Goal: Transaction & Acquisition: Purchase product/service

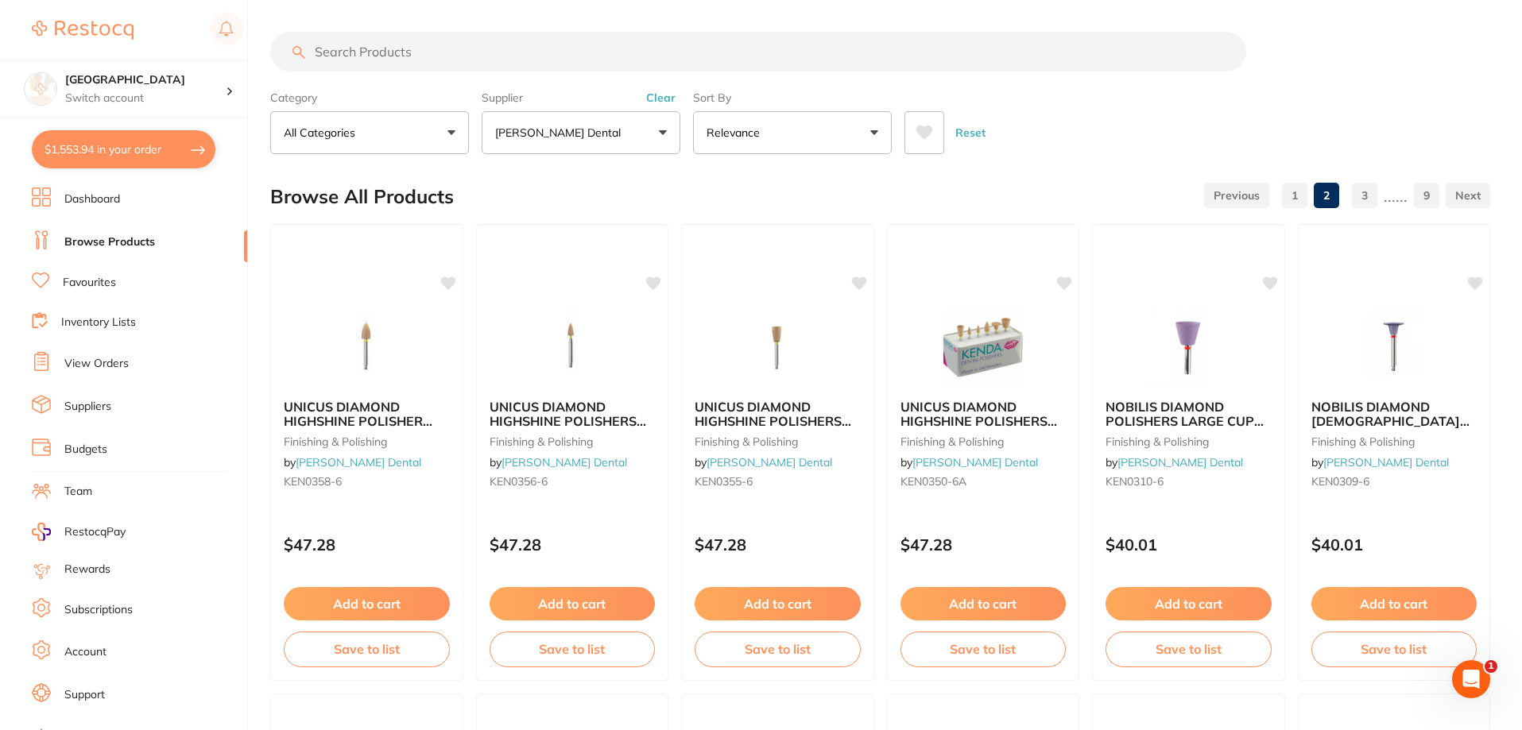
click at [439, 56] on input "search" at bounding box center [758, 52] width 976 height 40
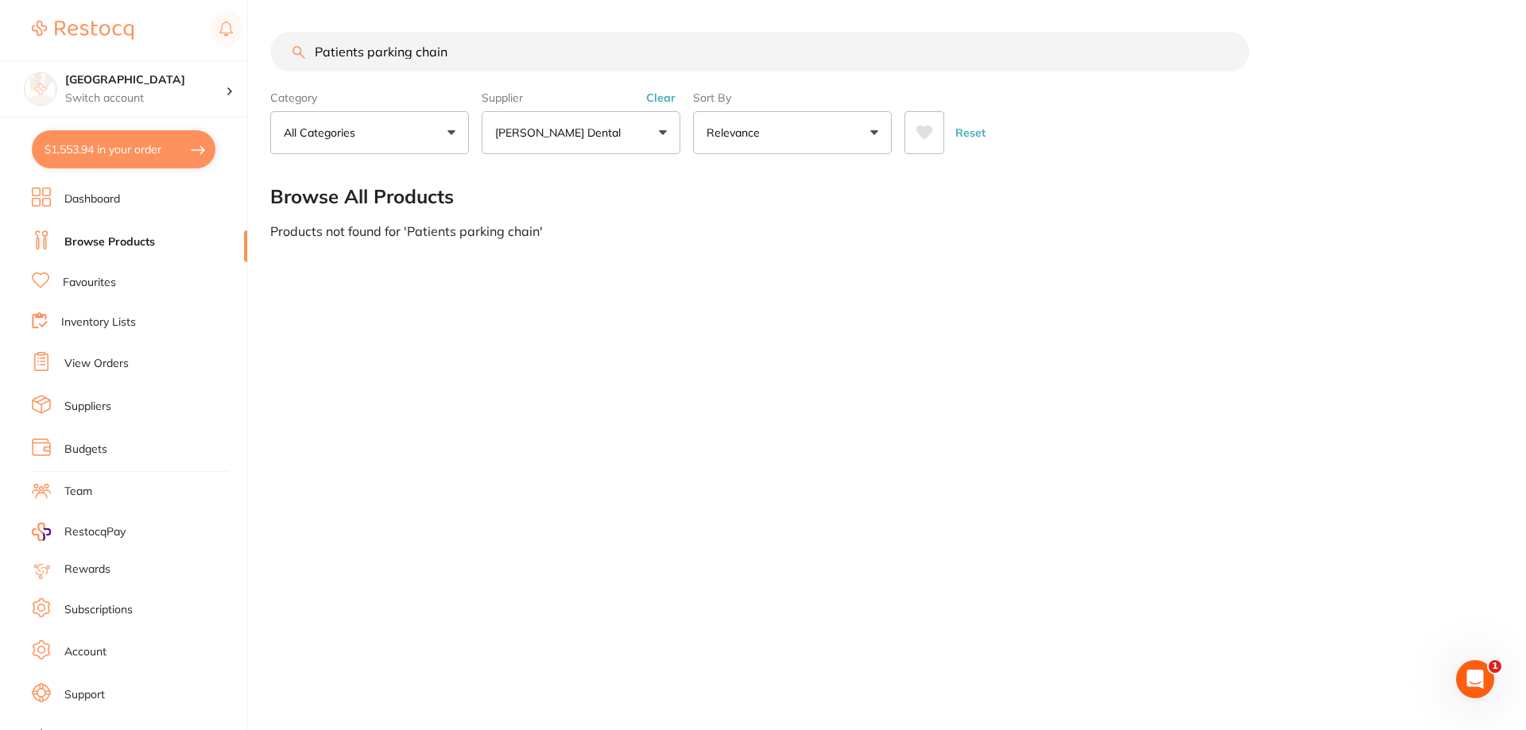
type input "Patients parking chain"
click at [666, 95] on button "Clear" at bounding box center [660, 98] width 39 height 14
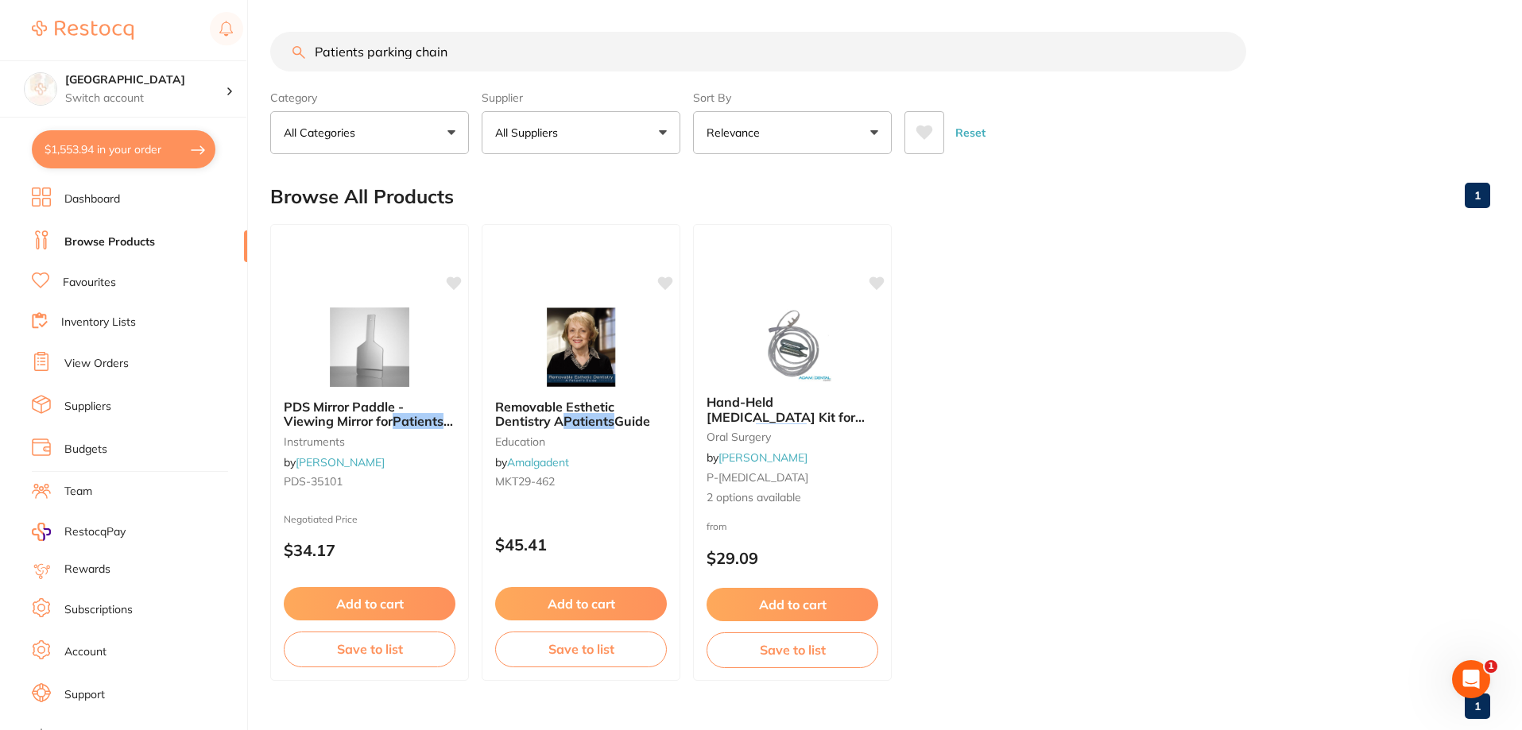
click at [106, 145] on button "$1,553.94 in your order" at bounding box center [124, 149] width 184 height 38
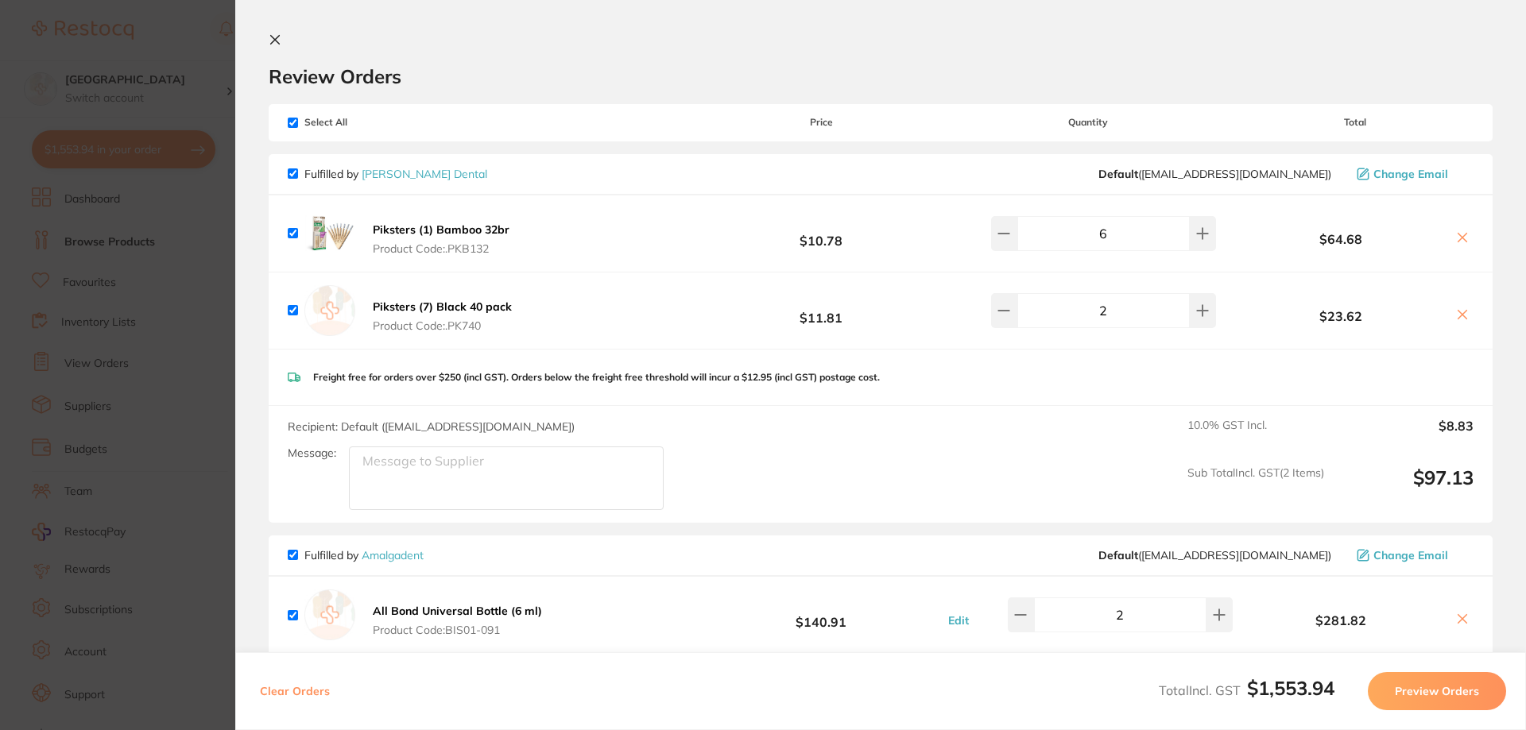
click at [296, 171] on input "checkbox" at bounding box center [293, 173] width 10 height 10
checkbox input "false"
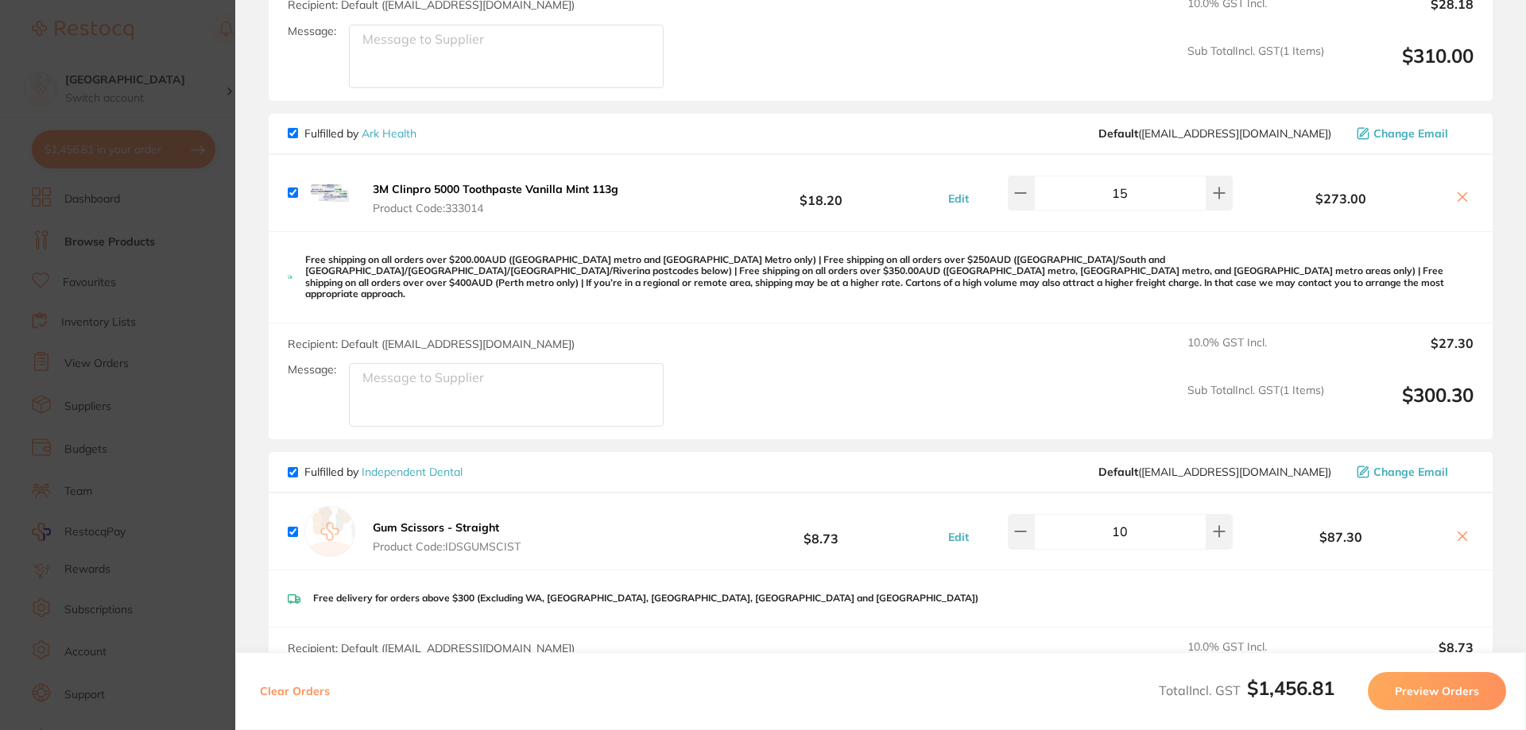
scroll to position [954, 0]
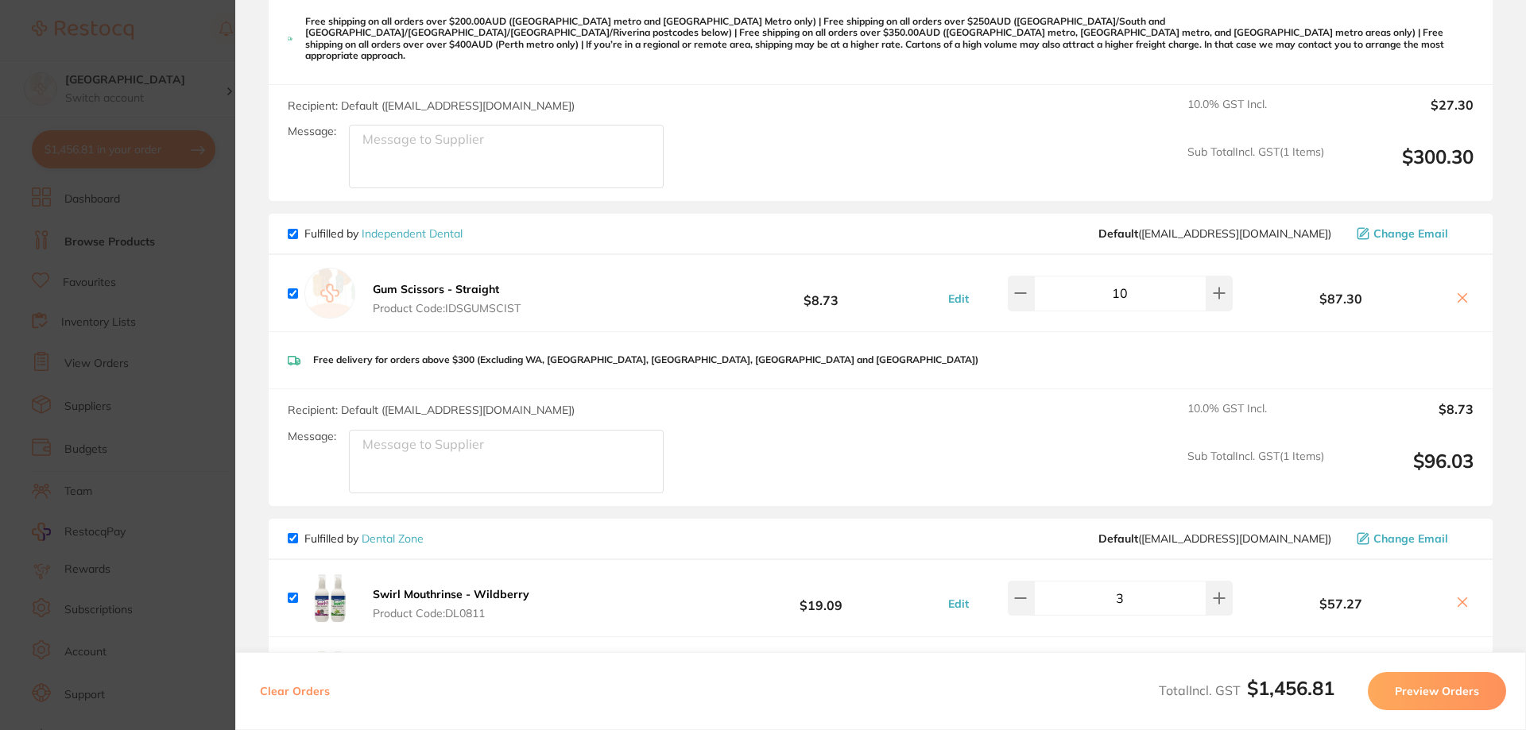
click at [292, 288] on input "checkbox" at bounding box center [293, 293] width 10 height 10
checkbox input "false"
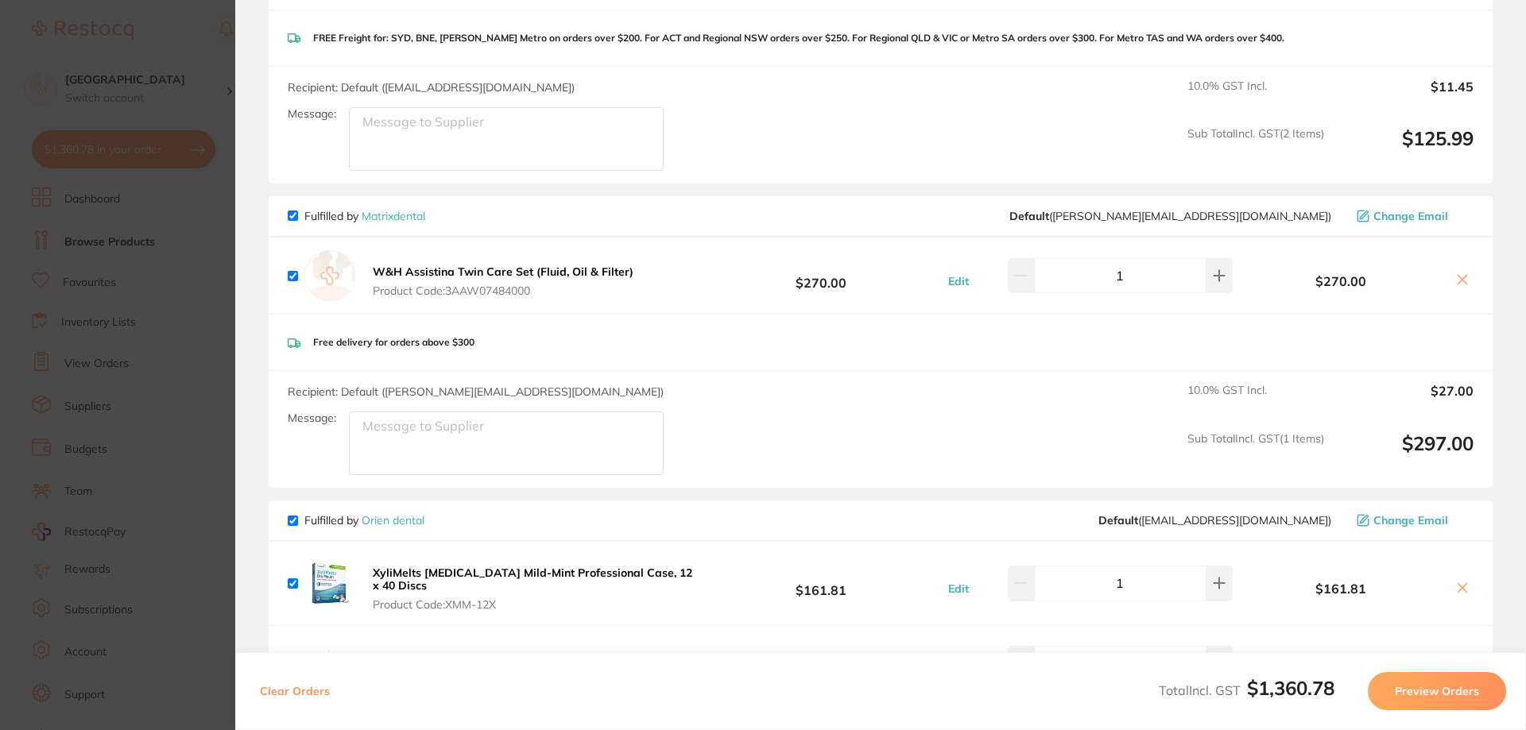
scroll to position [1669, 0]
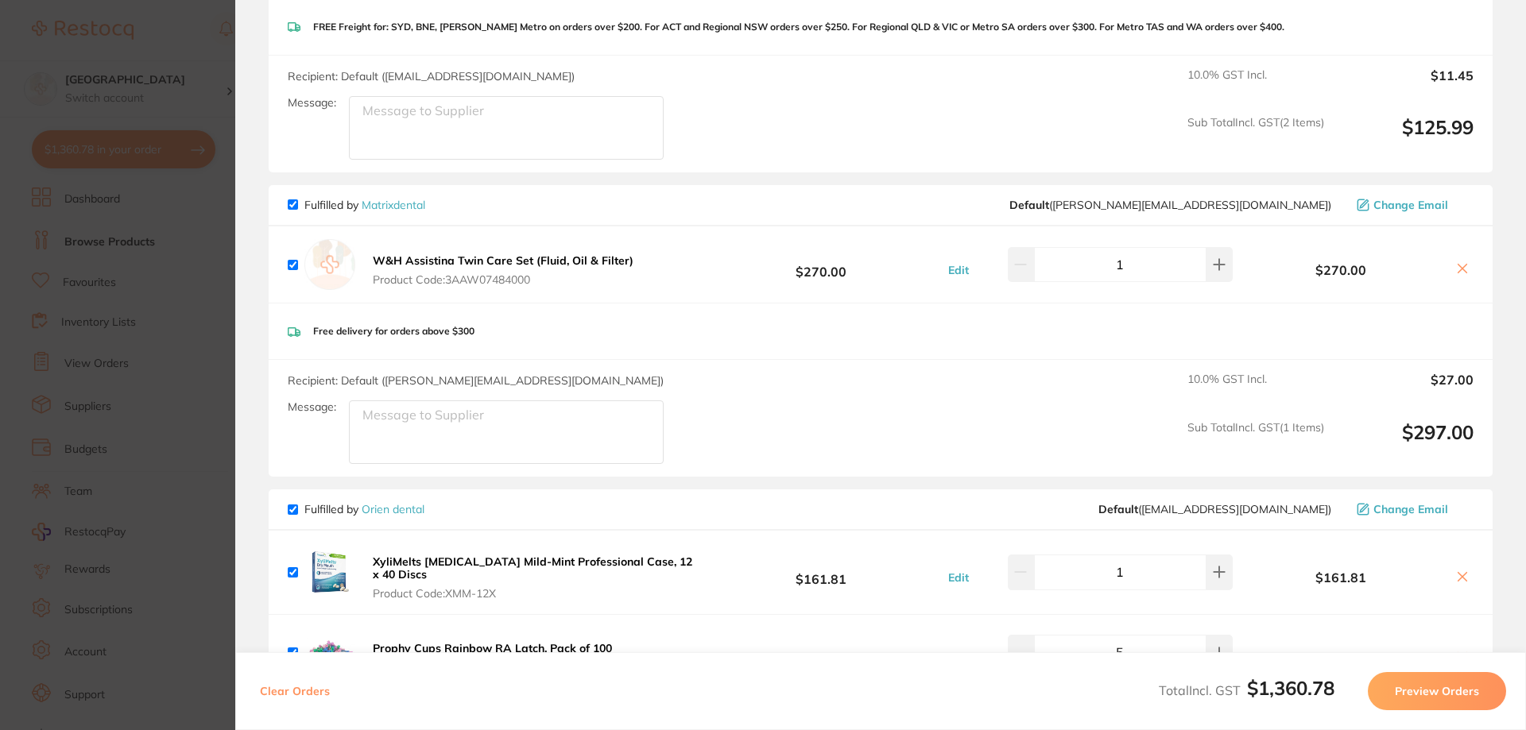
click at [295, 199] on input "checkbox" at bounding box center [293, 204] width 10 height 10
checkbox input "false"
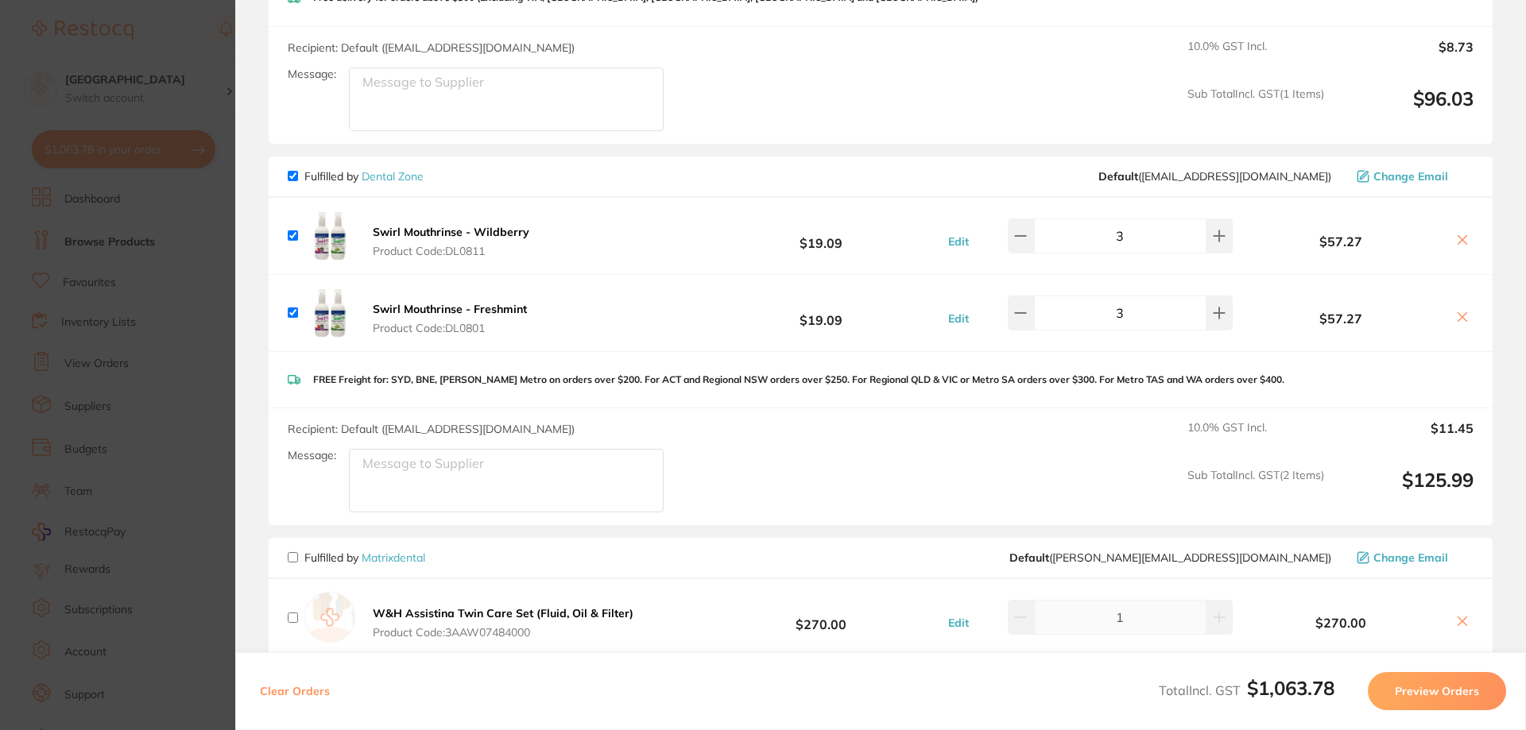
scroll to position [1330, 0]
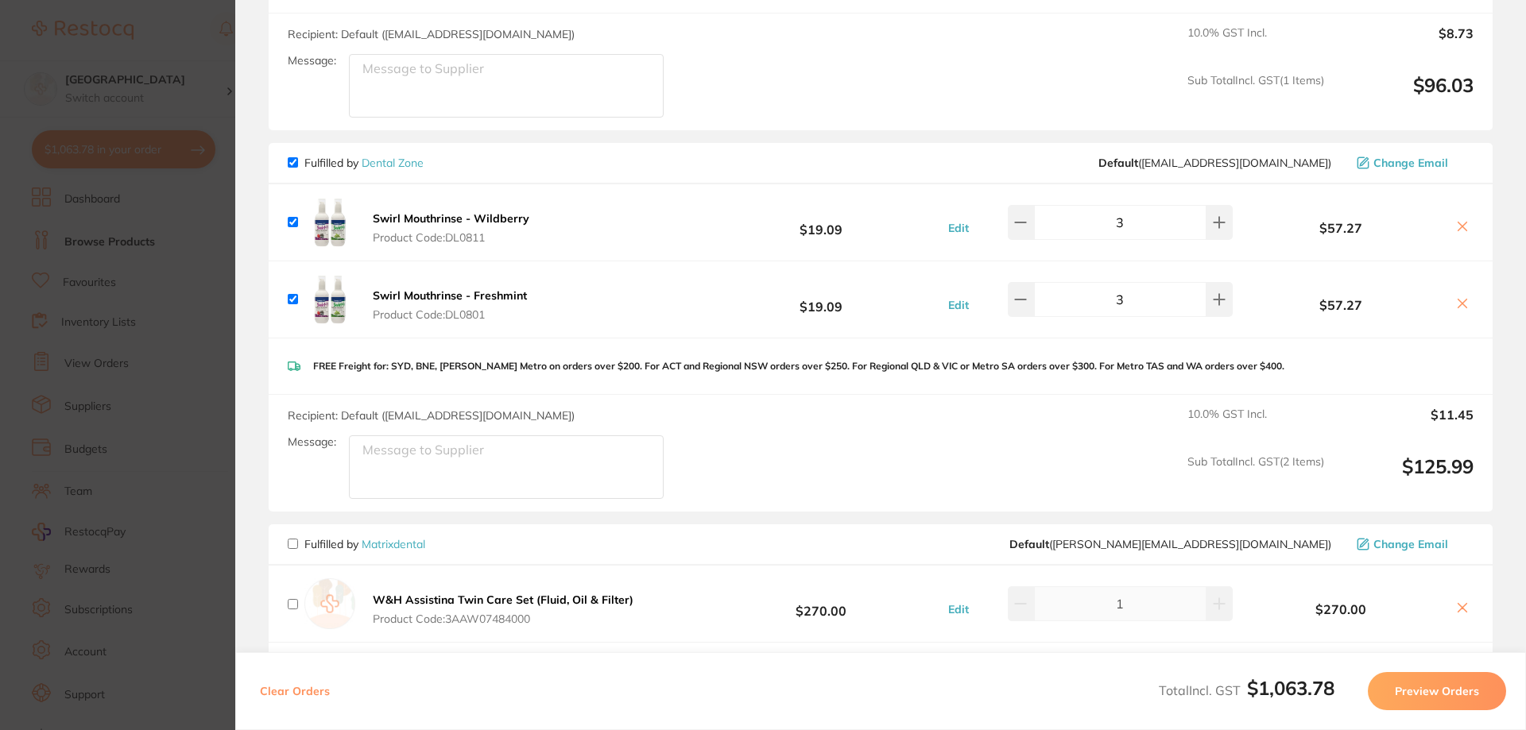
click at [294, 157] on input "checkbox" at bounding box center [293, 162] width 10 height 10
checkbox input "false"
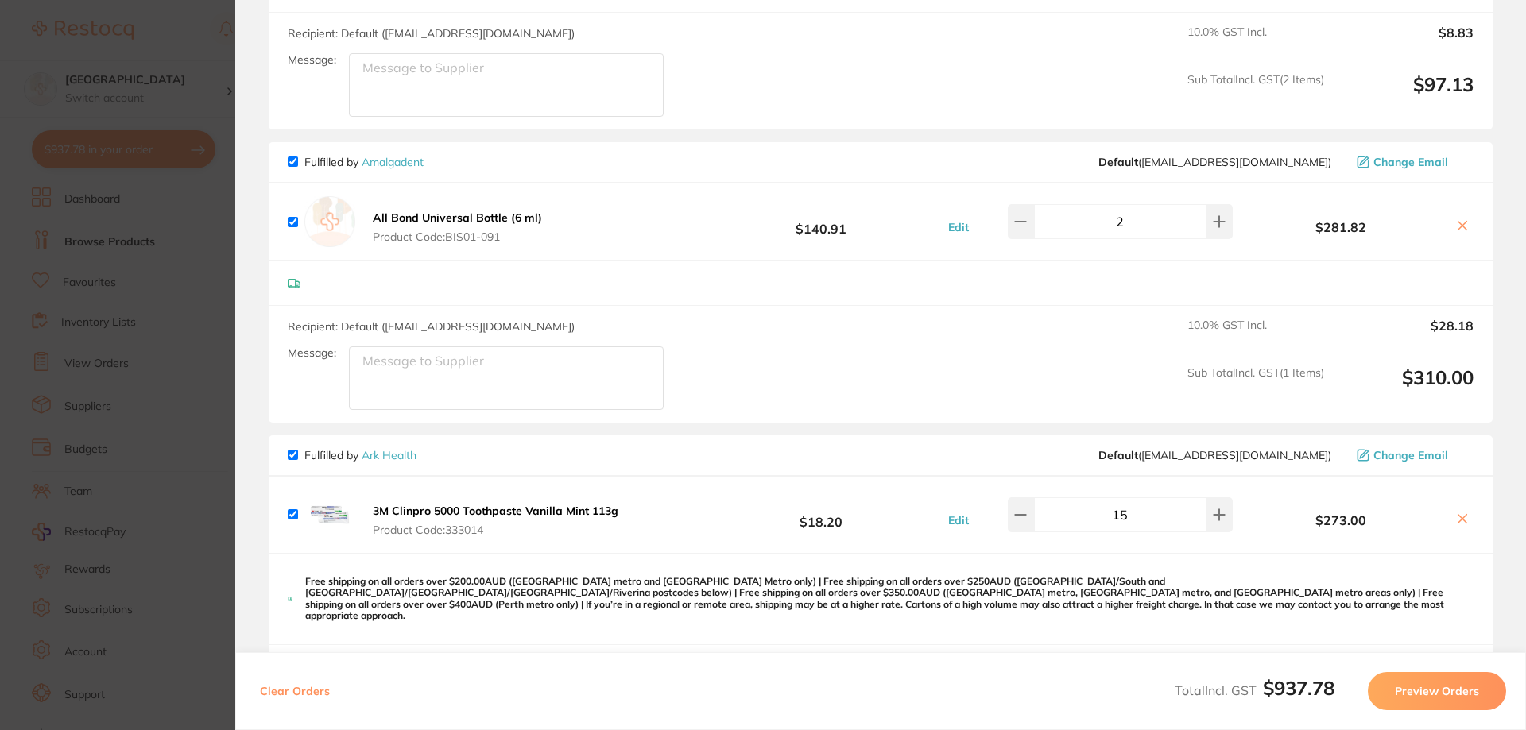
scroll to position [477, 0]
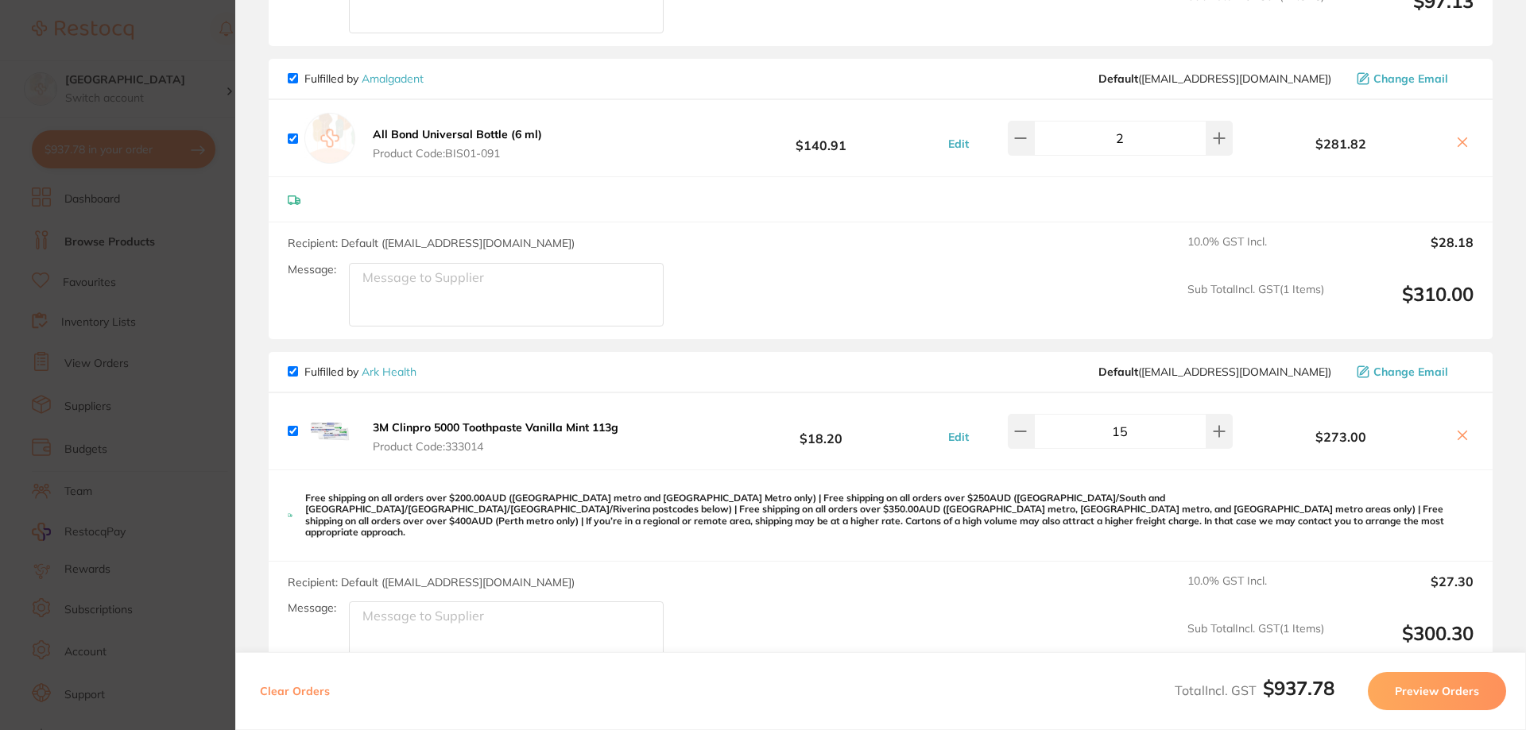
click at [1446, 700] on button "Preview Orders" at bounding box center [1437, 691] width 138 height 38
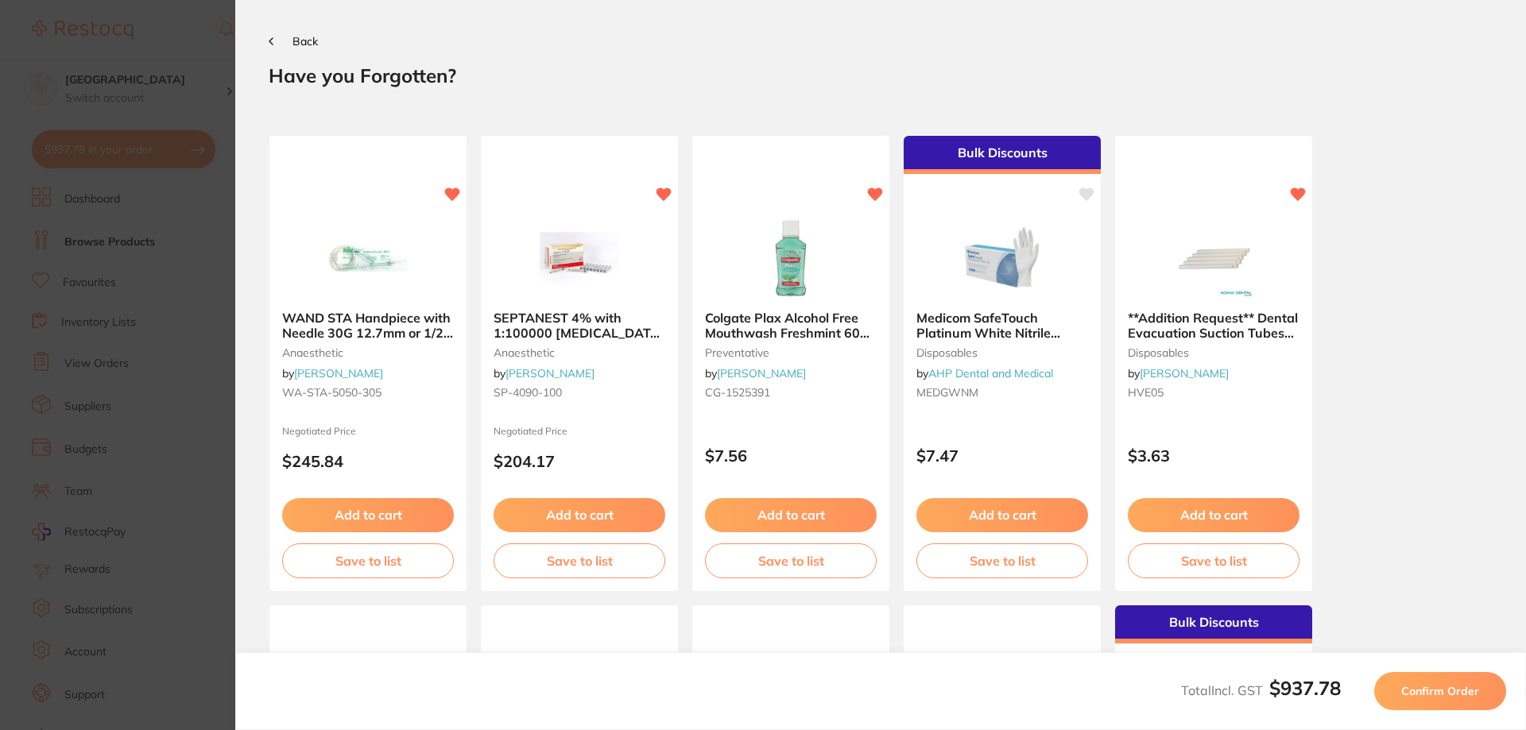
scroll to position [0, 0]
click at [1432, 691] on span "Confirm Order" at bounding box center [1440, 691] width 78 height 14
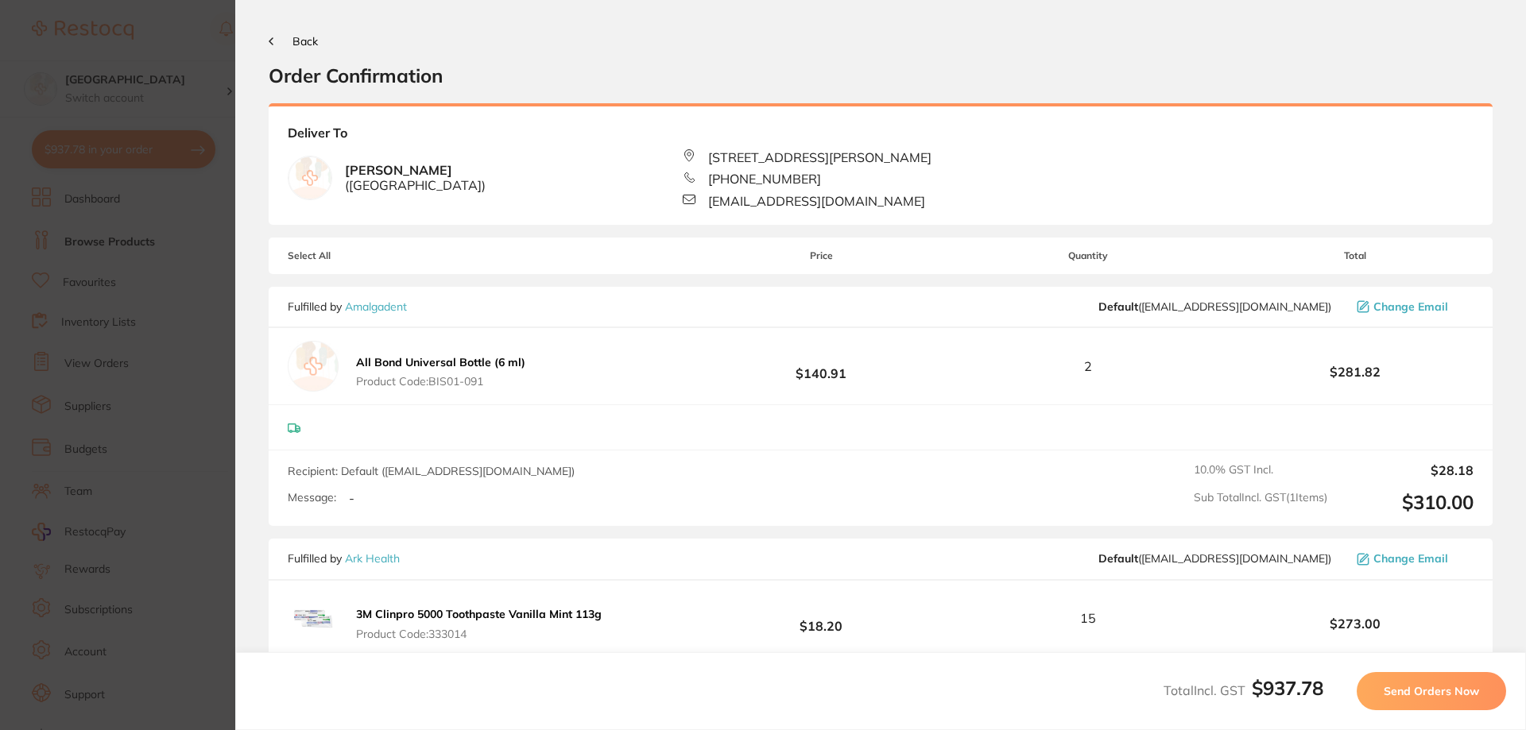
click at [383, 307] on link "Amalgadent" at bounding box center [376, 307] width 62 height 14
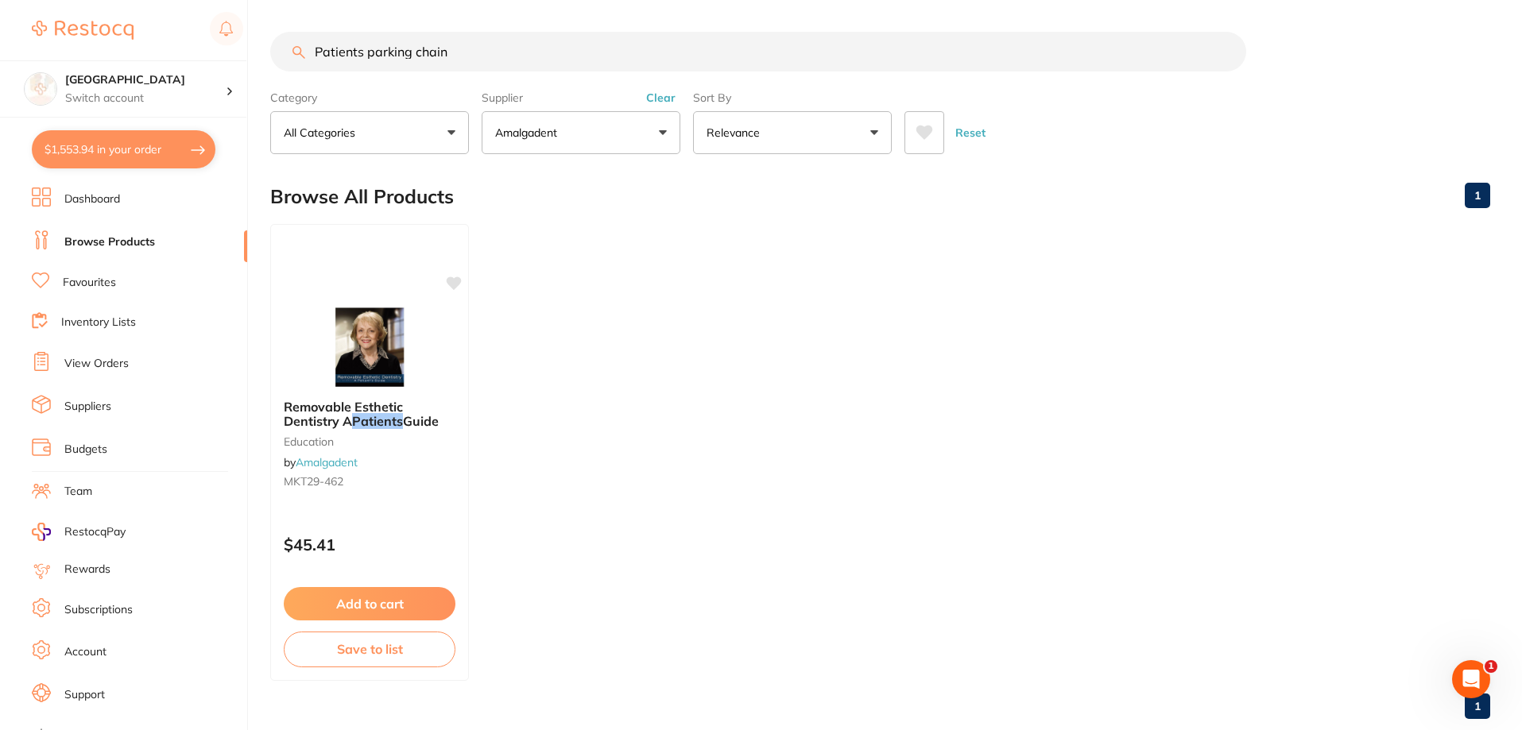
drag, startPoint x: 488, startPoint y: 33, endPoint x: 264, endPoint y: 21, distance: 224.4
click at [269, 23] on div "$1,553.94 [GEOGRAPHIC_DATA] Switch account [GEOGRAPHIC_DATA] $1,553.94 in your …" at bounding box center [761, 365] width 1522 height 730
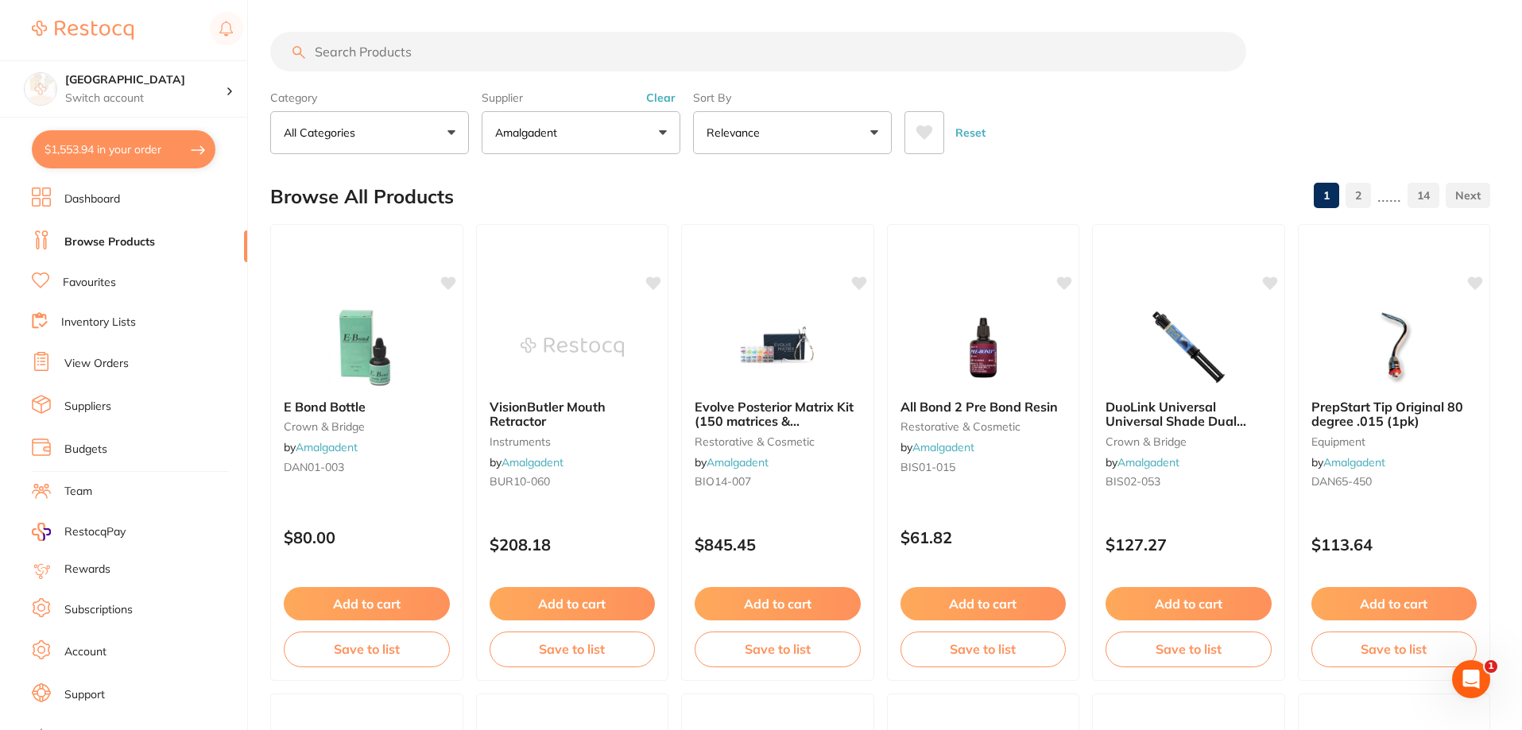
click at [923, 132] on icon at bounding box center [924, 133] width 17 height 14
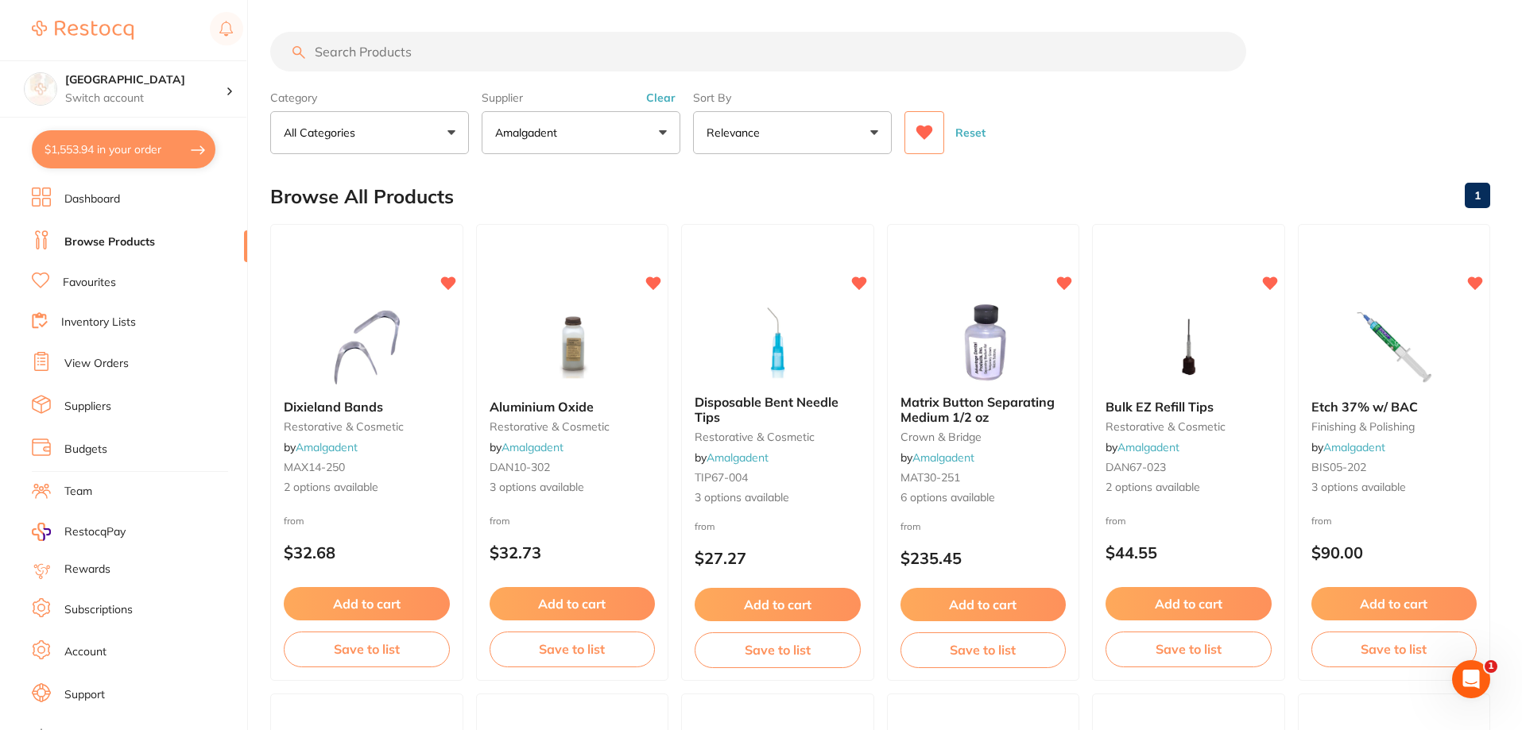
click at [436, 52] on input "search" at bounding box center [758, 52] width 976 height 40
type input "Stypt"
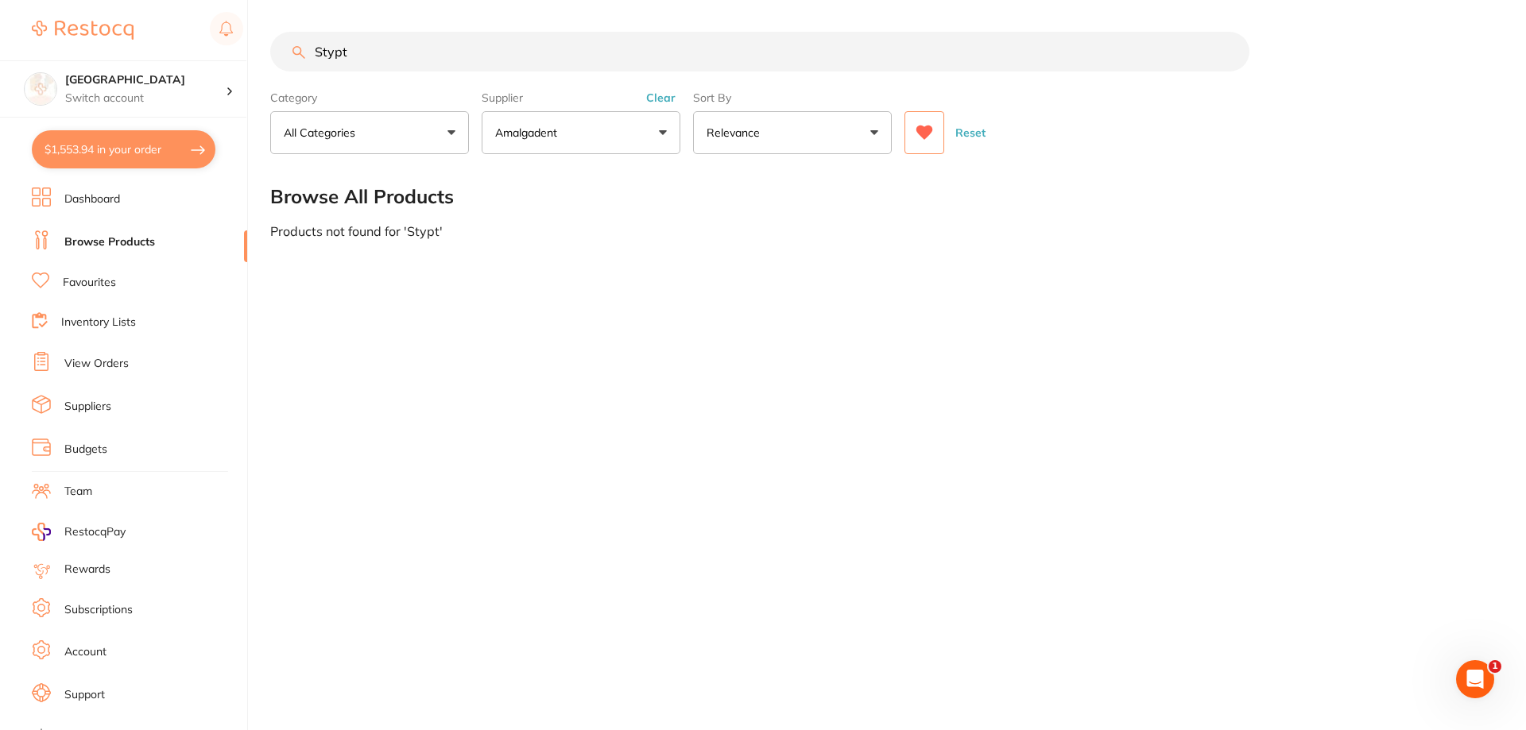
drag, startPoint x: 367, startPoint y: 50, endPoint x: 303, endPoint y: 40, distance: 65.2
click at [300, 43] on input "Stypt" at bounding box center [759, 52] width 979 height 40
drag, startPoint x: 369, startPoint y: 53, endPoint x: 303, endPoint y: 50, distance: 66.0
click at [304, 51] on div "Haem" at bounding box center [882, 52] width 1224 height 40
click at [663, 99] on button "Clear" at bounding box center [660, 98] width 39 height 14
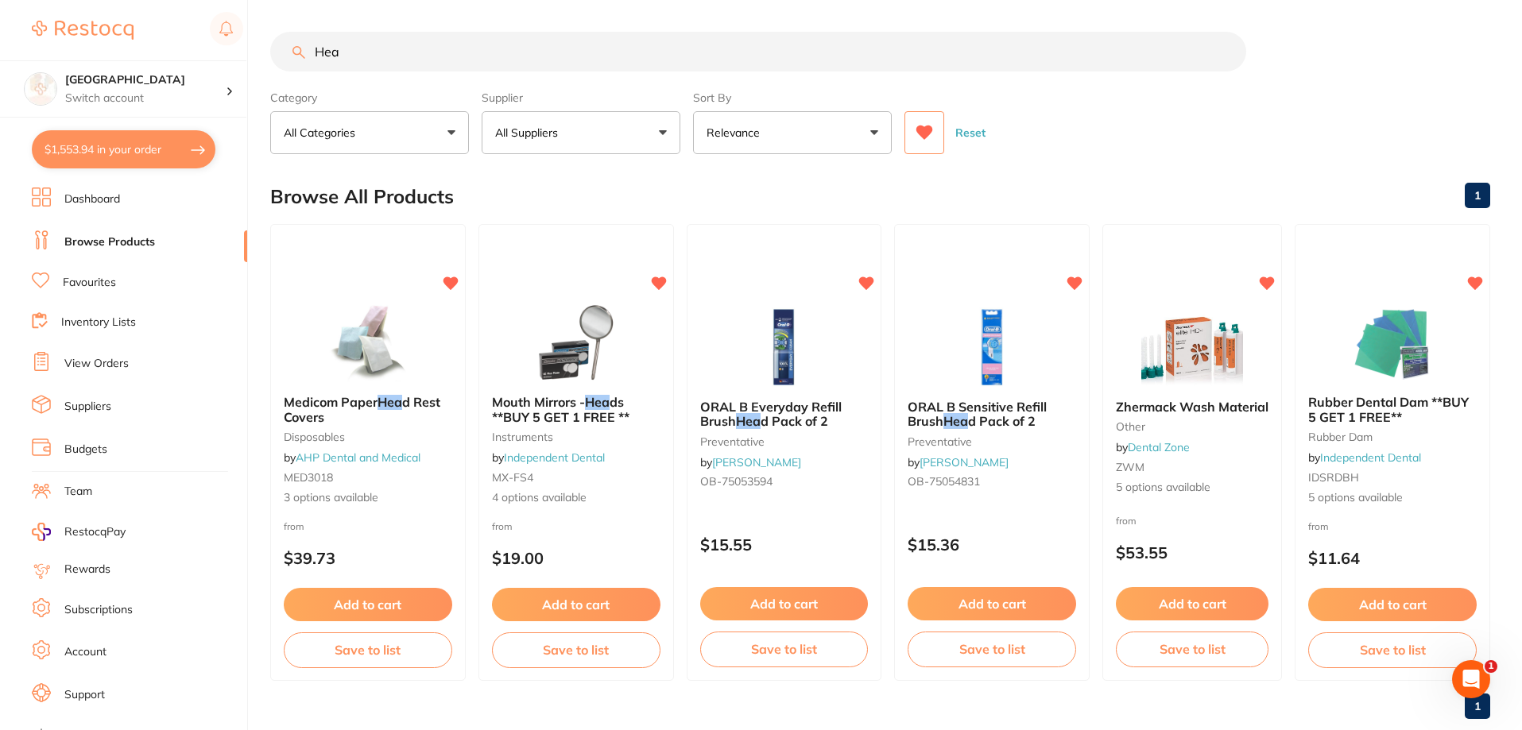
click at [394, 57] on input "Hea" at bounding box center [758, 52] width 976 height 40
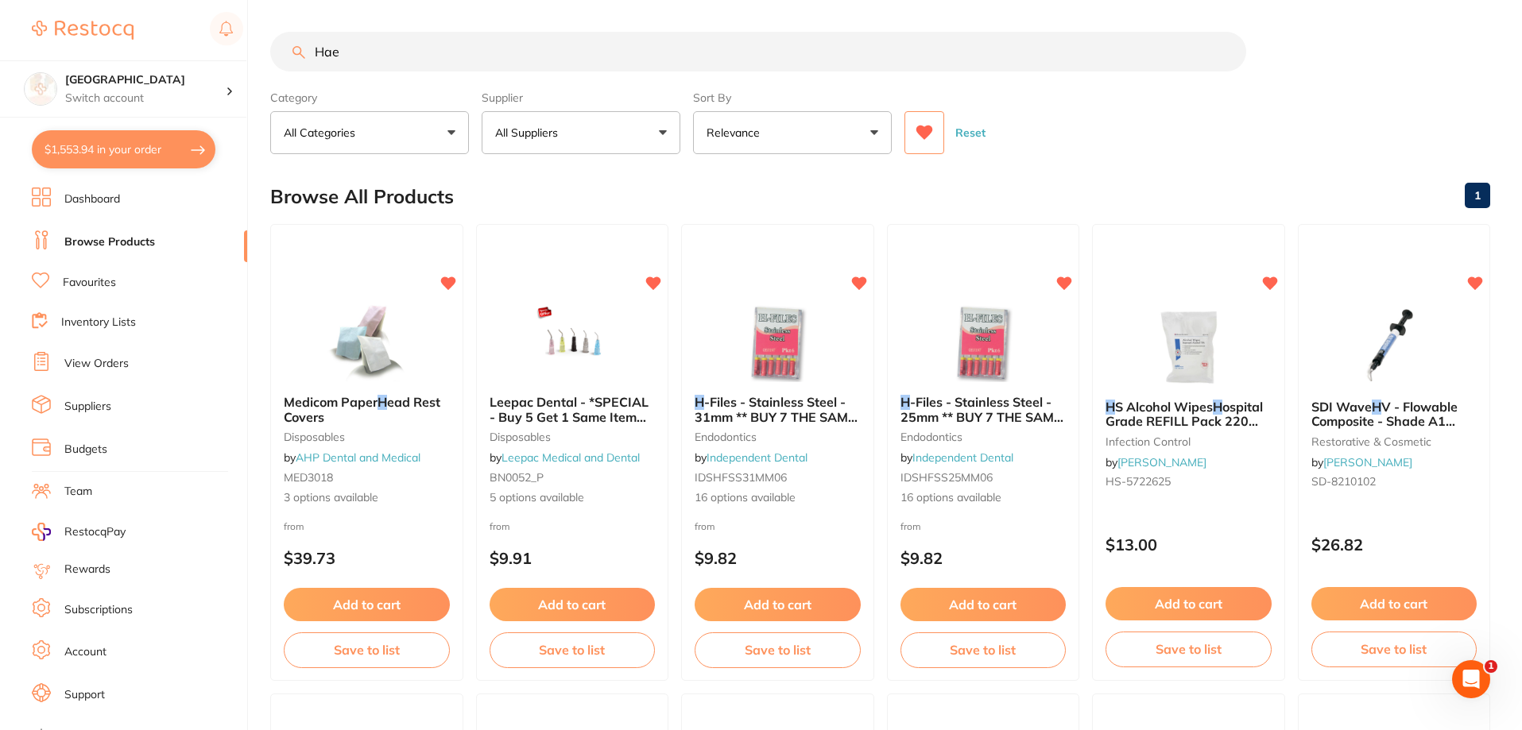
type input "Haem"
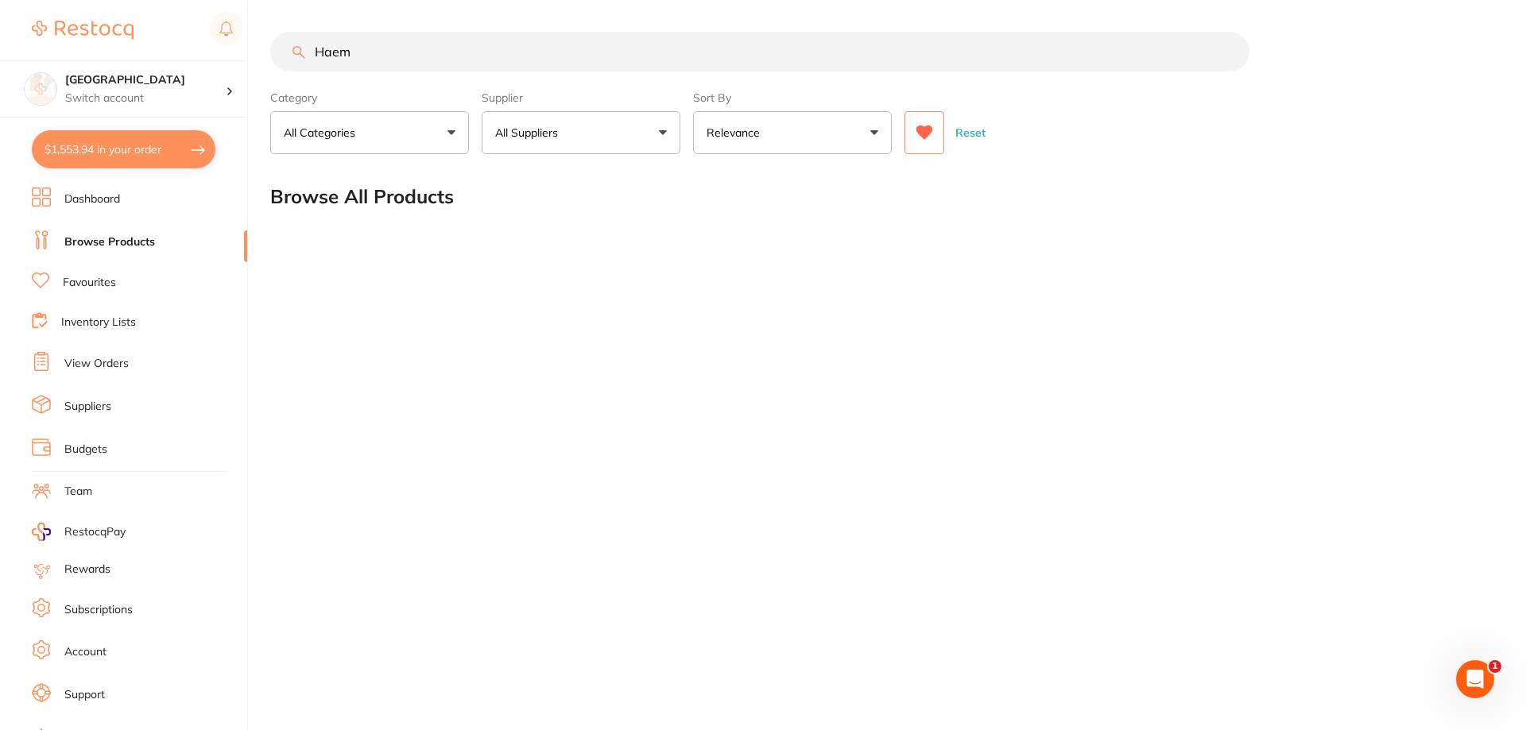
drag, startPoint x: 377, startPoint y: 43, endPoint x: 348, endPoint y: 28, distance: 32.4
click at [306, 44] on input "Haem" at bounding box center [759, 52] width 979 height 40
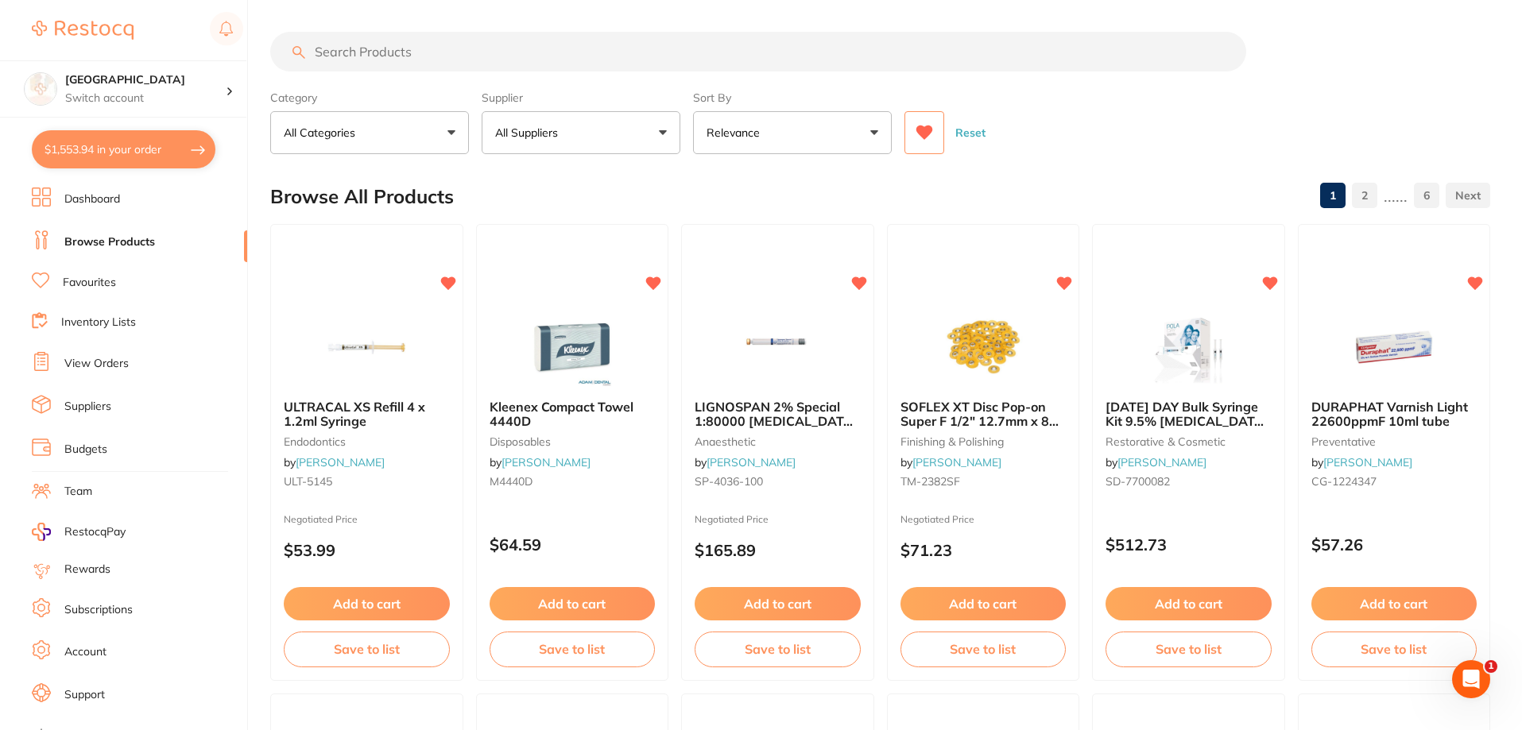
click at [439, 50] on input "search" at bounding box center [758, 52] width 976 height 40
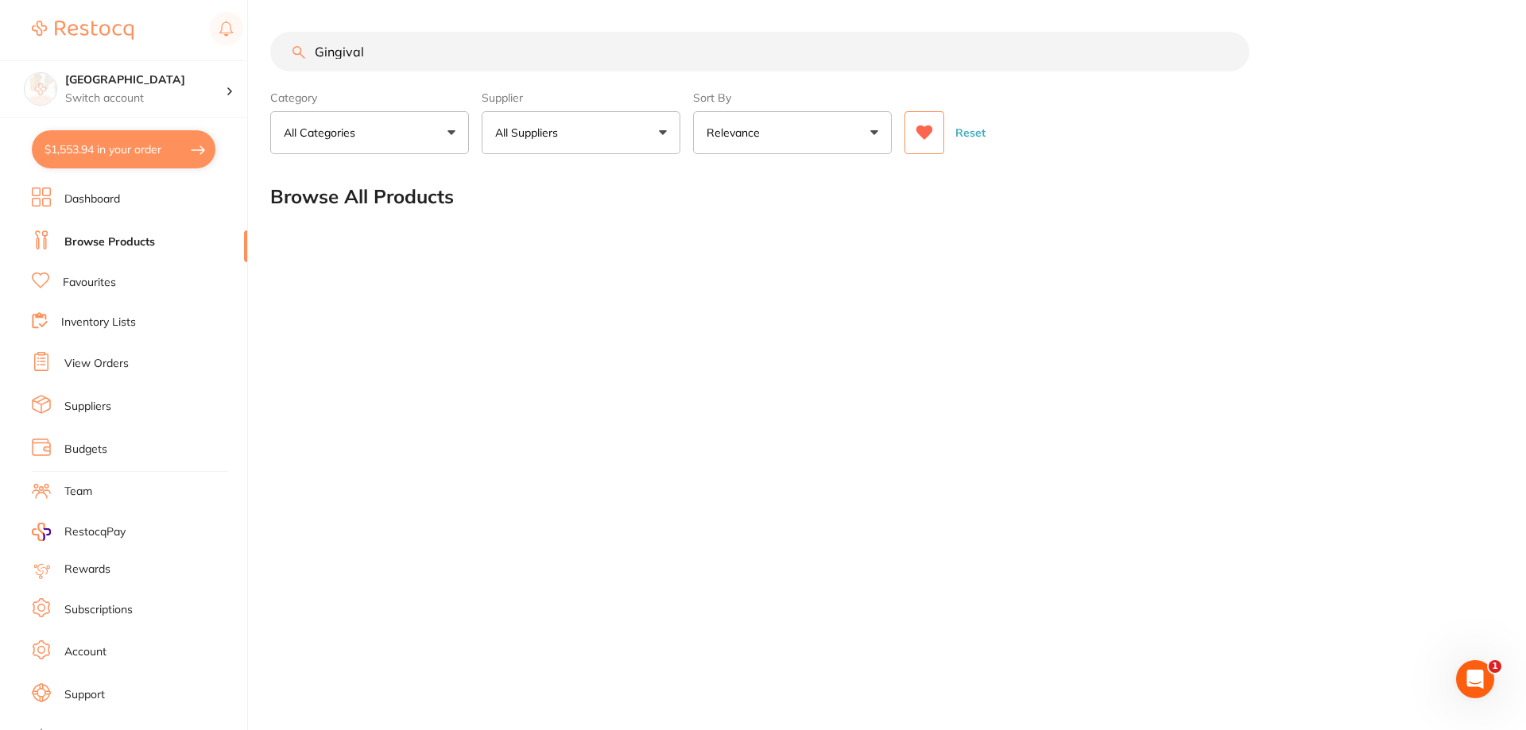
click at [919, 131] on icon at bounding box center [924, 133] width 17 height 14
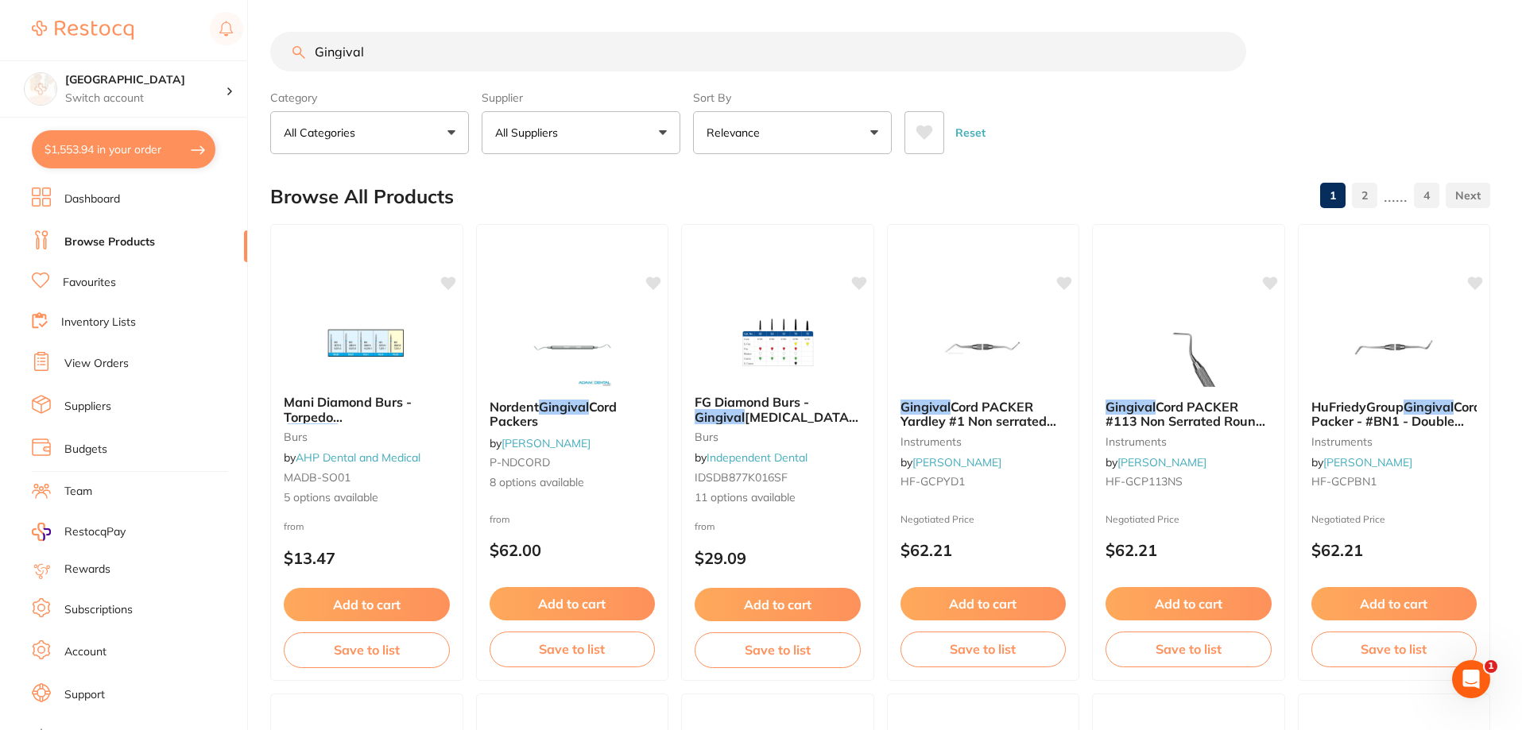
click at [407, 48] on input "Gingival" at bounding box center [758, 52] width 976 height 40
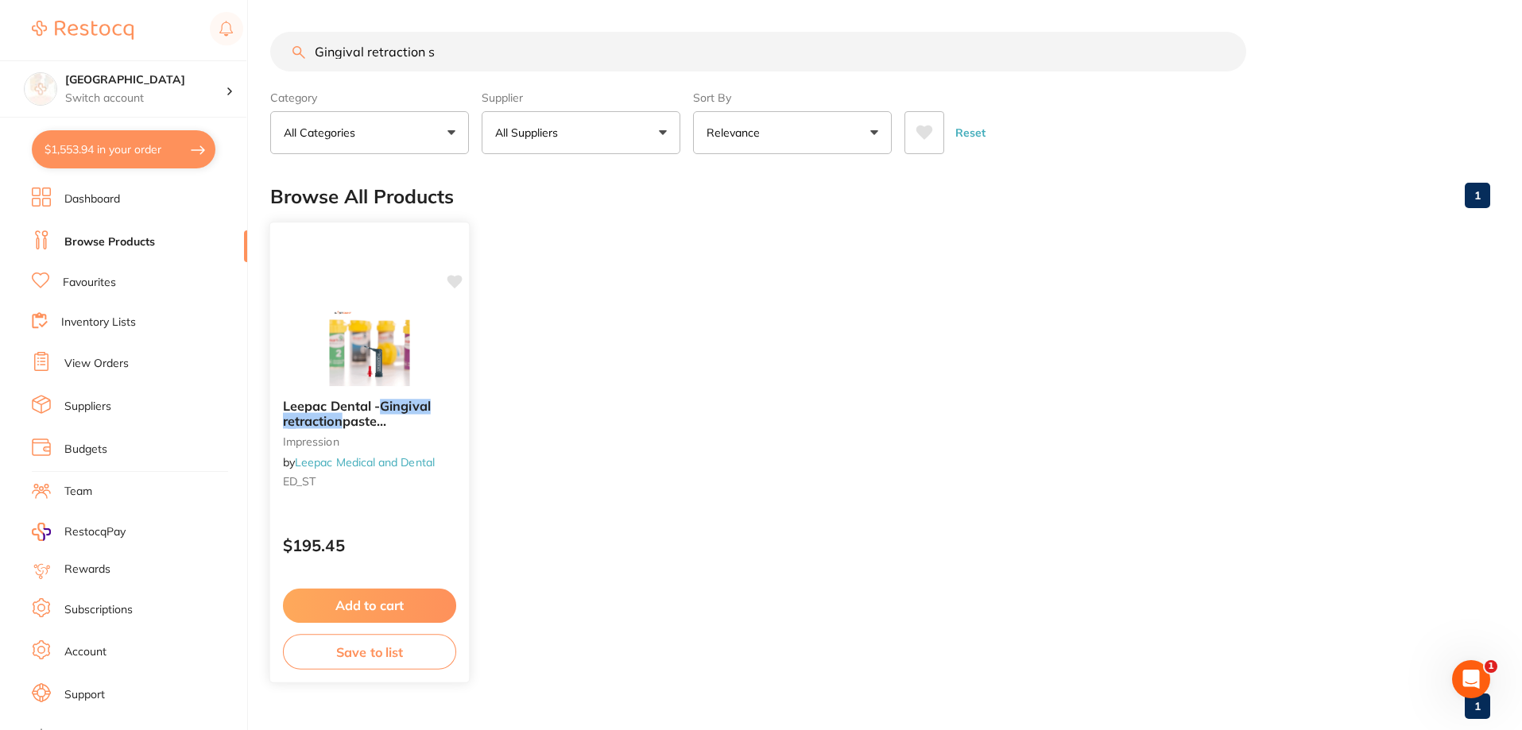
click at [355, 418] on span "paste (" at bounding box center [334, 428] width 103 height 31
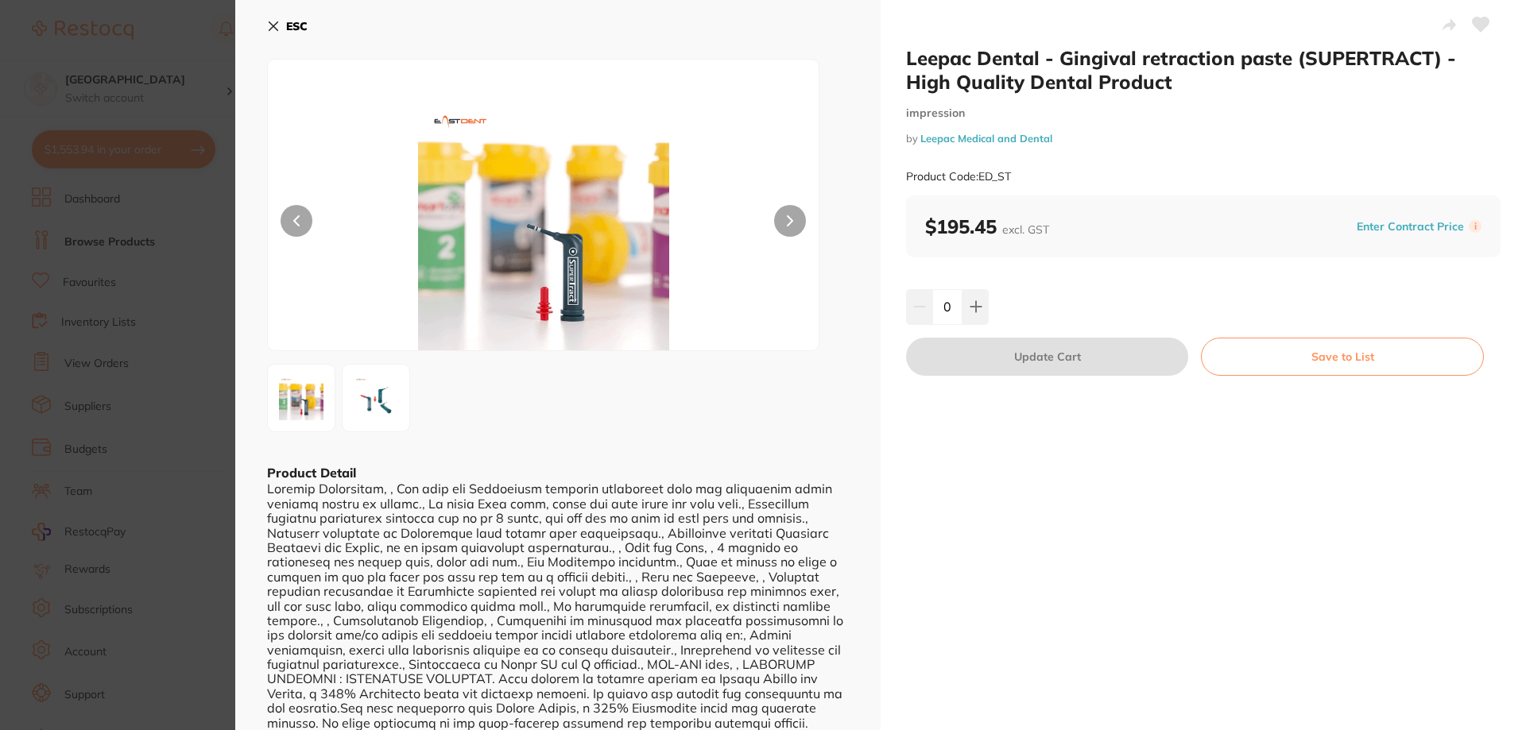
click at [276, 32] on icon at bounding box center [273, 26] width 13 height 13
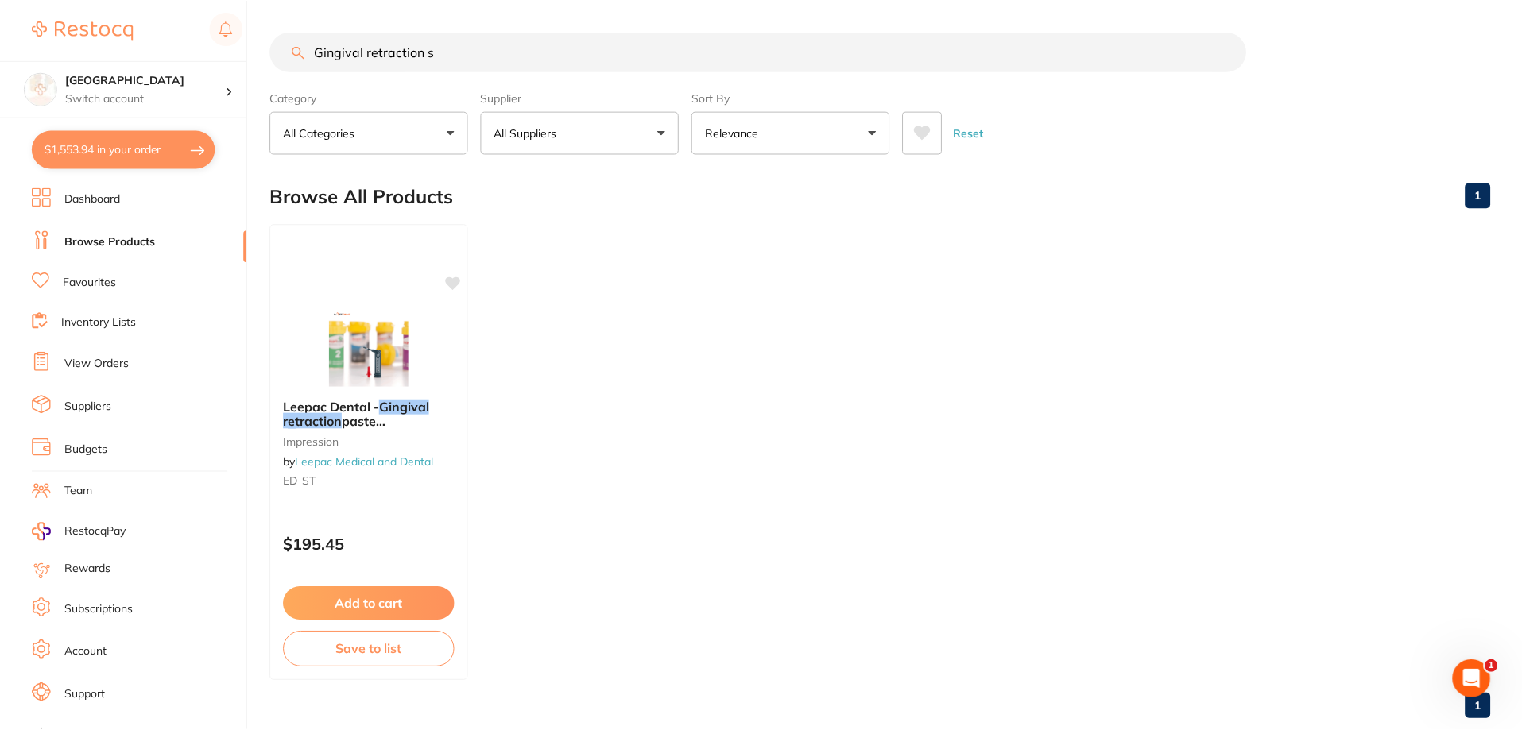
scroll to position [5, 0]
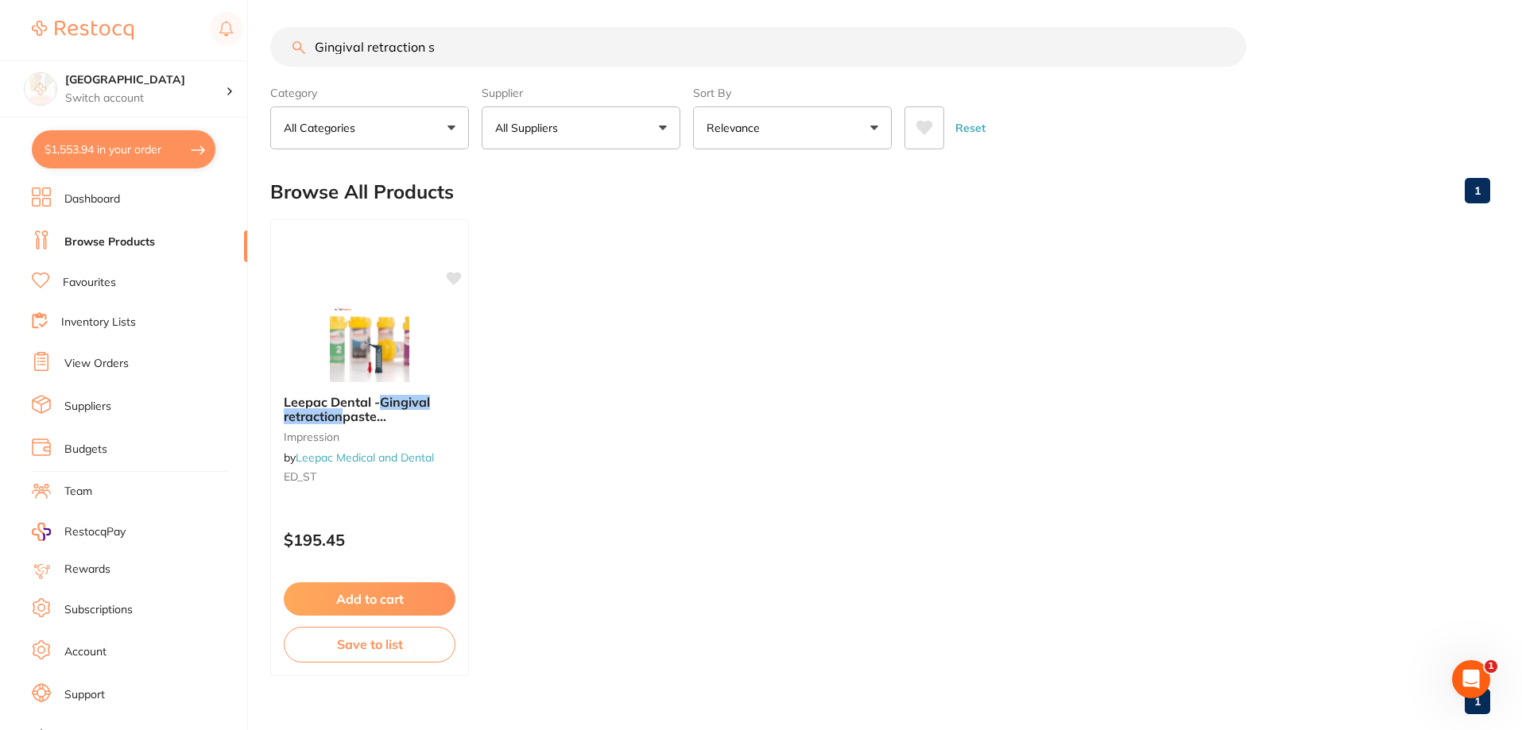
click at [455, 59] on input "Gingival retraction s" at bounding box center [758, 47] width 976 height 40
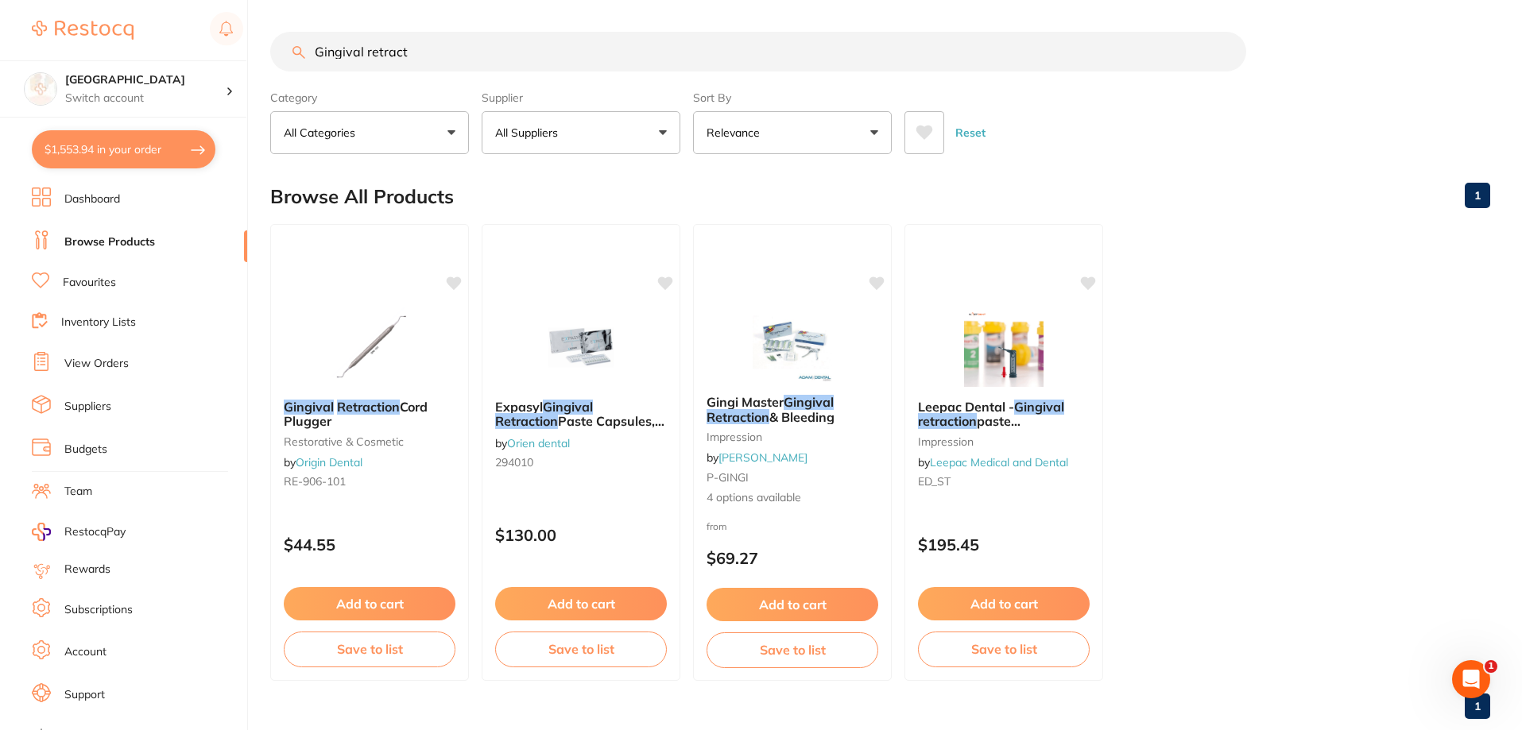
scroll to position [0, 0]
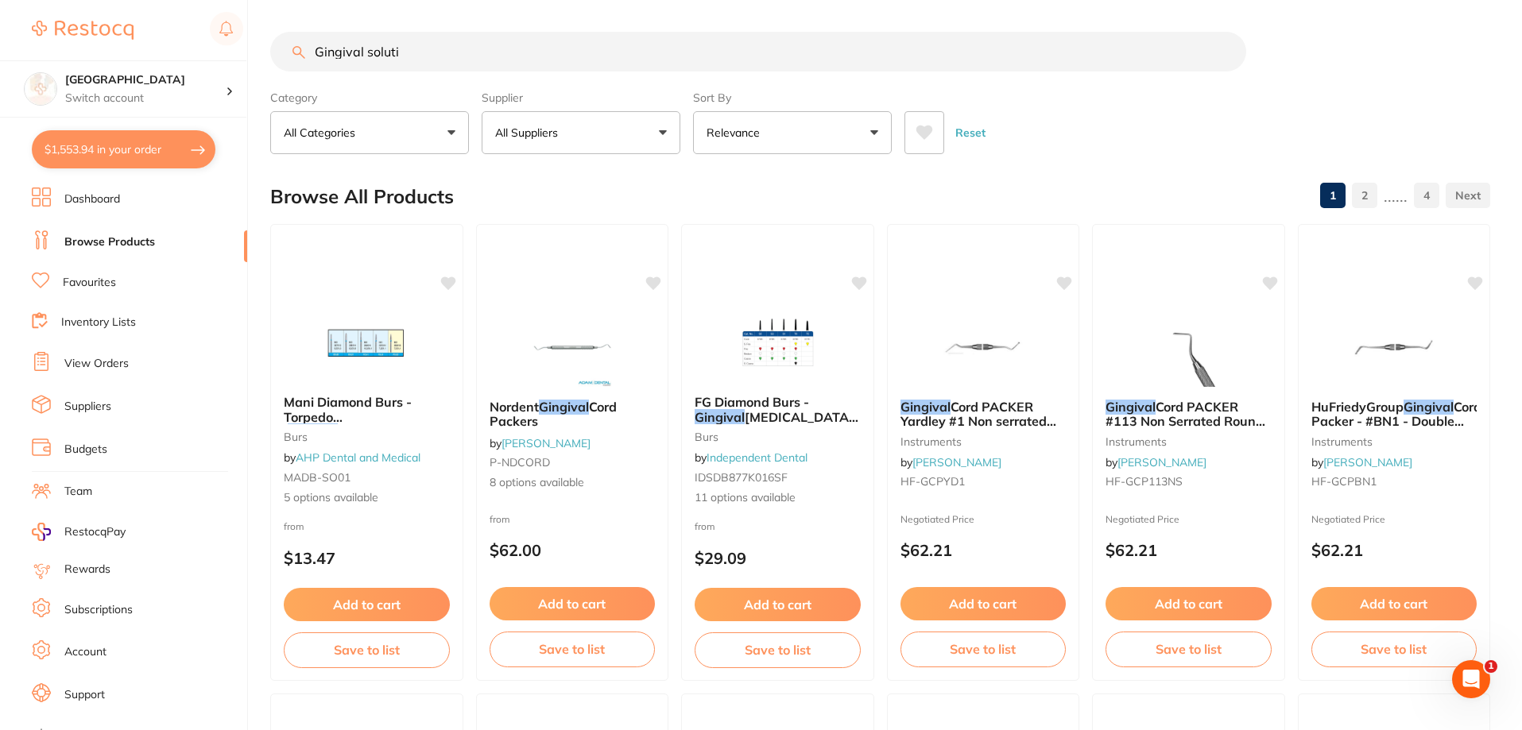
type input "Gingival solution"
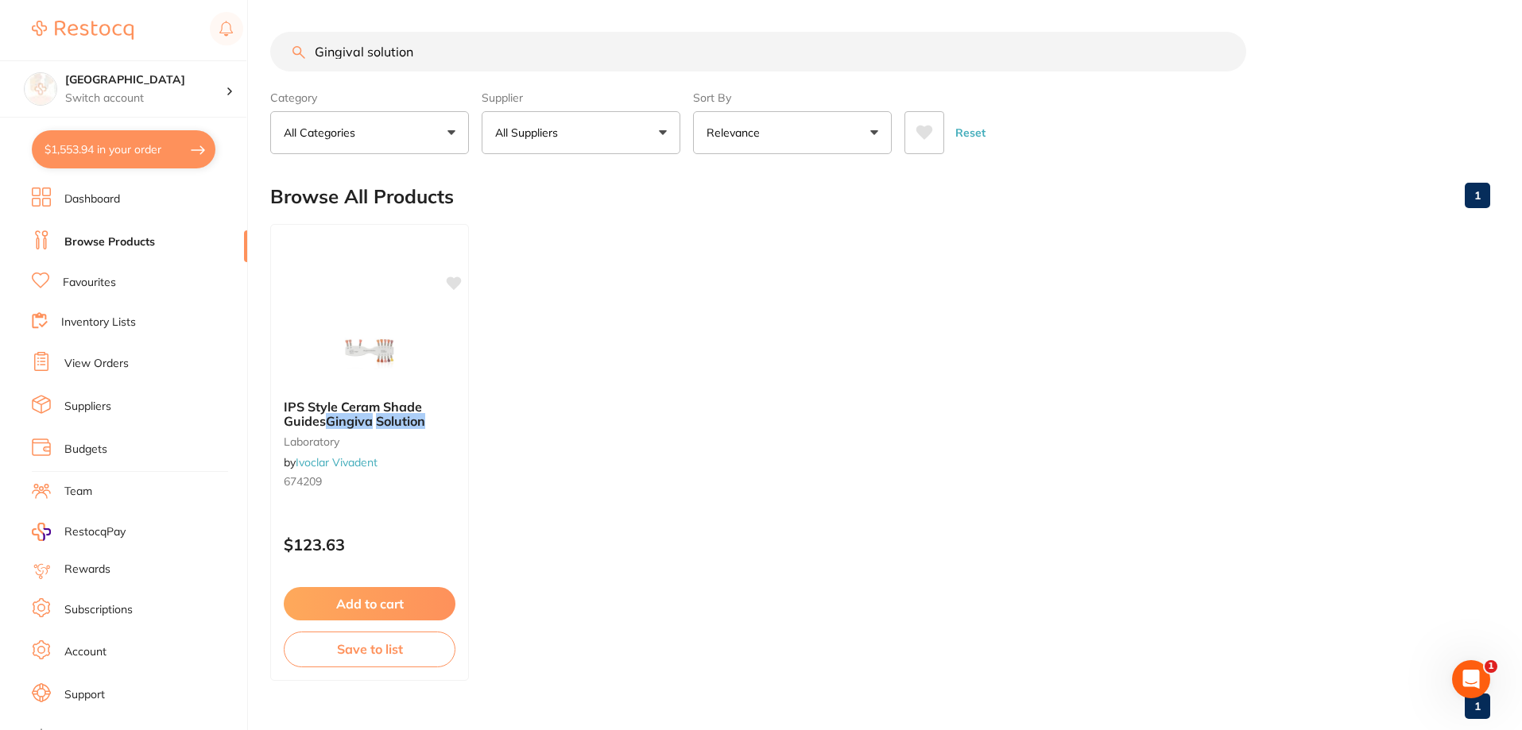
drag, startPoint x: 442, startPoint y: 56, endPoint x: 273, endPoint y: 36, distance: 169.7
click at [276, 37] on input "Gingival solution" at bounding box center [758, 52] width 976 height 40
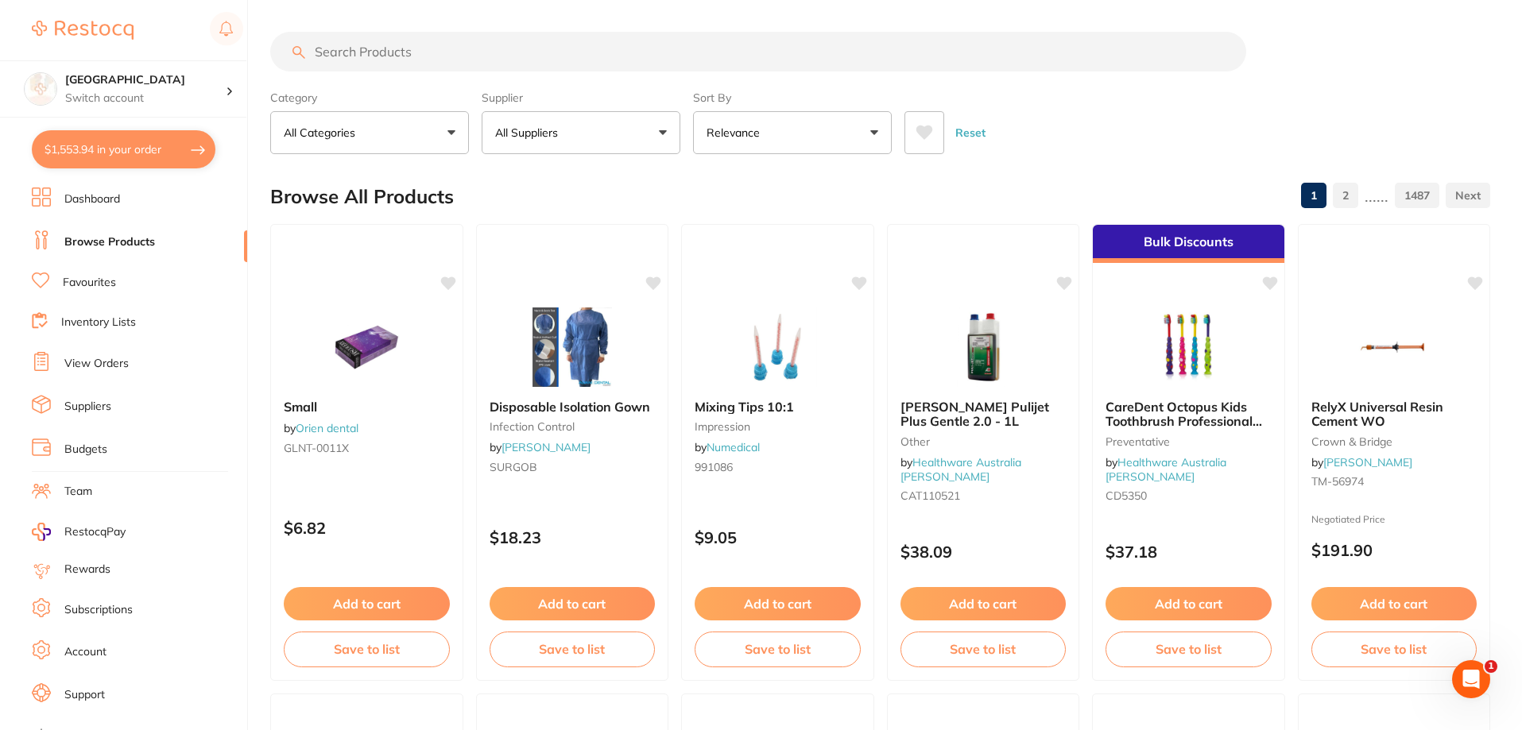
click at [462, 48] on input "search" at bounding box center [758, 52] width 976 height 40
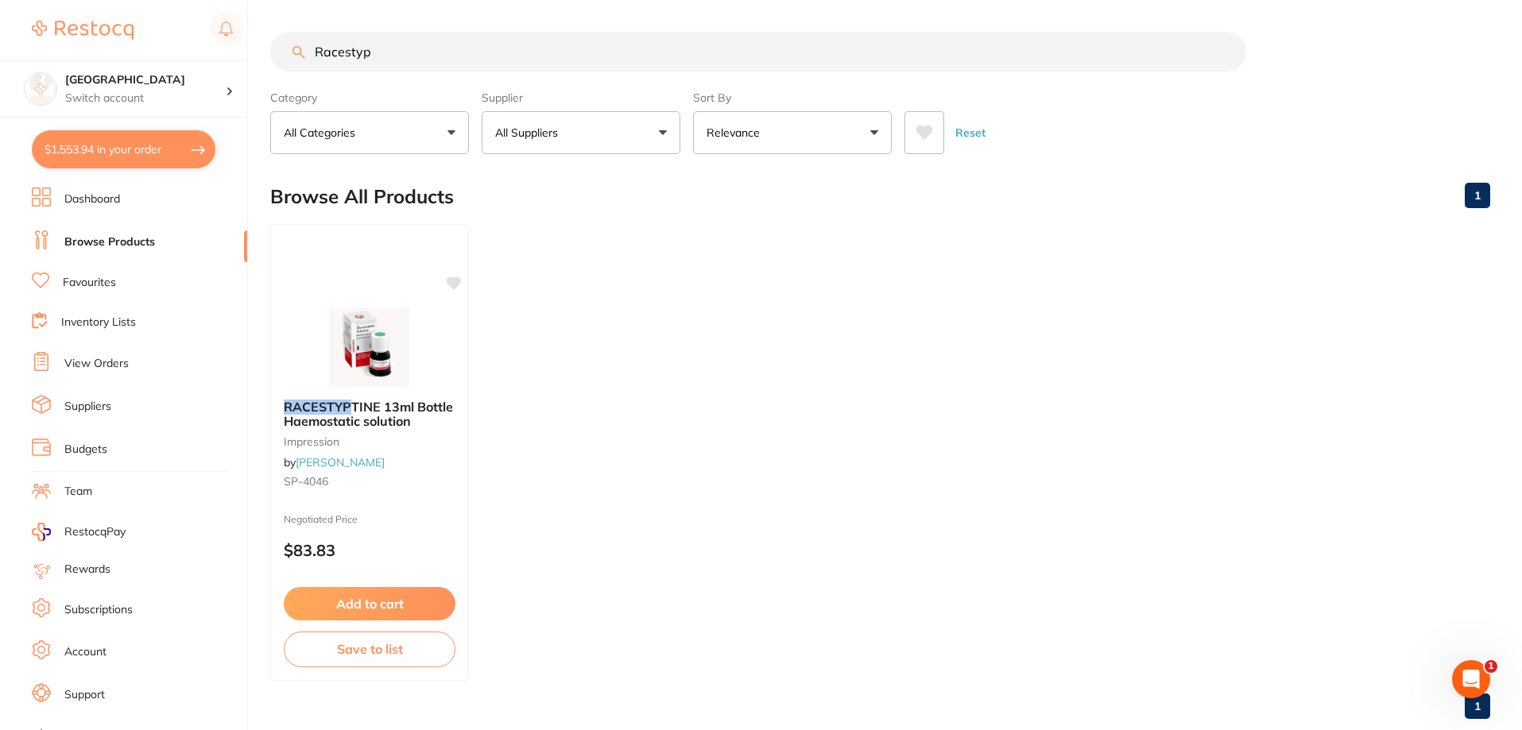
type input "Racestyp"
drag, startPoint x: 425, startPoint y: 51, endPoint x: 212, endPoint y: 44, distance: 213.1
click at [212, 44] on div "$1,553.94 Katoomba Dental Centre Switch account [GEOGRAPHIC_DATA] $1,553.94 in …" at bounding box center [761, 365] width 1522 height 730
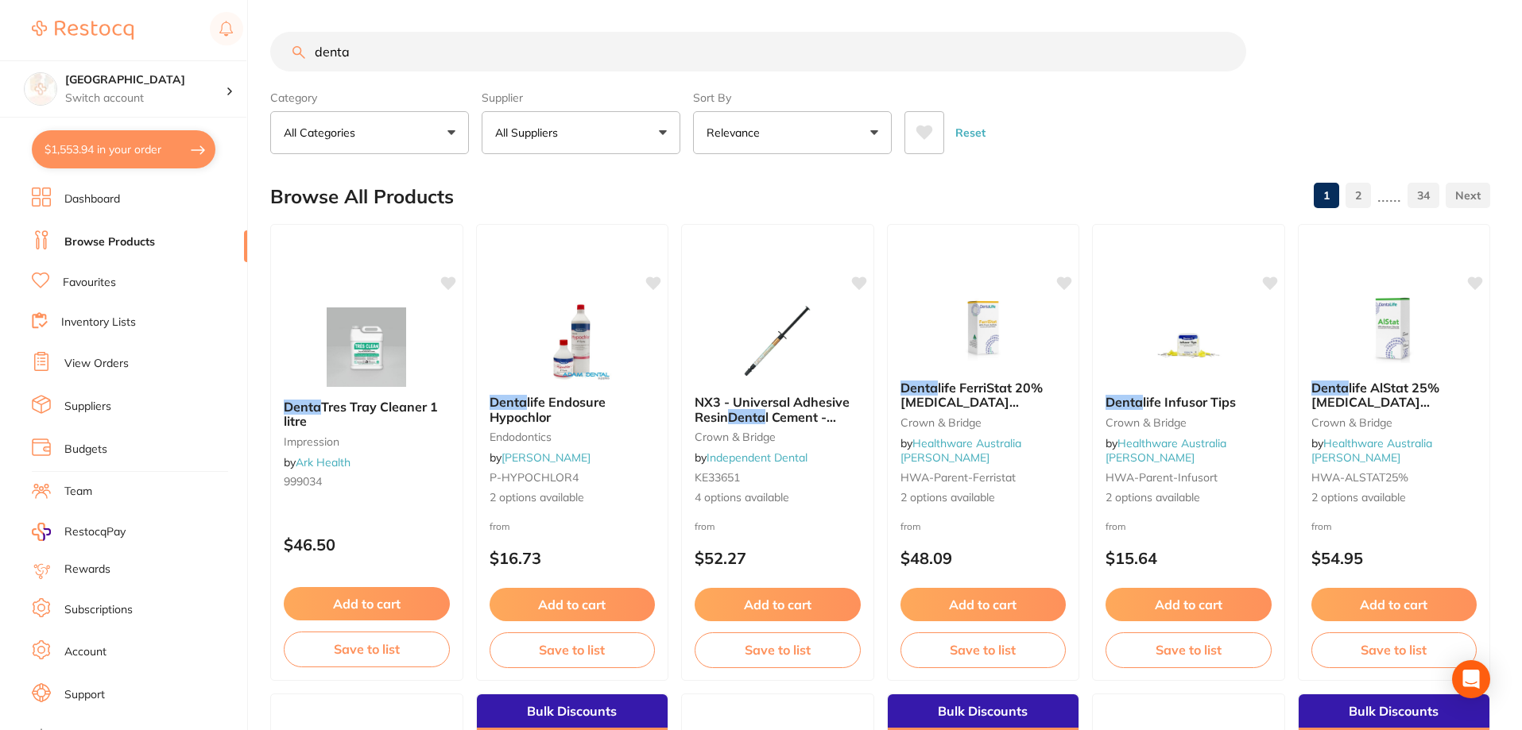
click at [936, 134] on button at bounding box center [924, 132] width 40 height 43
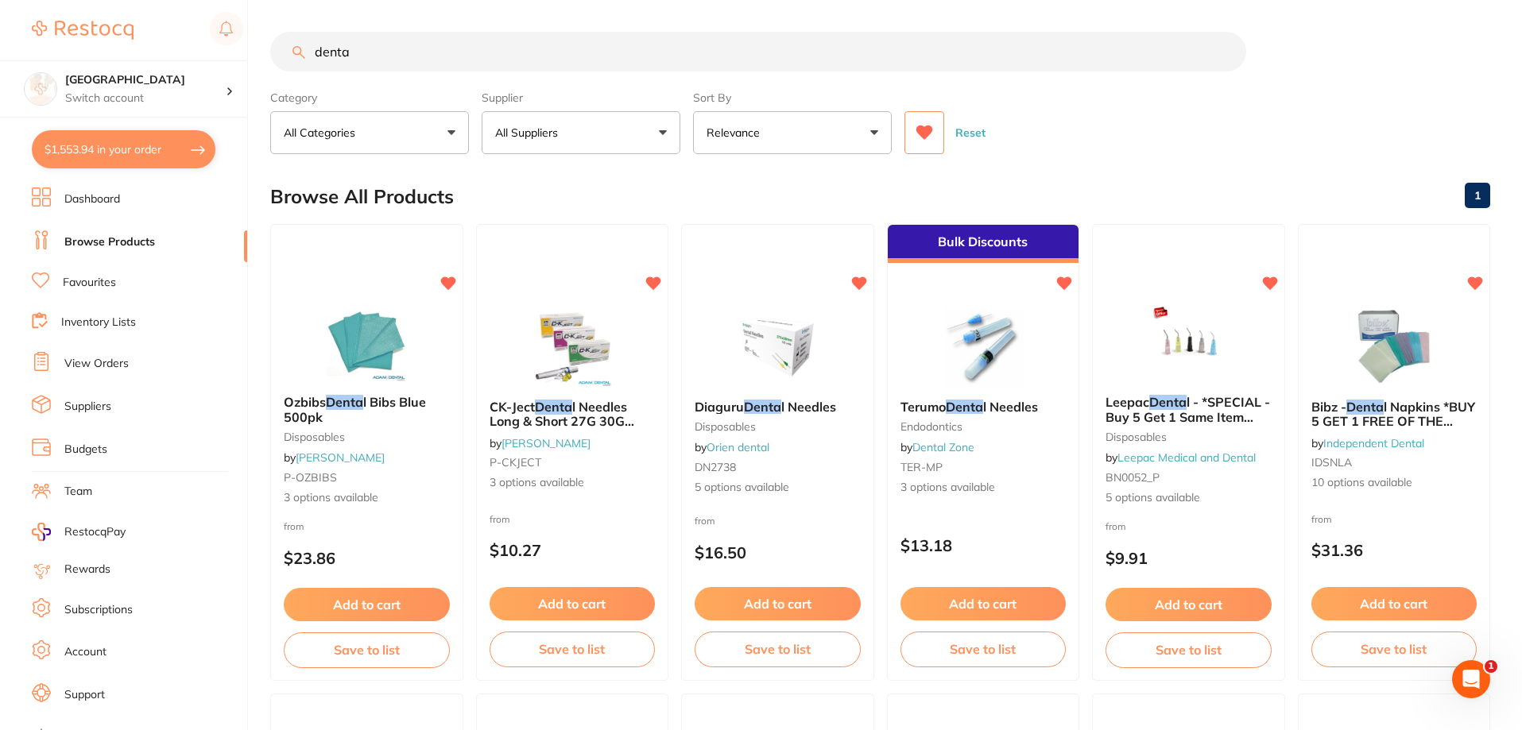
drag, startPoint x: 422, startPoint y: 54, endPoint x: 275, endPoint y: 46, distance: 147.2
click at [275, 48] on input "denta" at bounding box center [758, 52] width 976 height 40
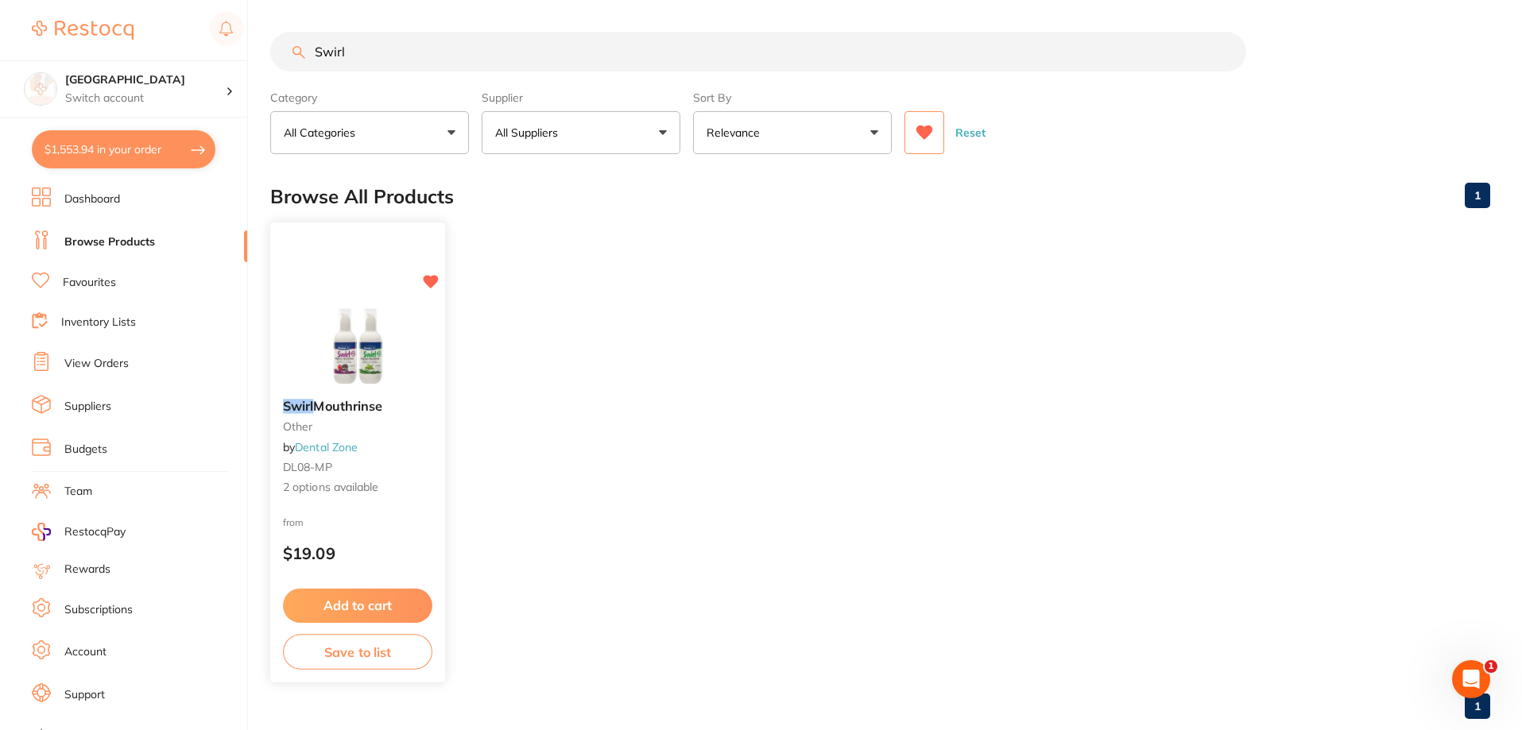
type input "Swirl"
click at [372, 358] on img at bounding box center [357, 346] width 104 height 80
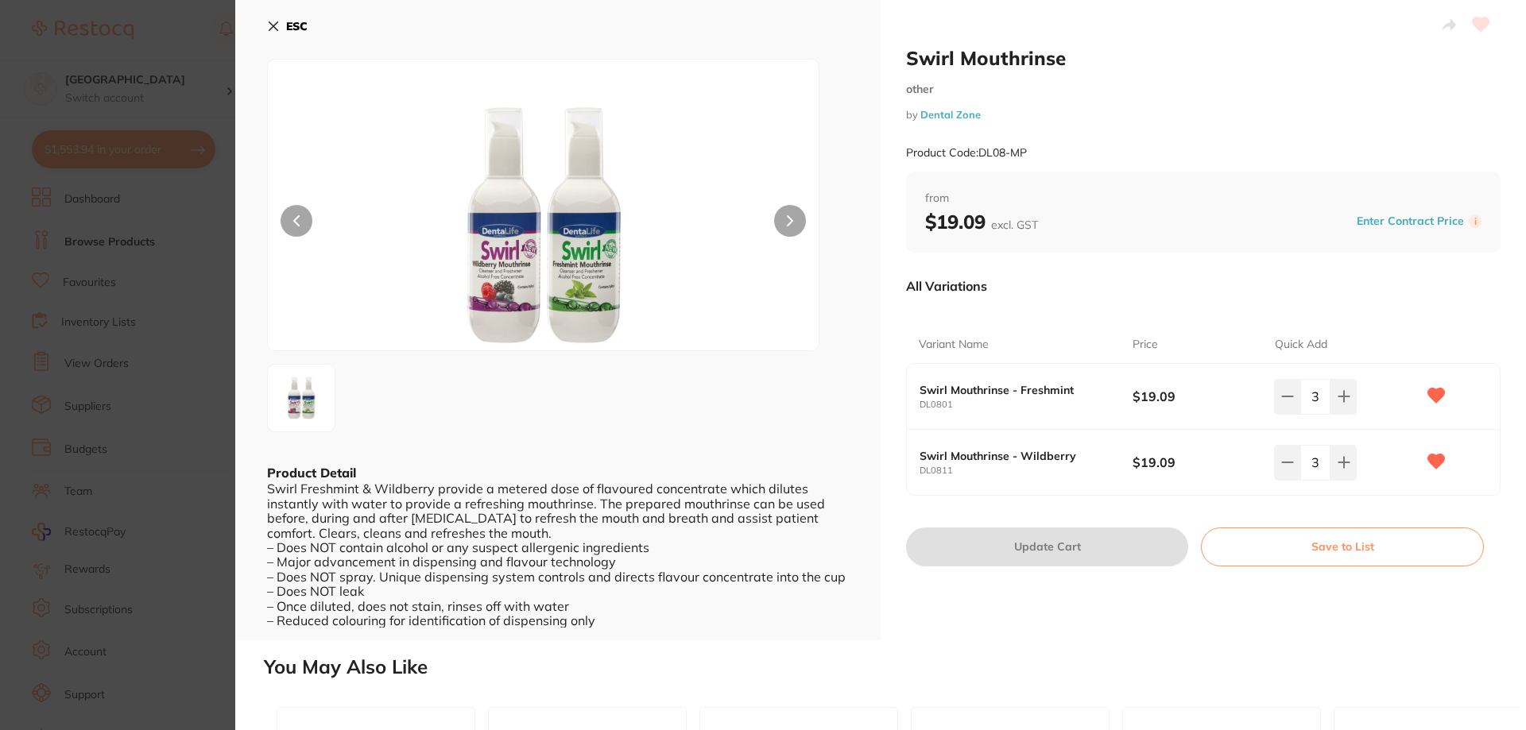
click at [296, 26] on b "ESC" at bounding box center [296, 26] width 21 height 14
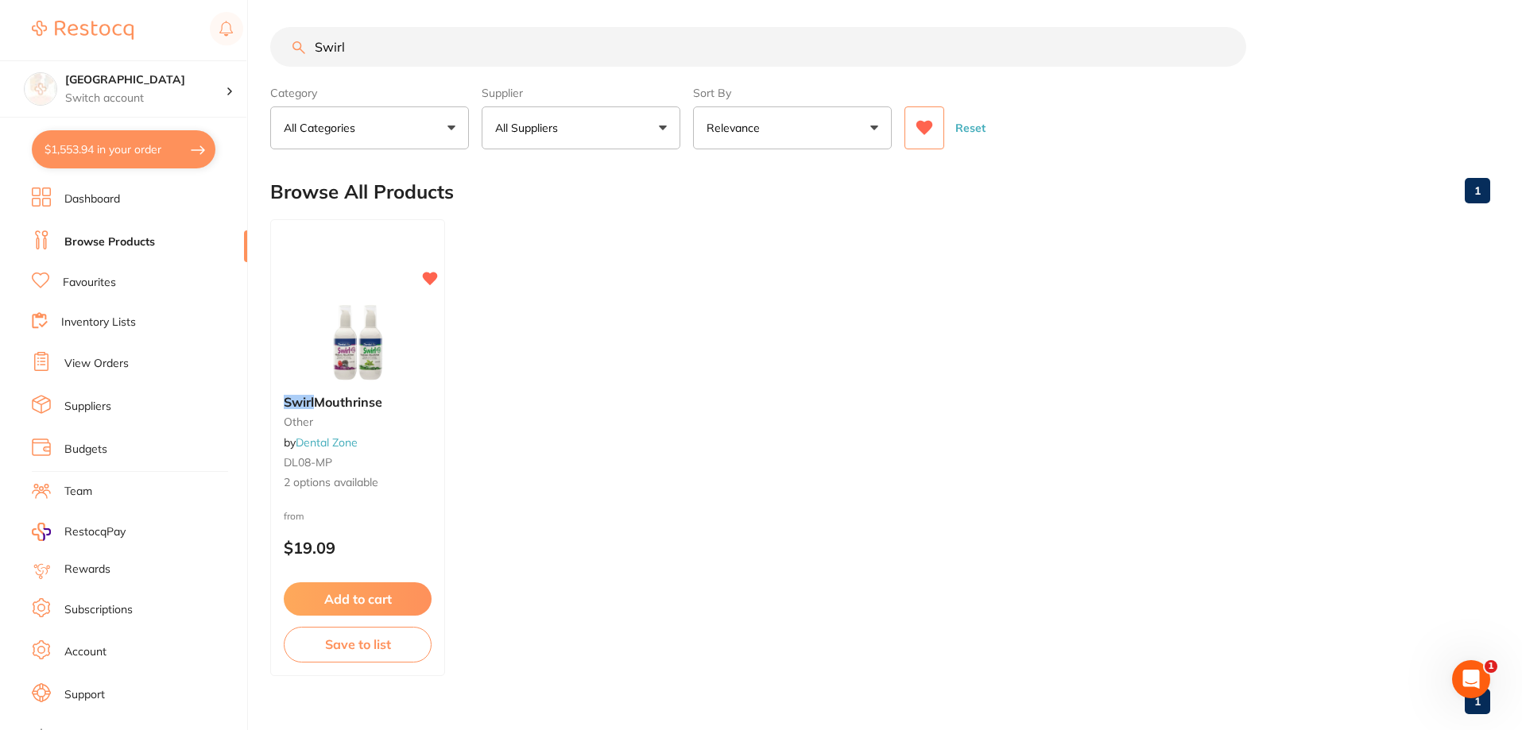
click at [917, 123] on icon at bounding box center [924, 128] width 17 height 14
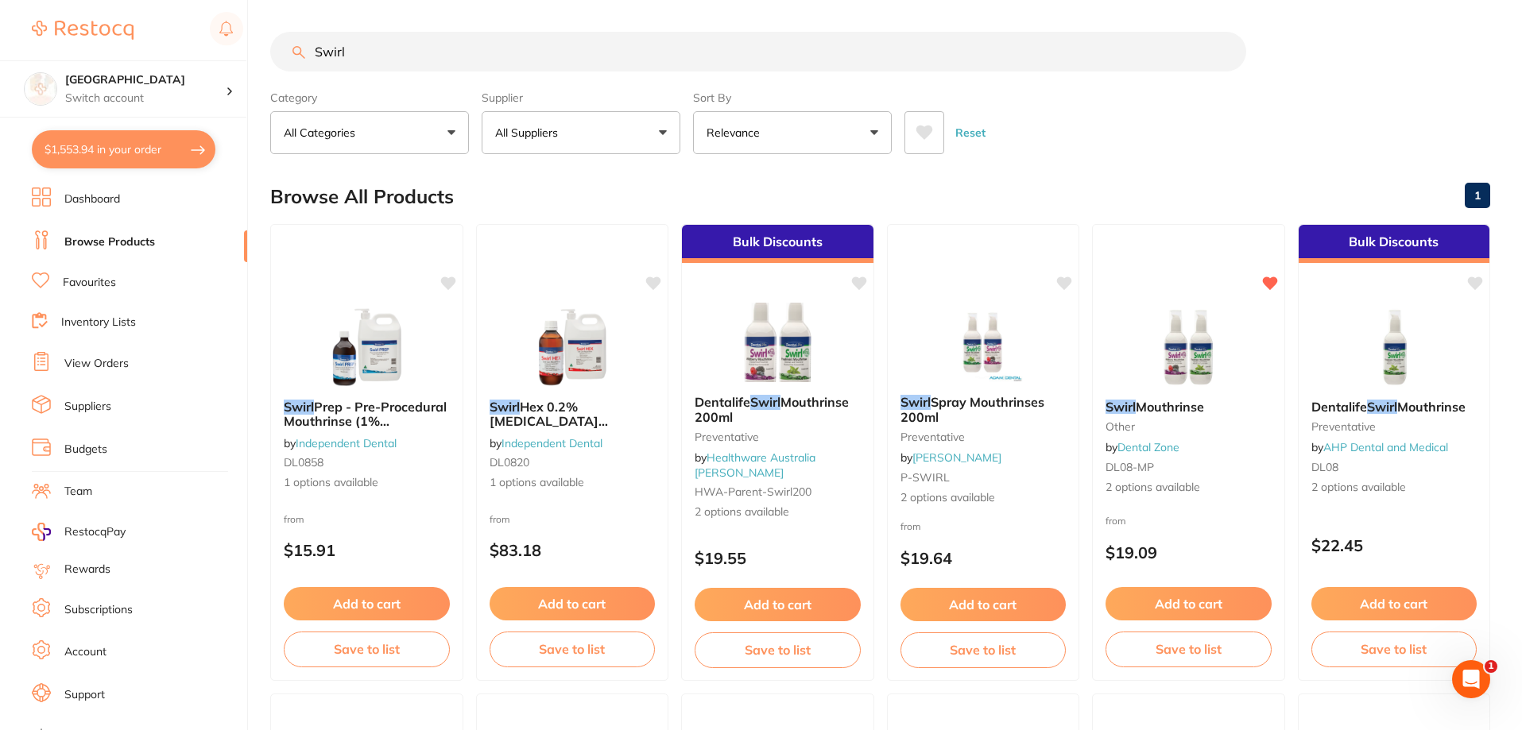
click at [377, 41] on input "Swirl" at bounding box center [758, 52] width 976 height 40
click at [124, 150] on button "$1,553.94 in your order" at bounding box center [124, 149] width 184 height 38
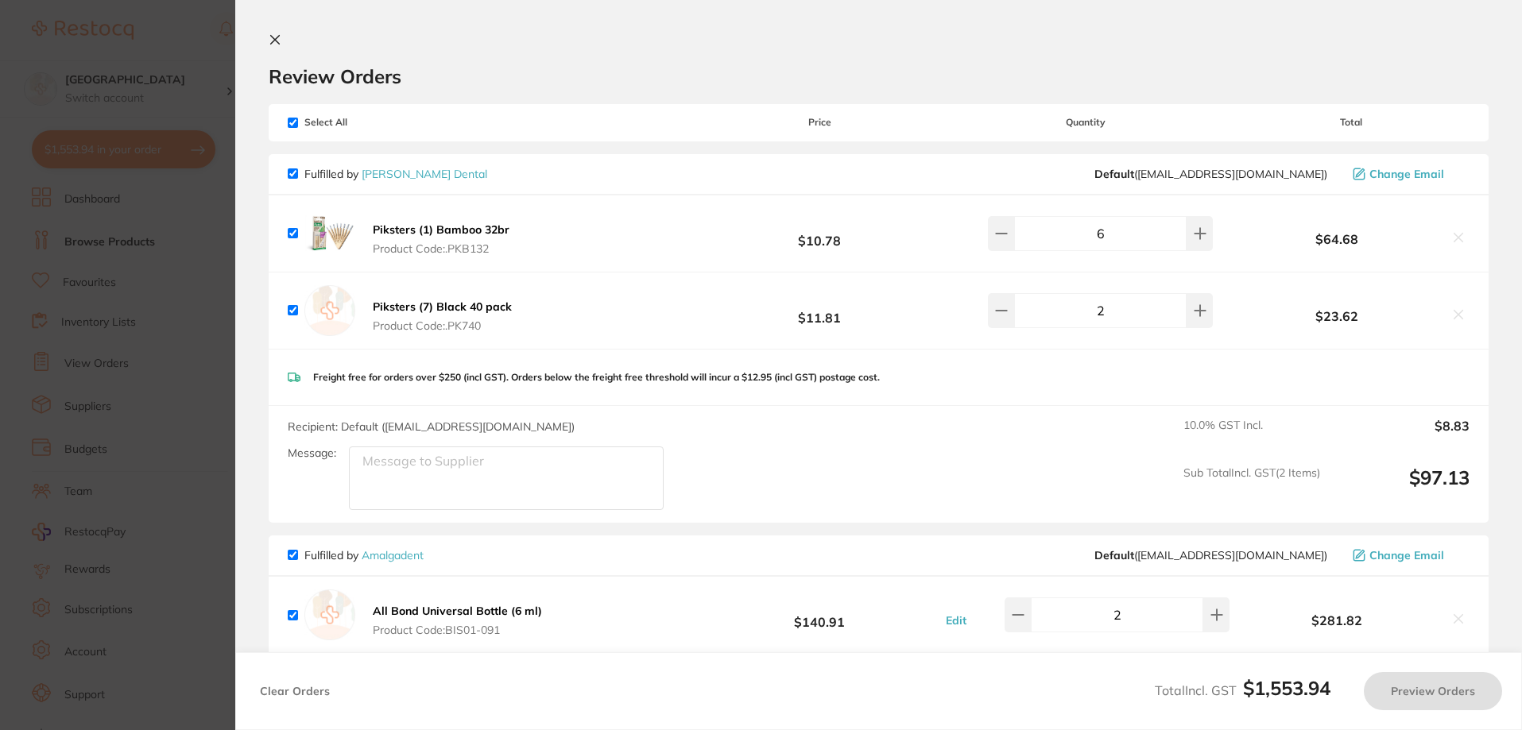
checkbox input "true"
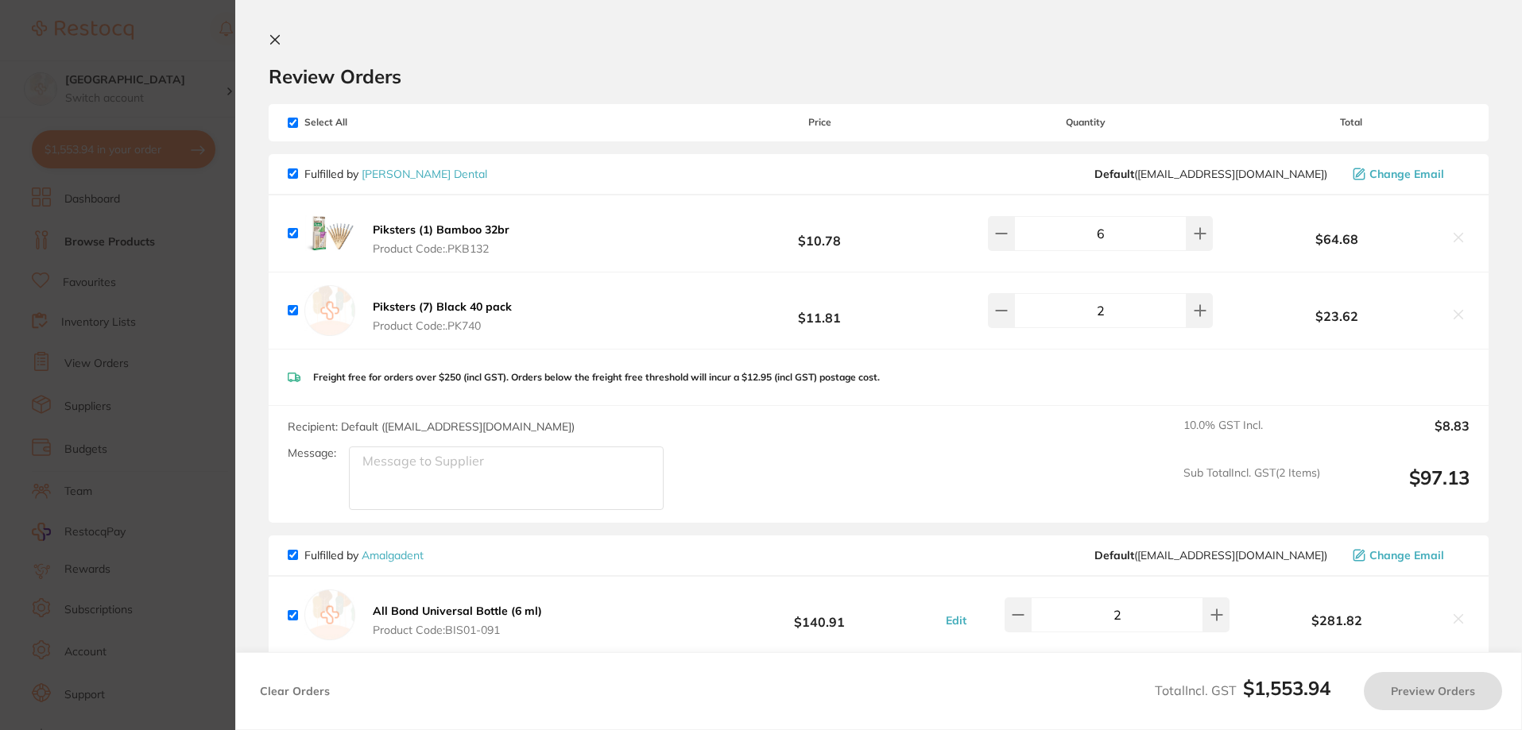
checkbox input "true"
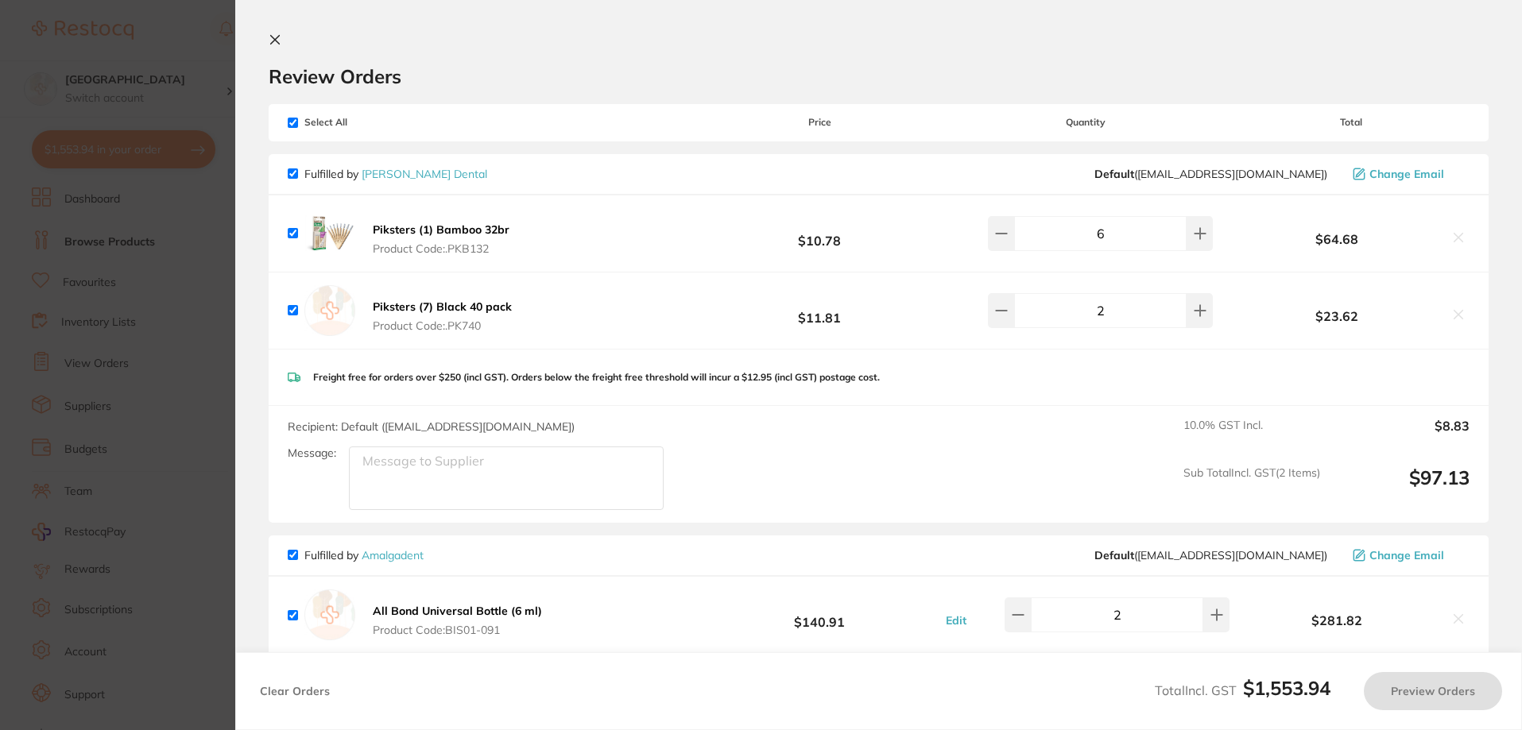
checkbox input "true"
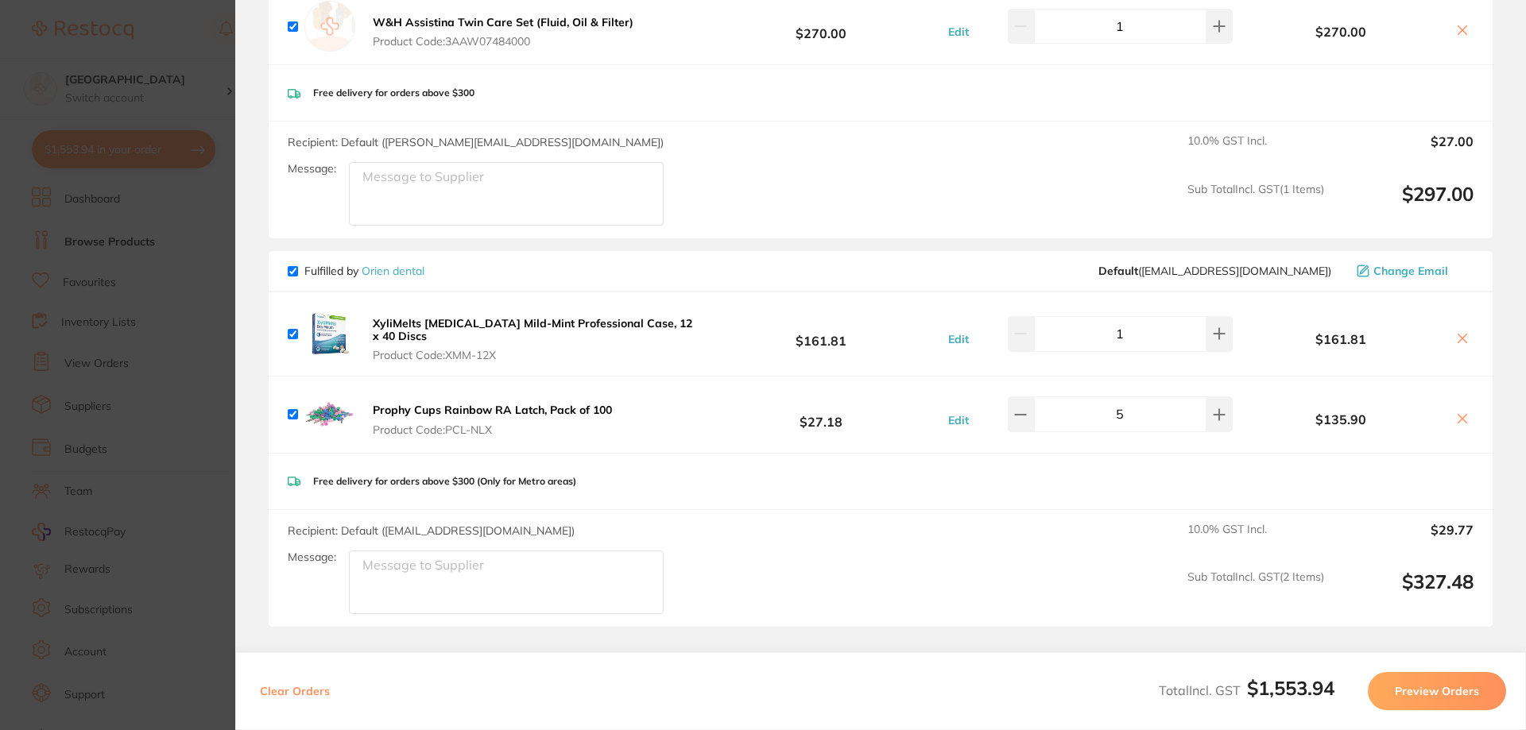
scroll to position [1192, 0]
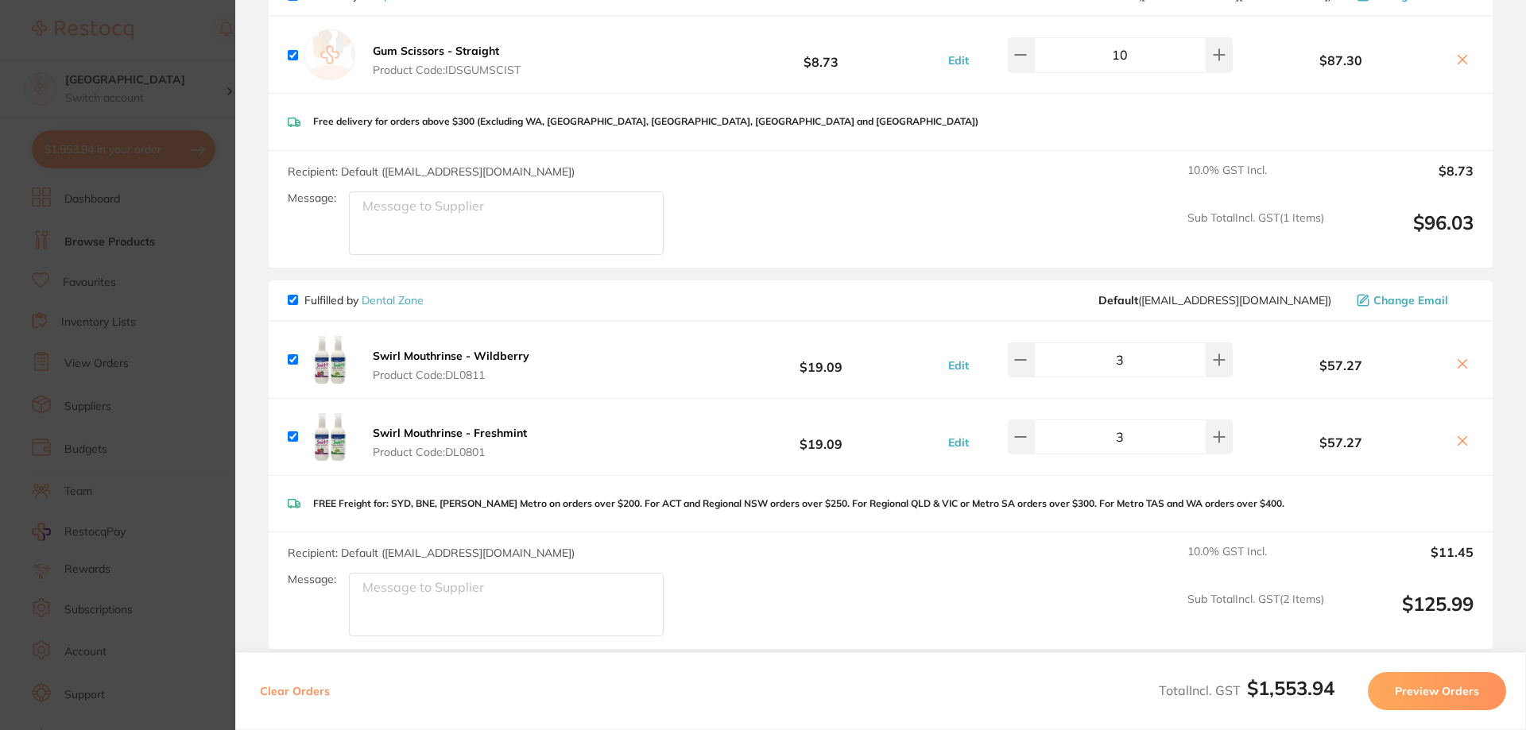
click at [153, 97] on section "Update RRP Set your pre negotiated price for this item. Item Agreed RRP (excl. …" at bounding box center [763, 365] width 1526 height 730
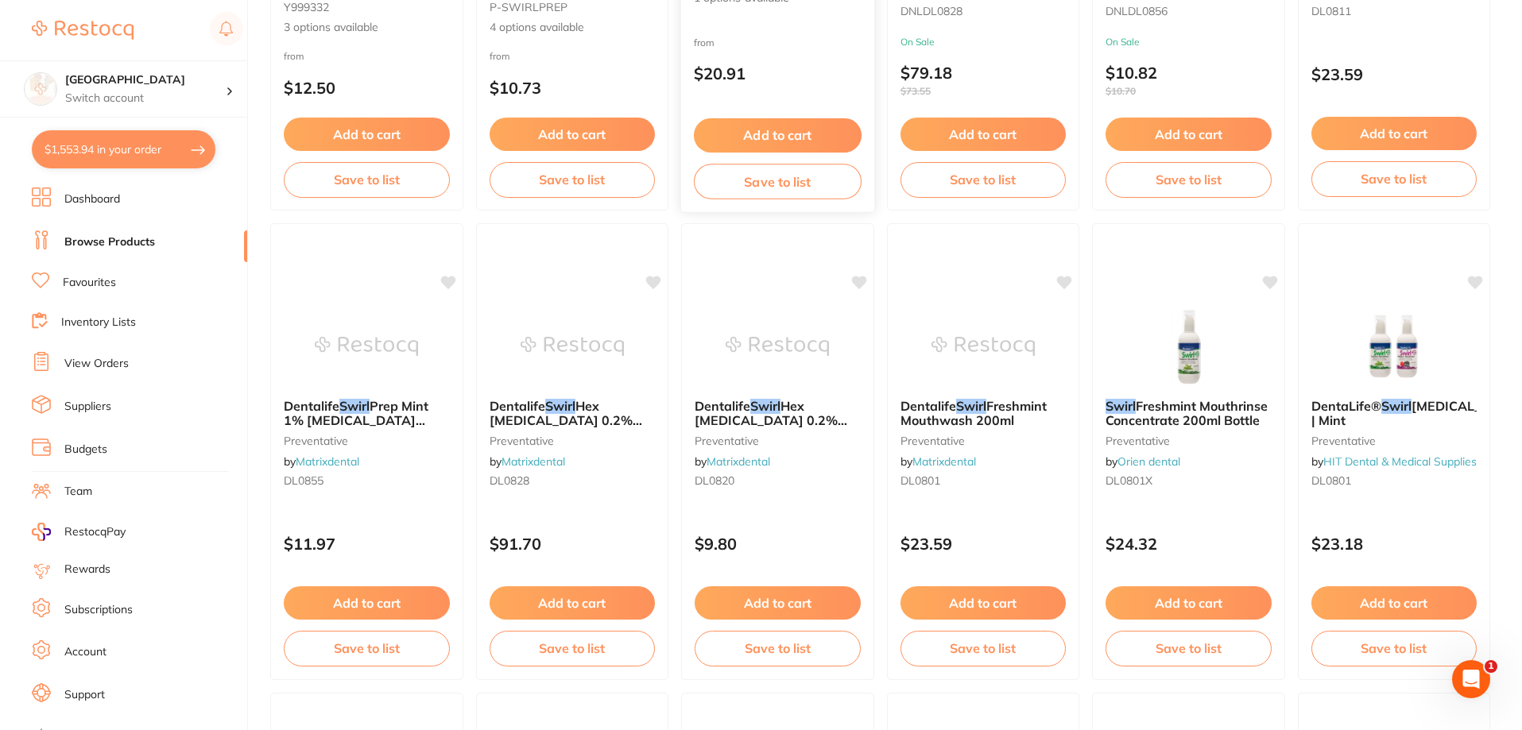
scroll to position [958, 0]
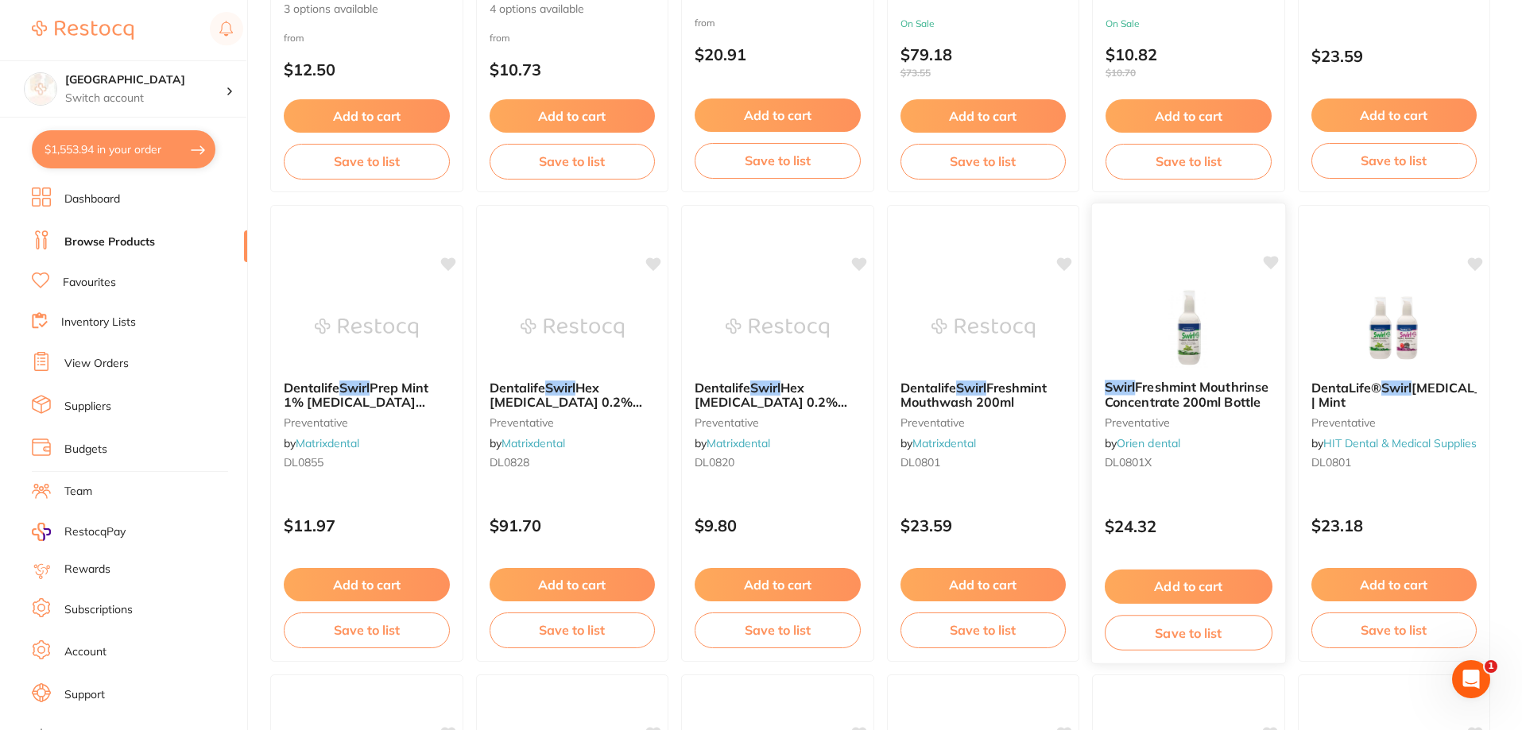
click at [1176, 345] on img at bounding box center [1188, 327] width 104 height 80
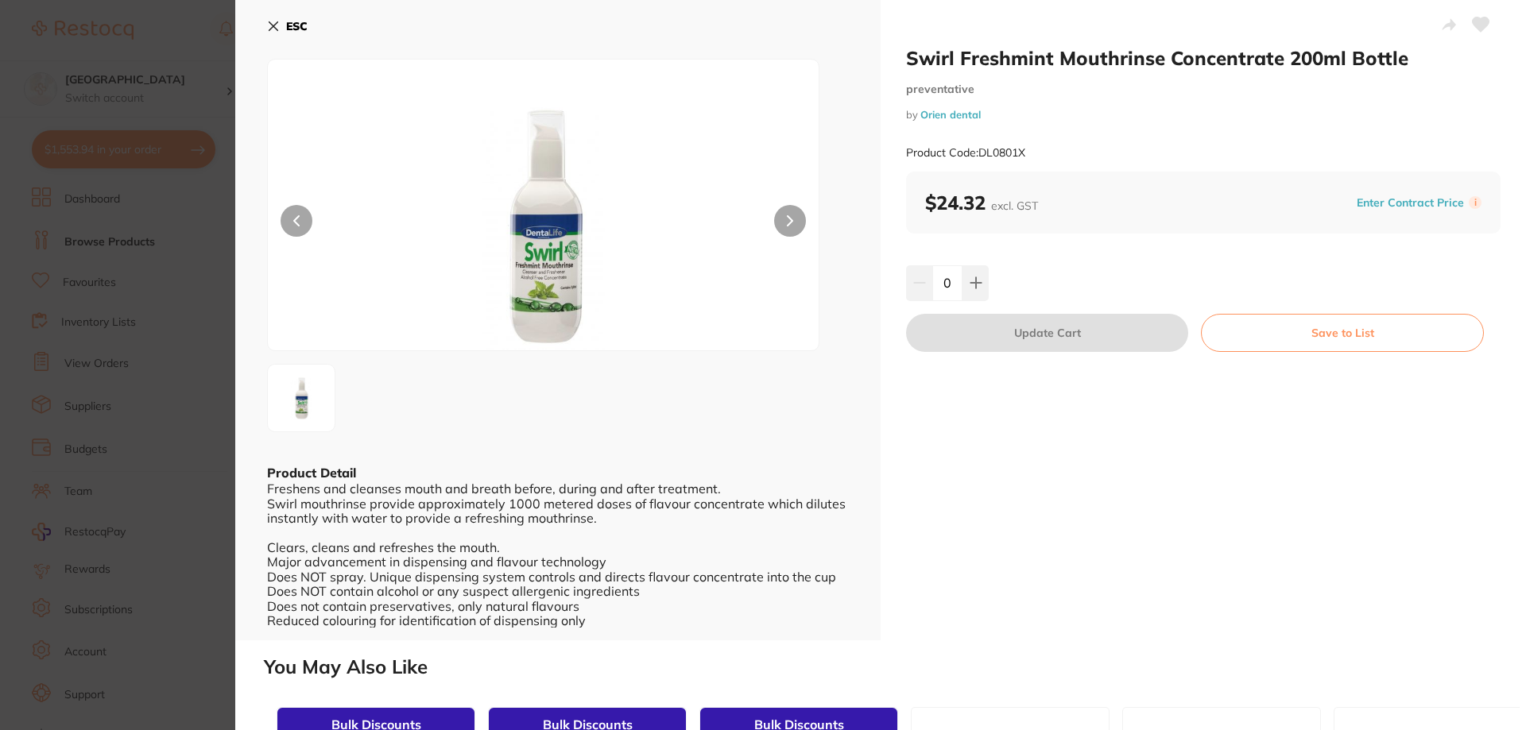
click at [295, 22] on b "ESC" at bounding box center [296, 26] width 21 height 14
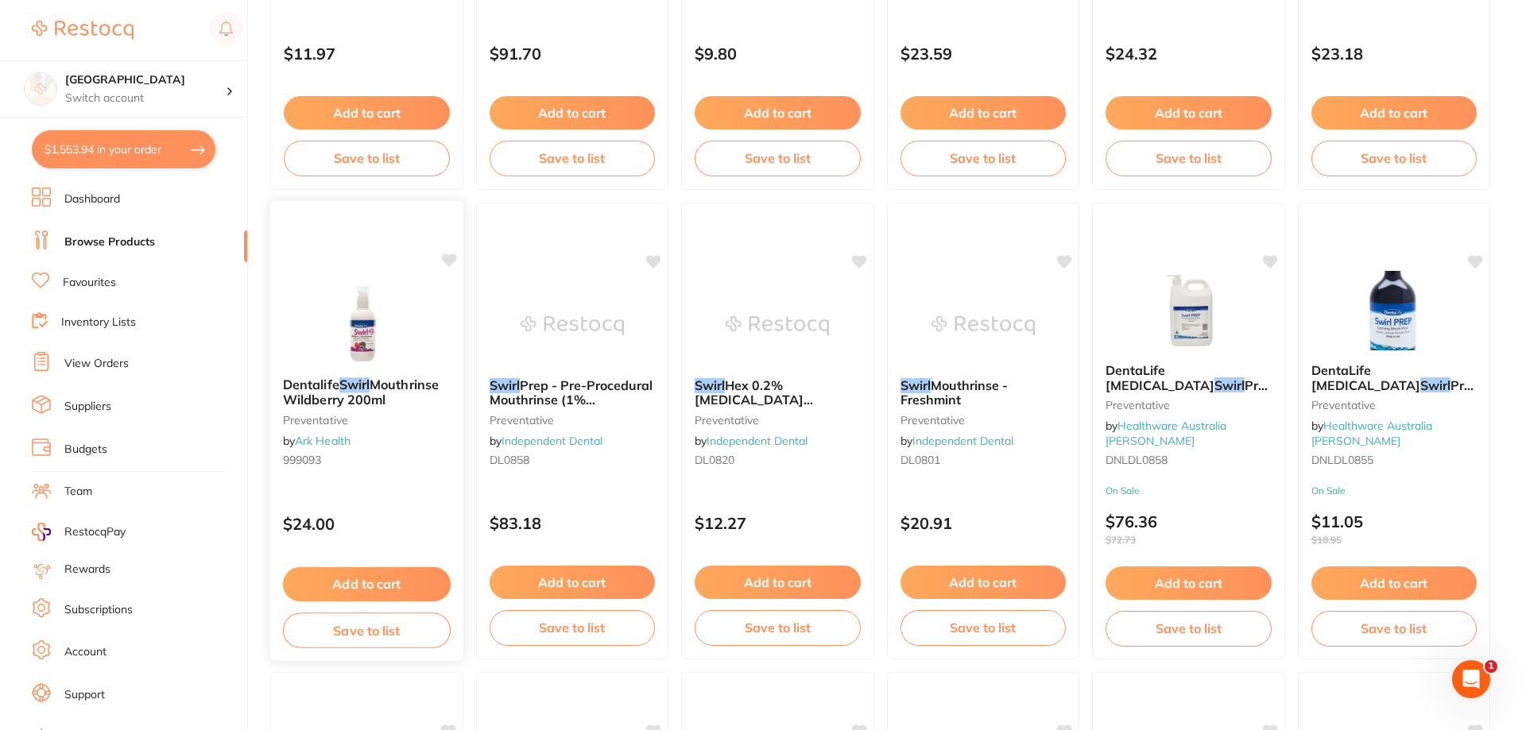
scroll to position [1192, 0]
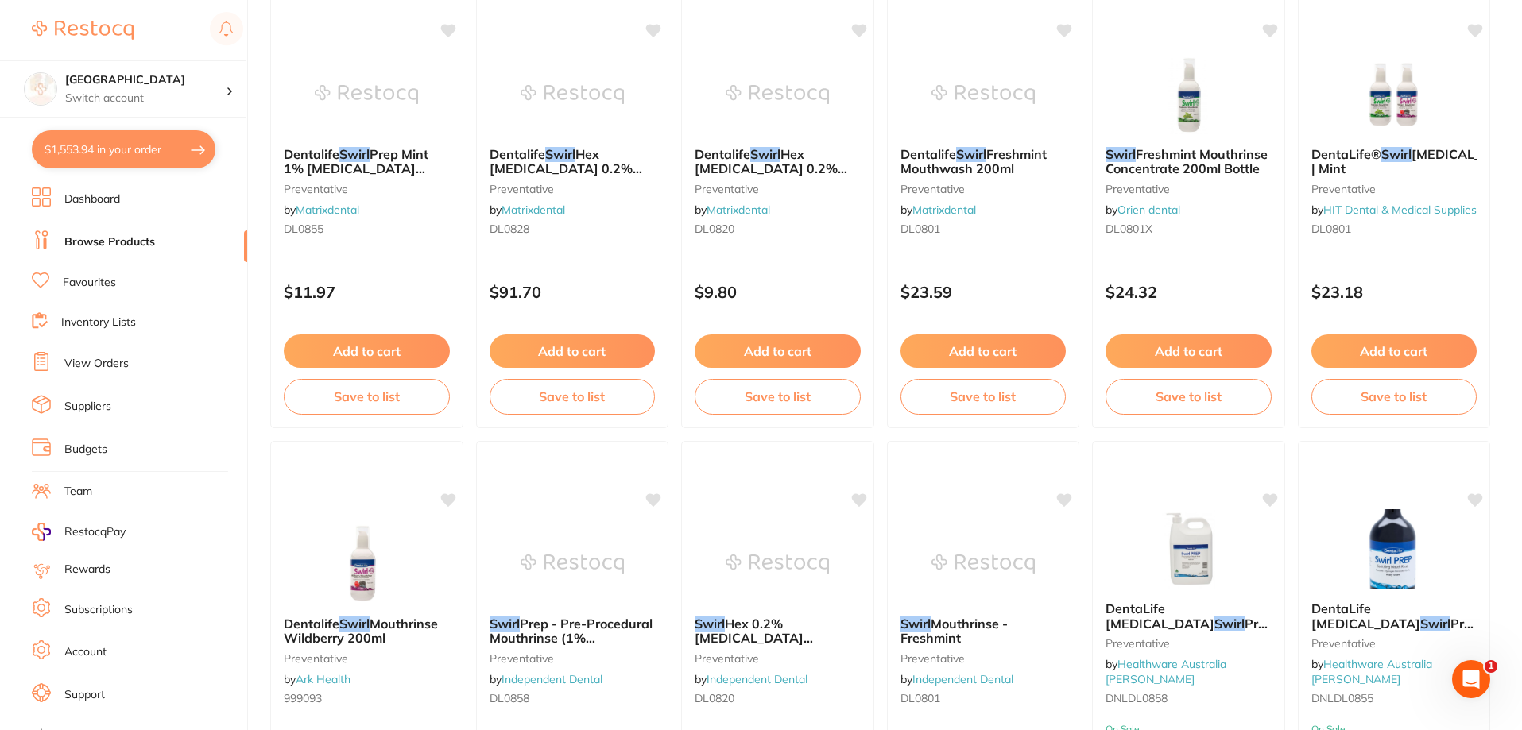
click at [106, 152] on button "$1,553.94 in your order" at bounding box center [124, 149] width 184 height 38
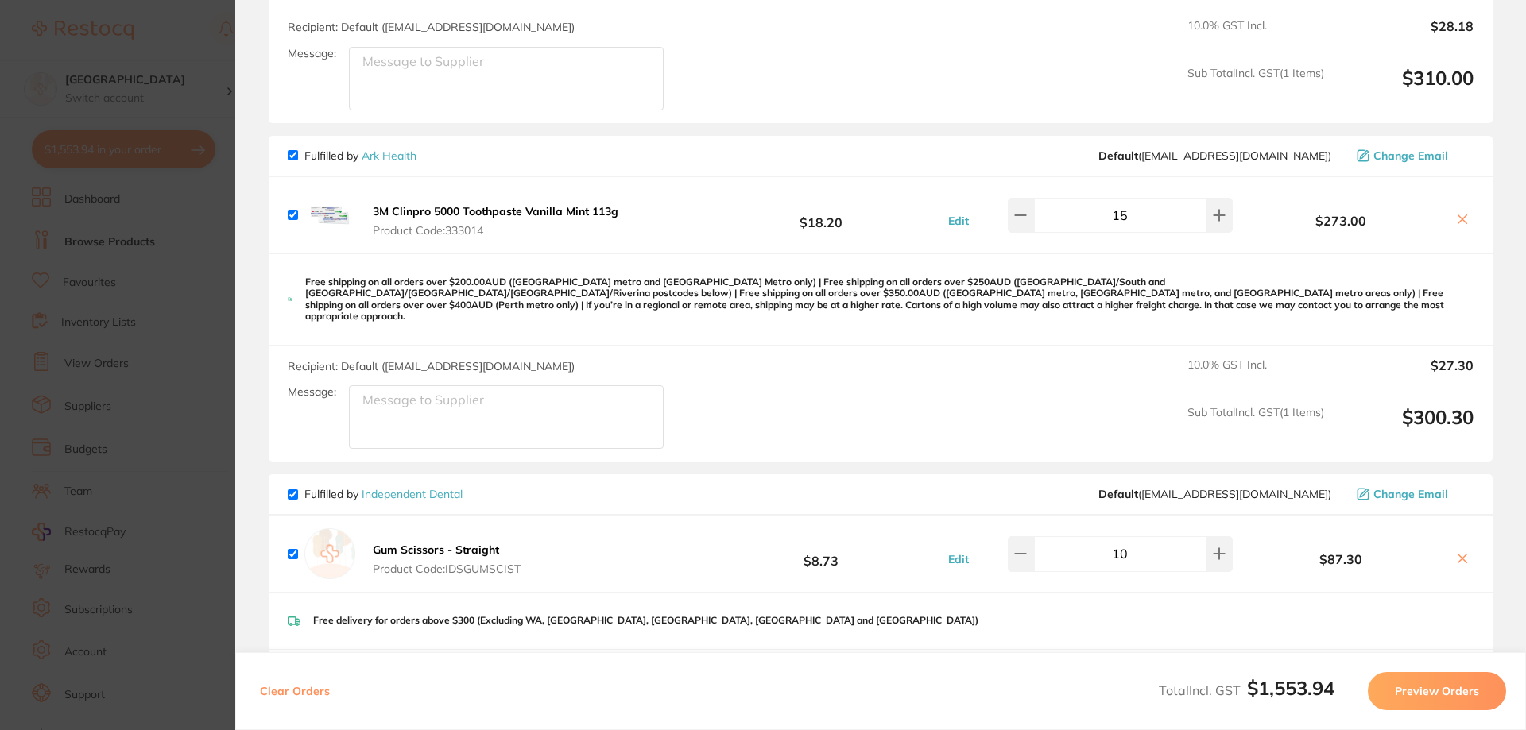
scroll to position [715, 0]
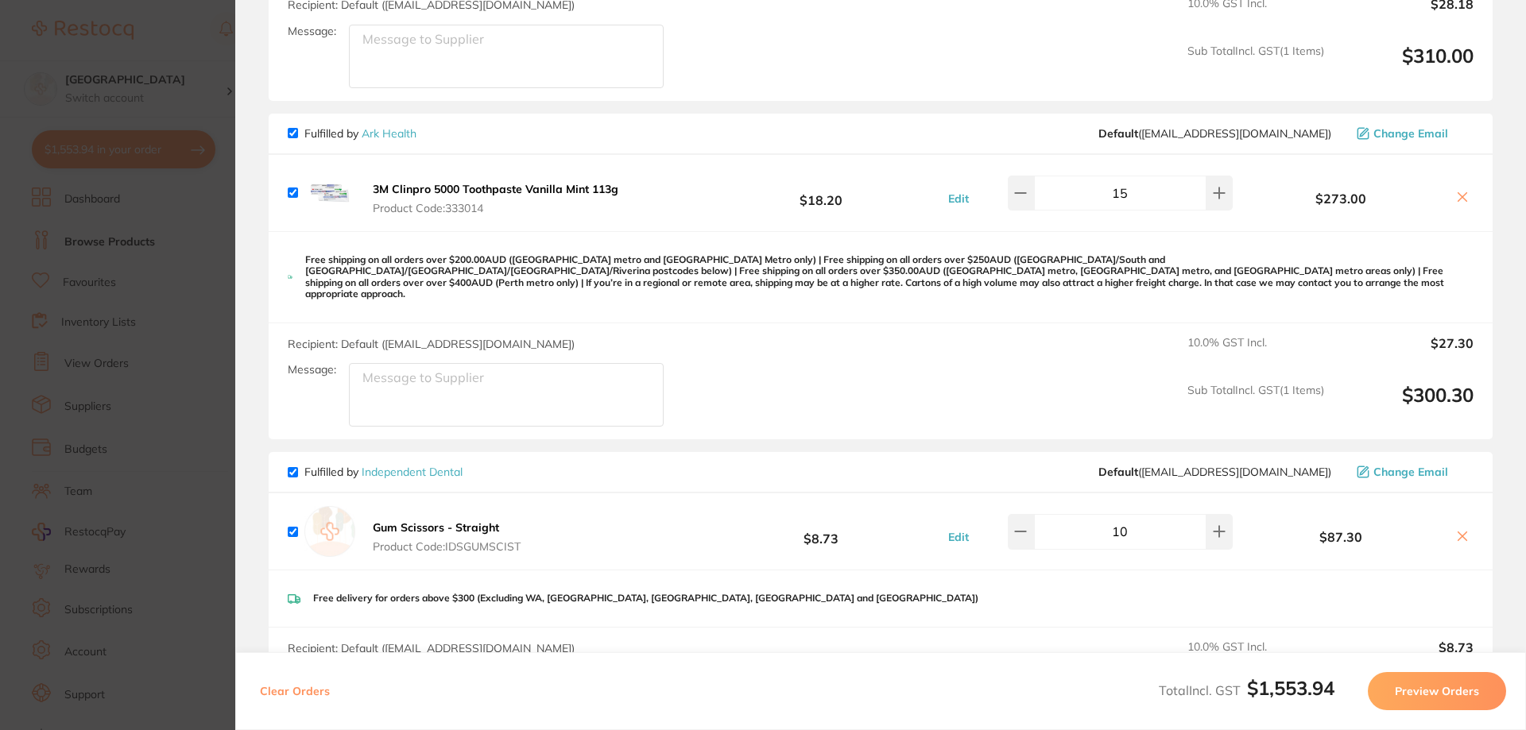
click at [207, 293] on section "Update RRP Set your pre negotiated price for this item. Item Agreed RRP (excl. …" at bounding box center [763, 365] width 1526 height 730
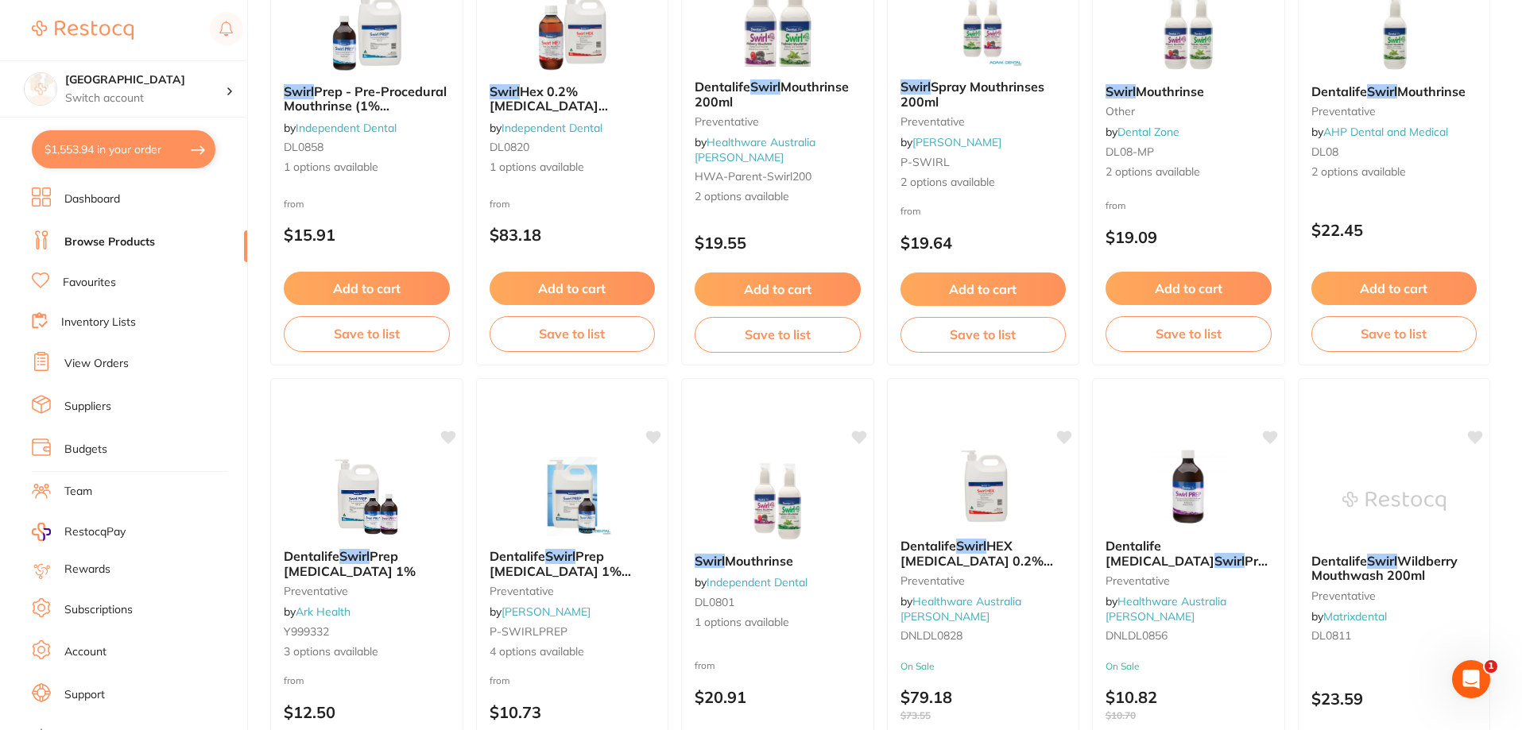
scroll to position [0, 0]
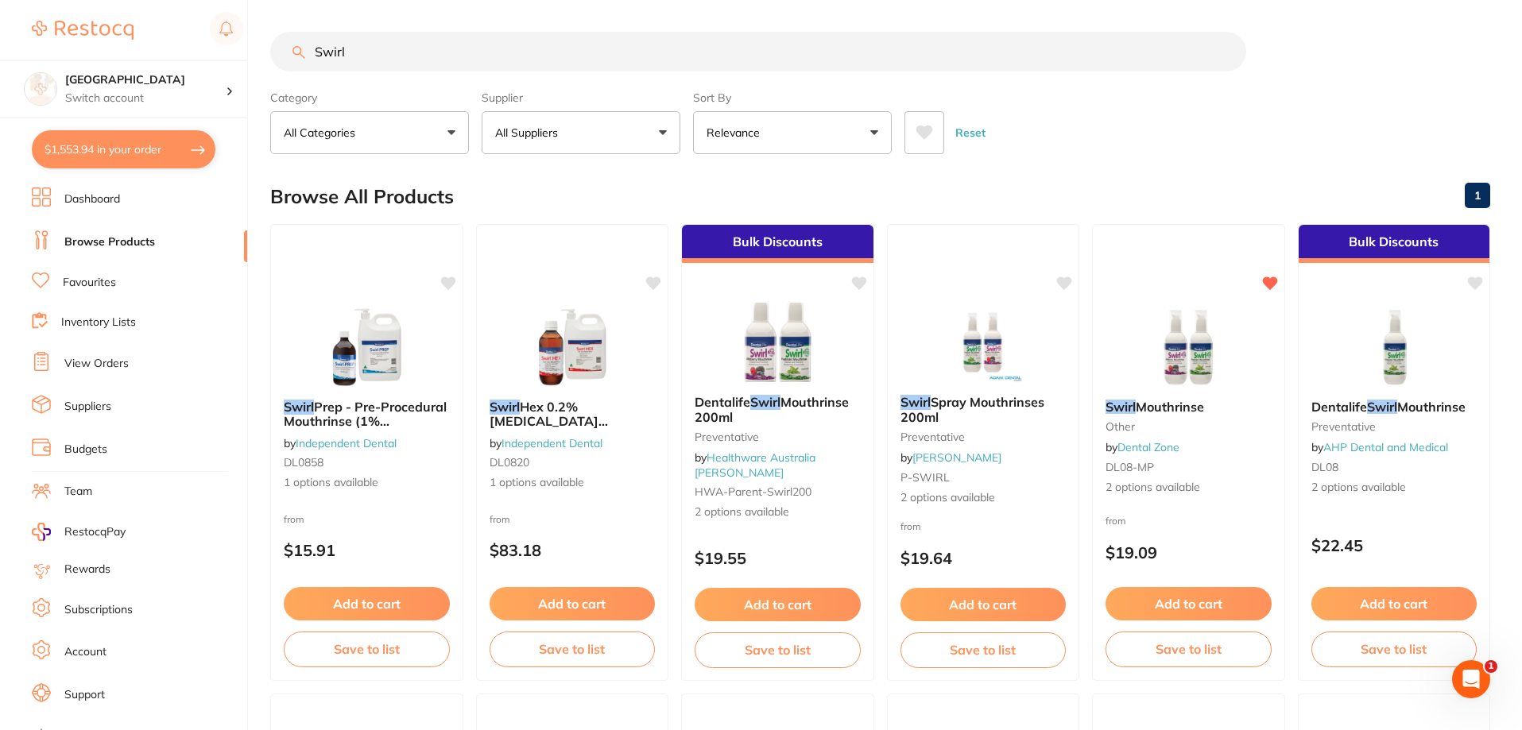
click at [563, 133] on p "All Suppliers" at bounding box center [529, 133] width 69 height 16
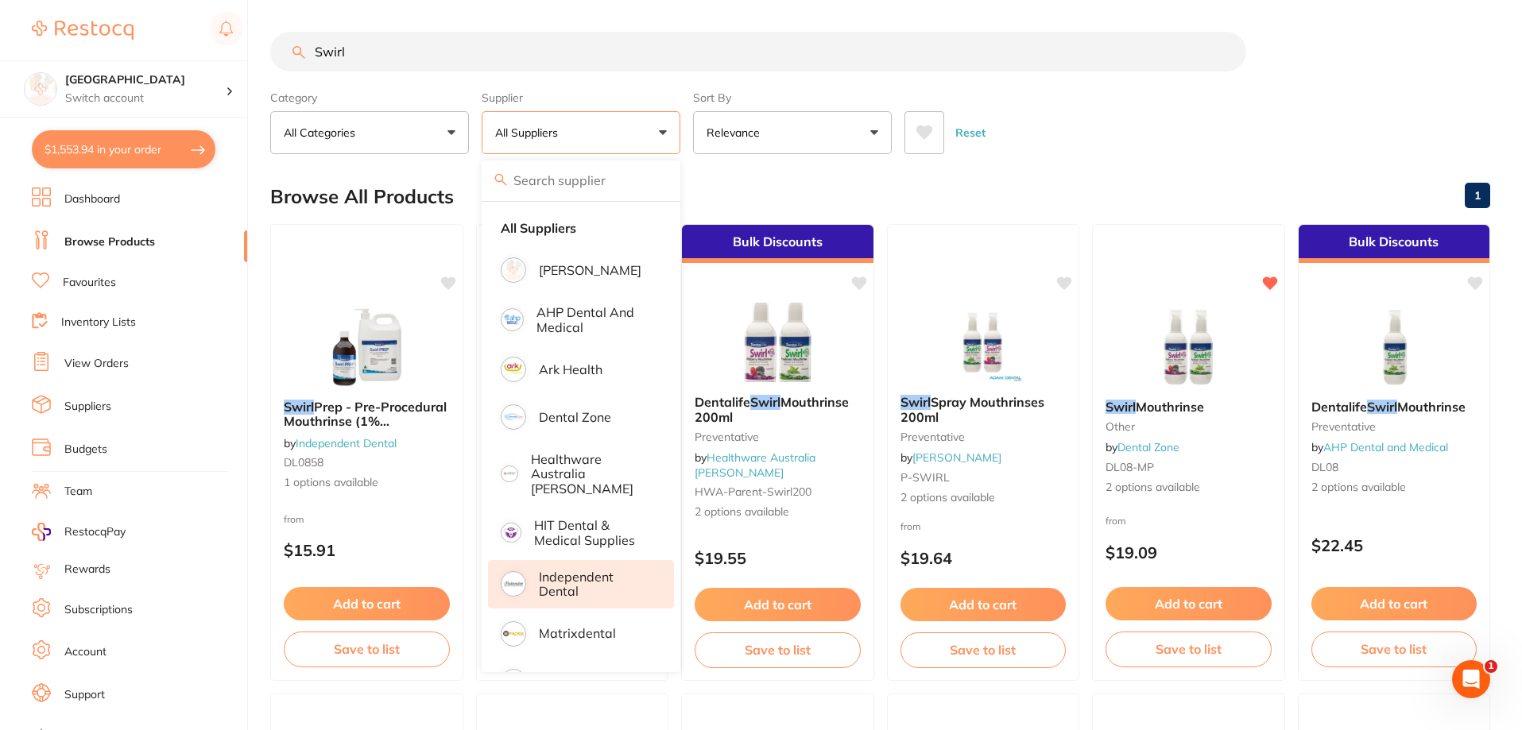
click at [597, 572] on p "Independent Dental" at bounding box center [595, 584] width 113 height 29
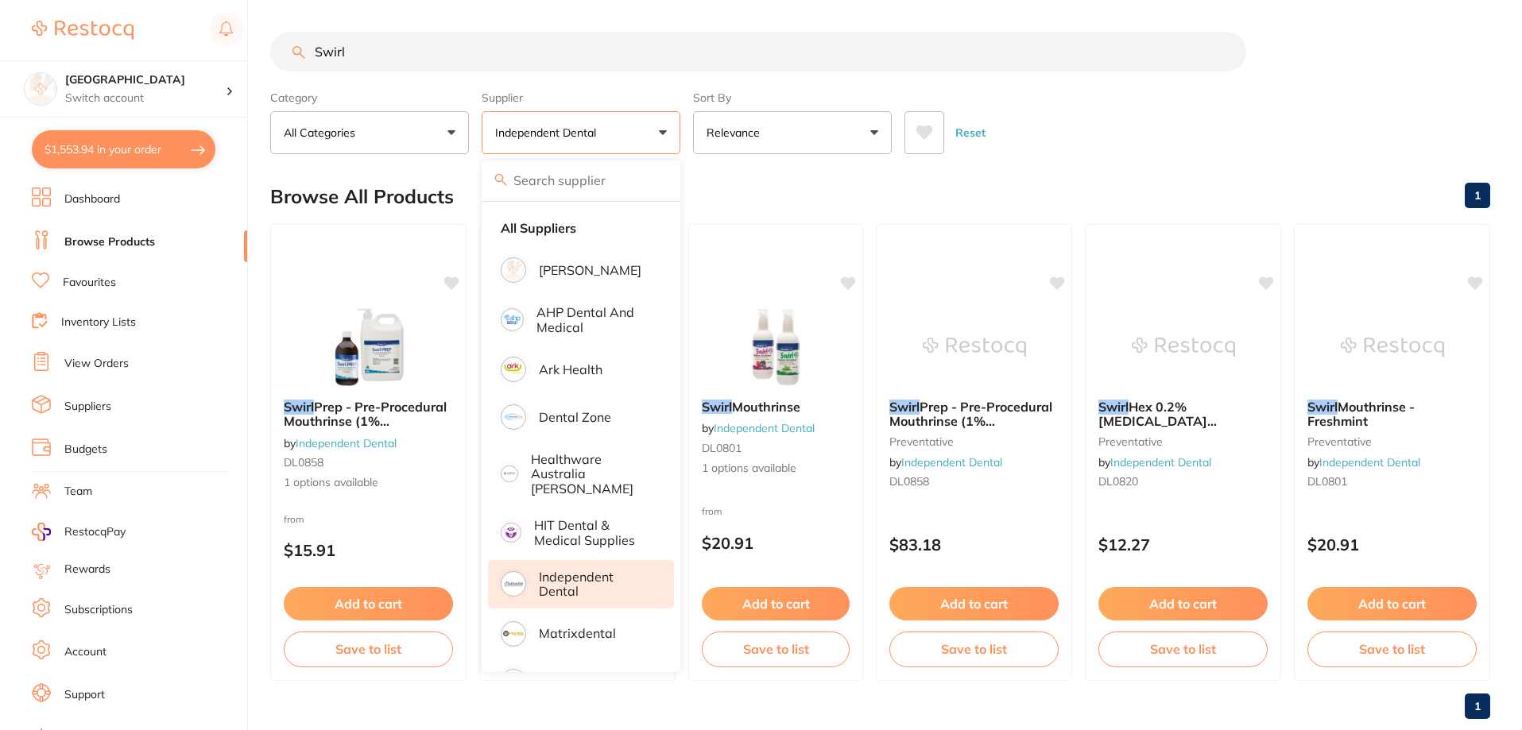
click at [1129, 124] on div "Reset" at bounding box center [1190, 127] width 573 height 56
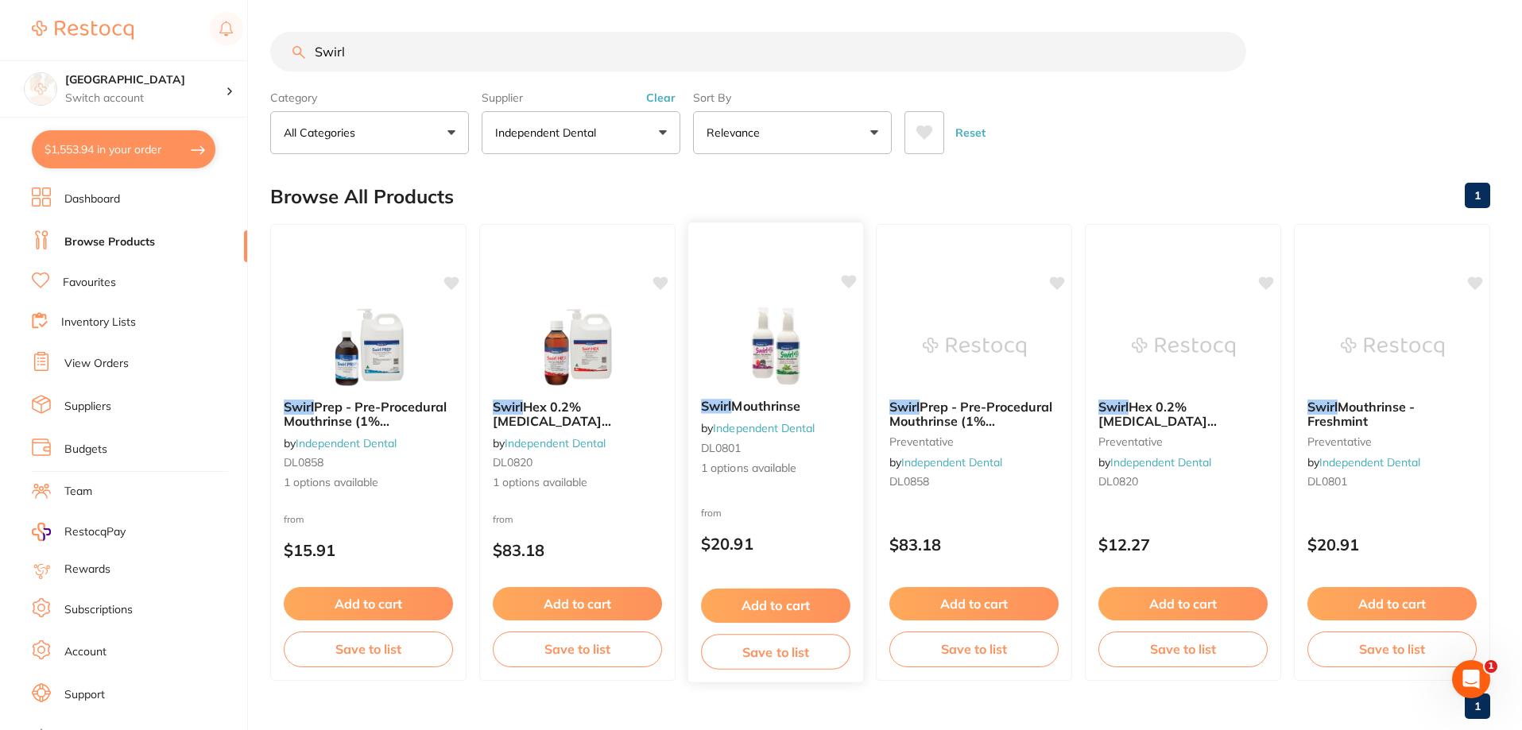
click at [768, 403] on span "Mouthrinse" at bounding box center [765, 406] width 69 height 16
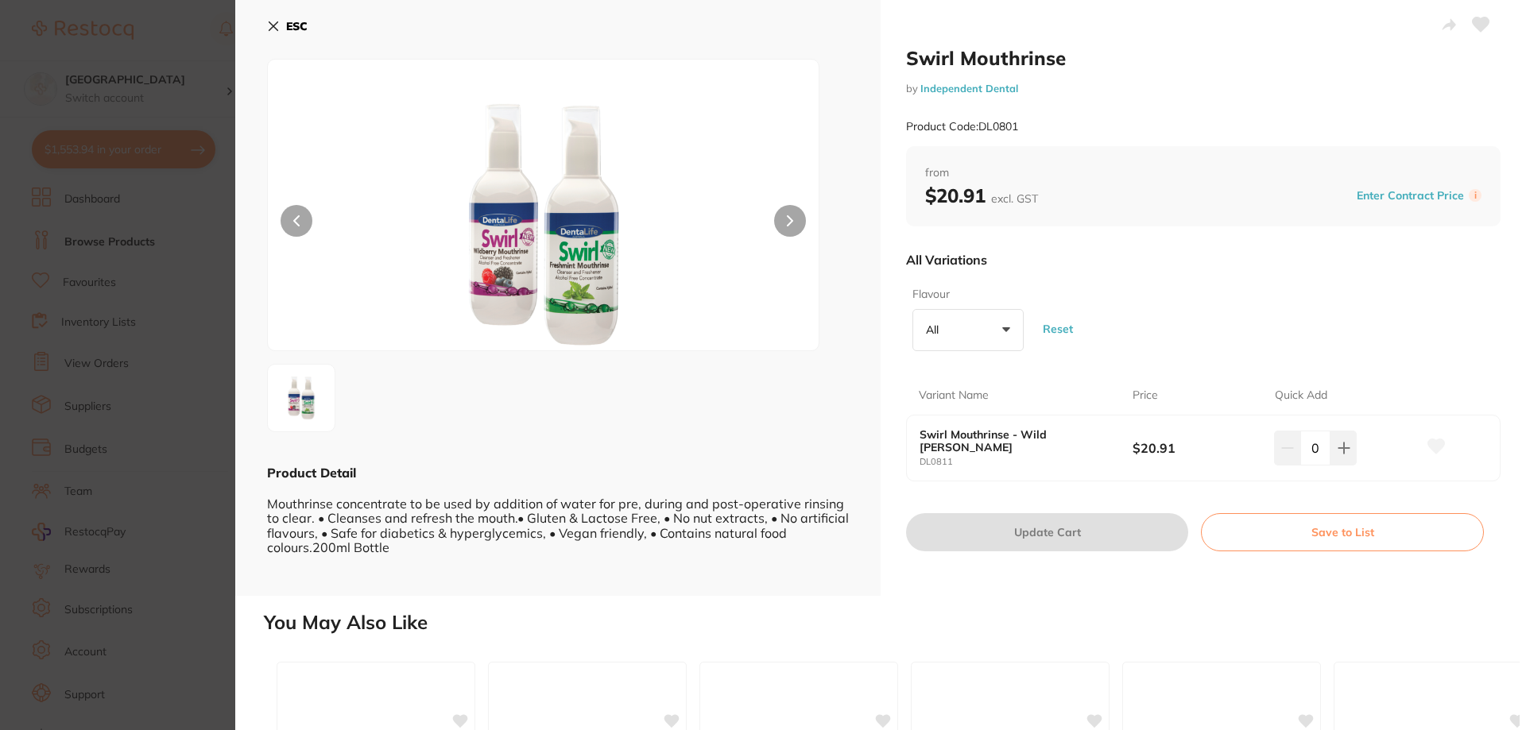
click at [277, 20] on icon at bounding box center [273, 26] width 13 height 13
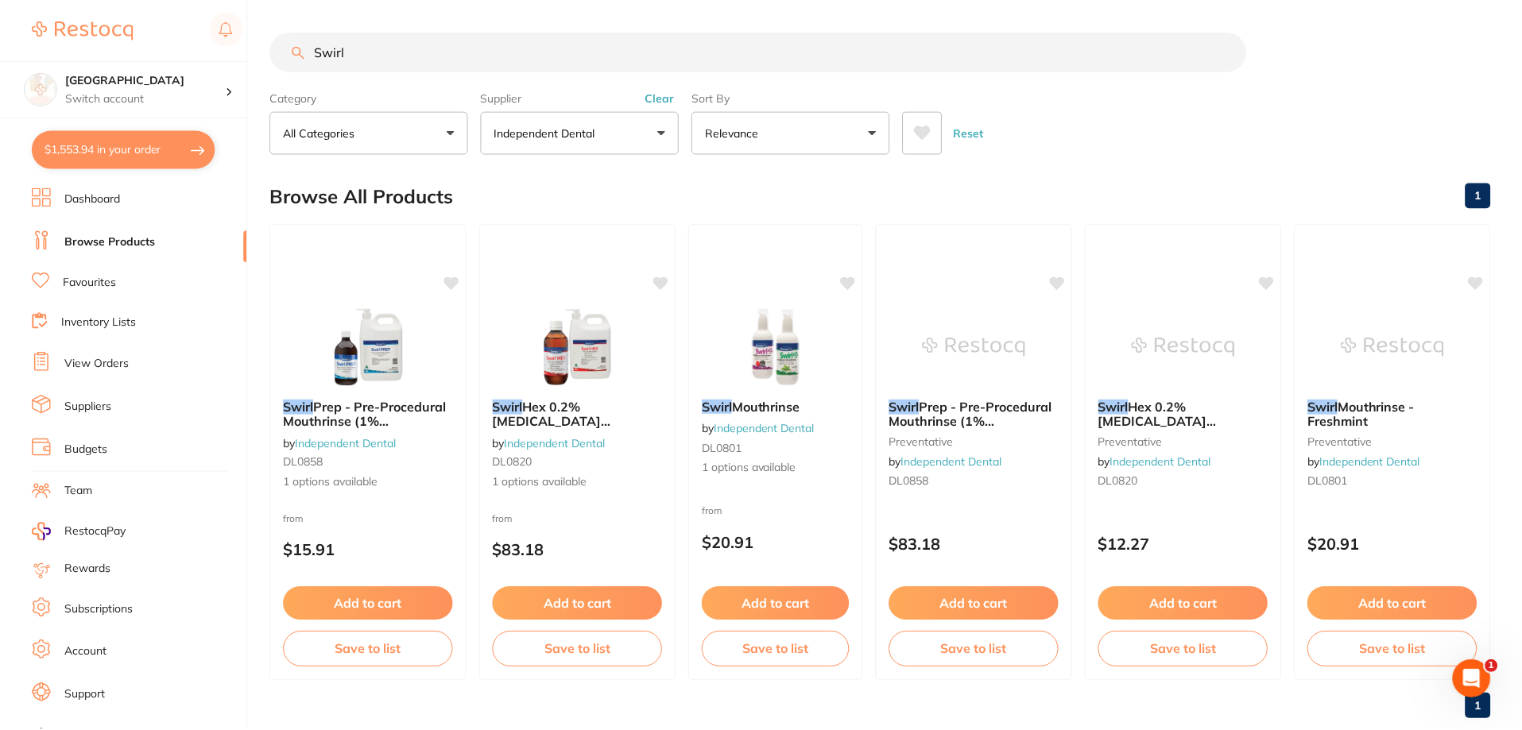
scroll to position [6, 0]
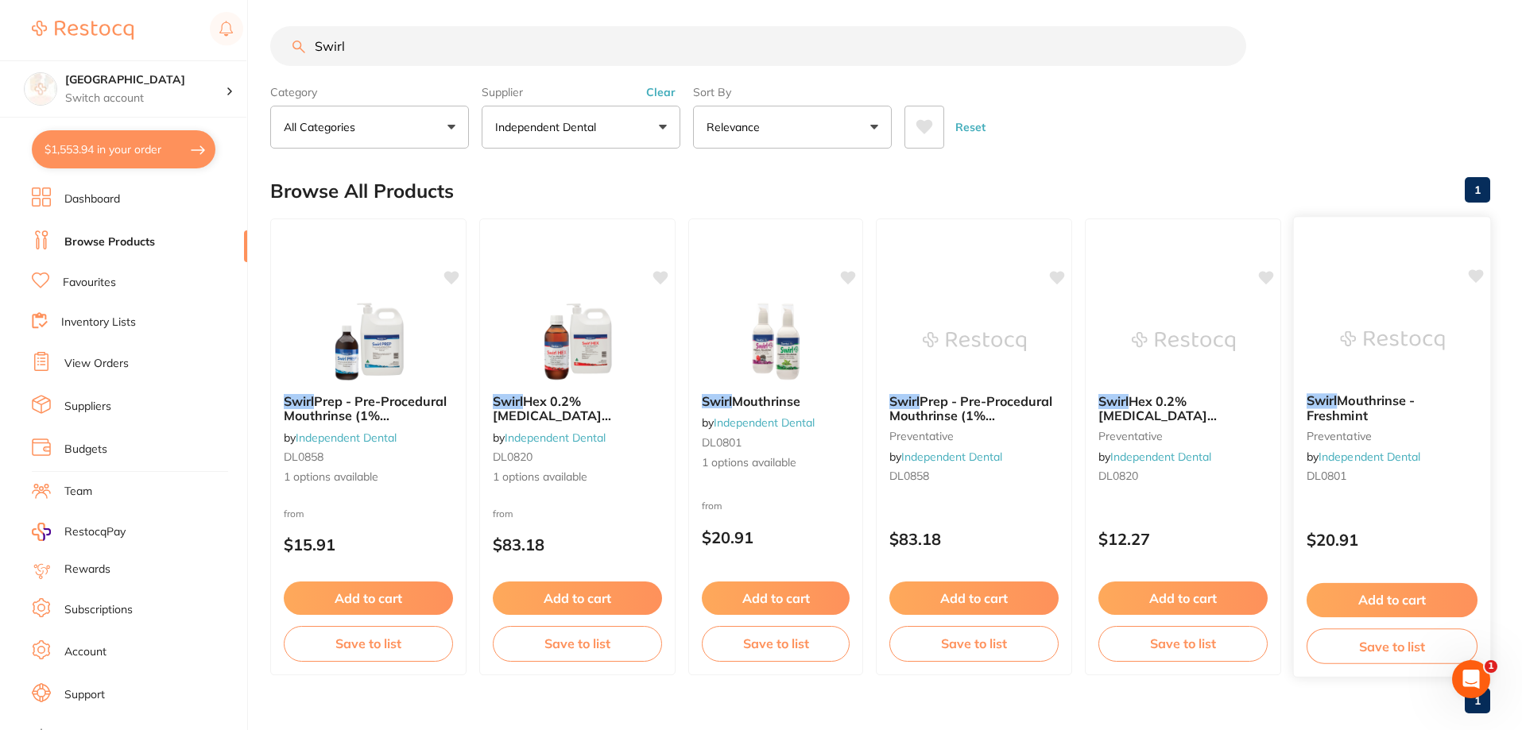
click at [1358, 405] on span "Mouthrinse - Freshmint" at bounding box center [1361, 408] width 108 height 31
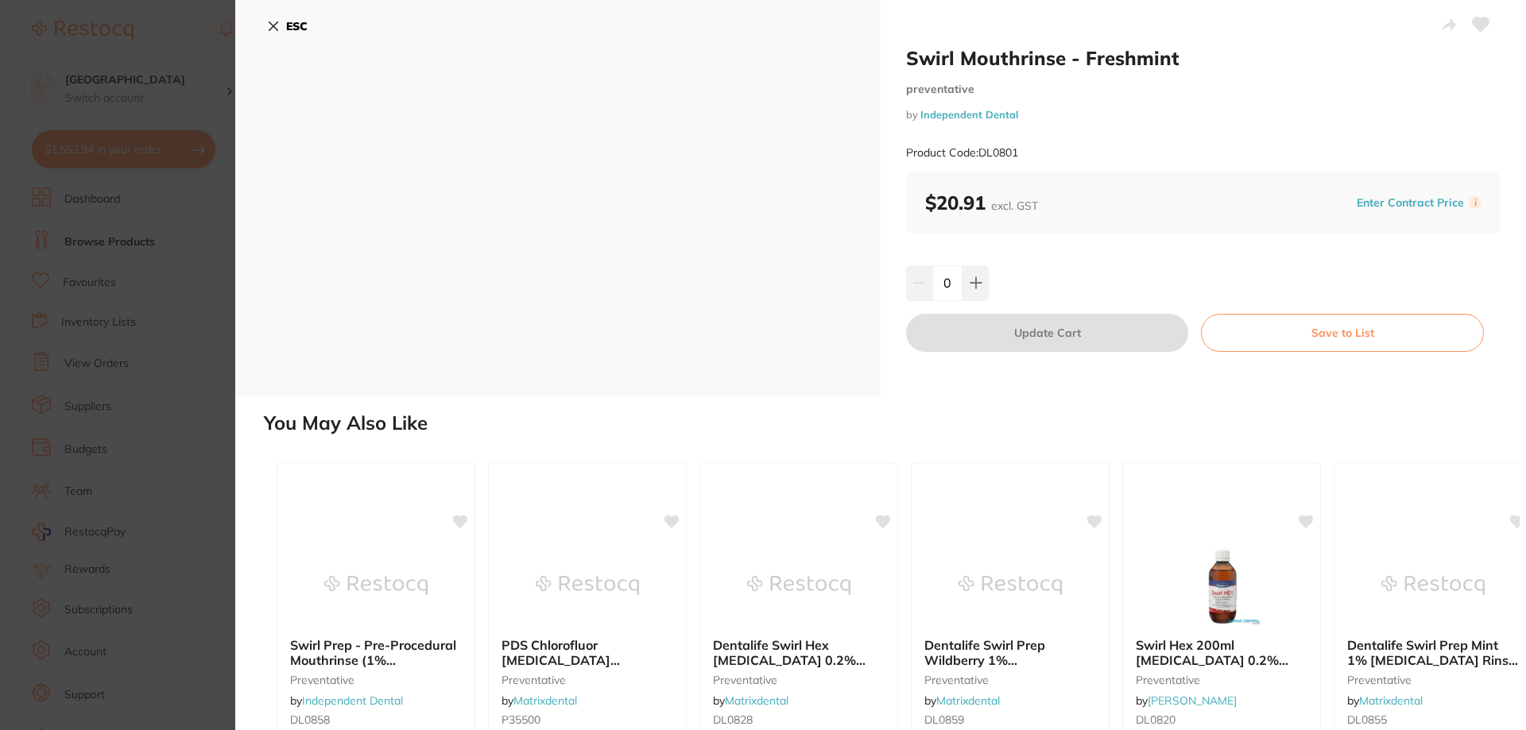
click at [283, 29] on button "ESC" at bounding box center [287, 26] width 41 height 27
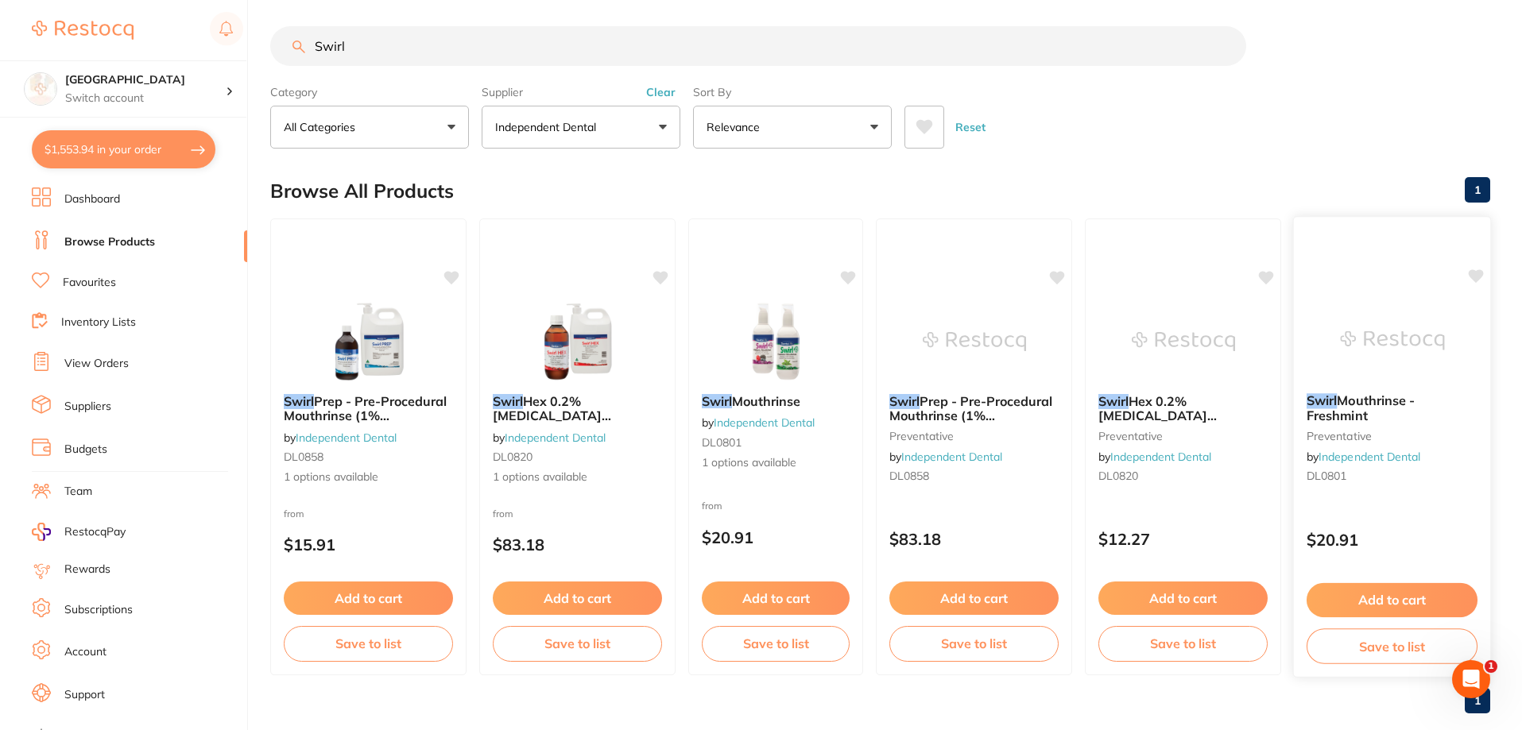
click at [1356, 402] on span "Mouthrinse - Freshmint" at bounding box center [1361, 408] width 108 height 31
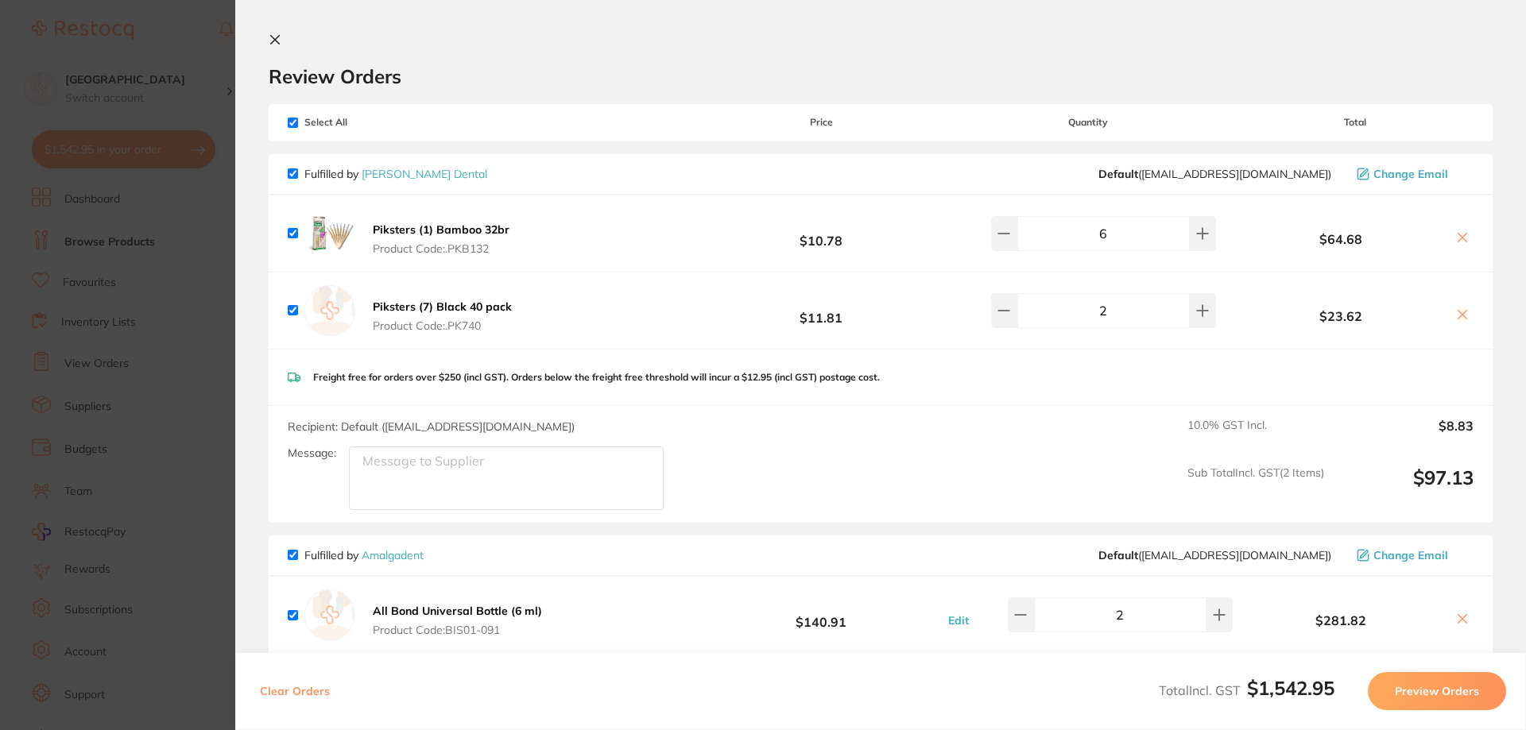
type input "3"
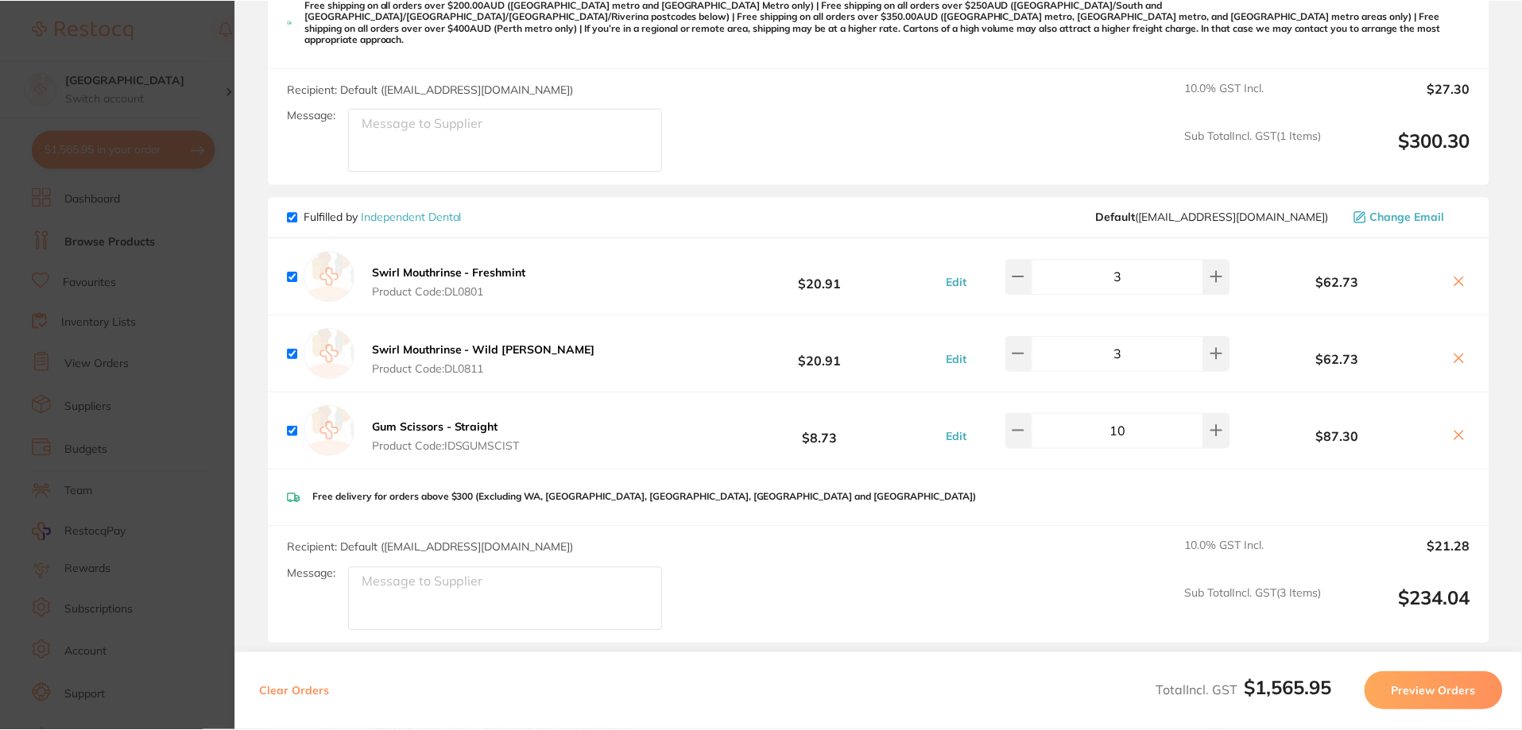
scroll to position [954, 0]
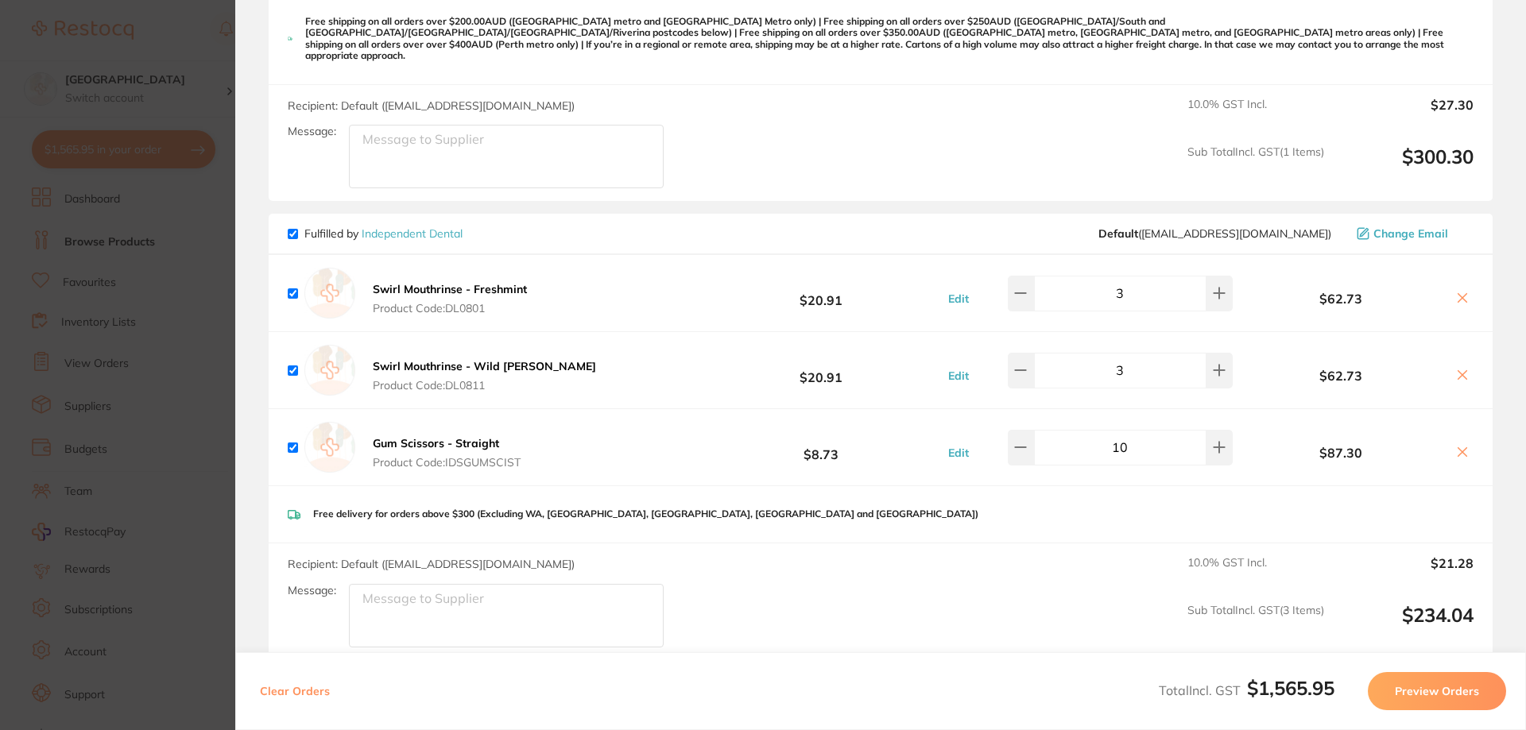
click at [397, 226] on link "Independent Dental" at bounding box center [412, 233] width 101 height 14
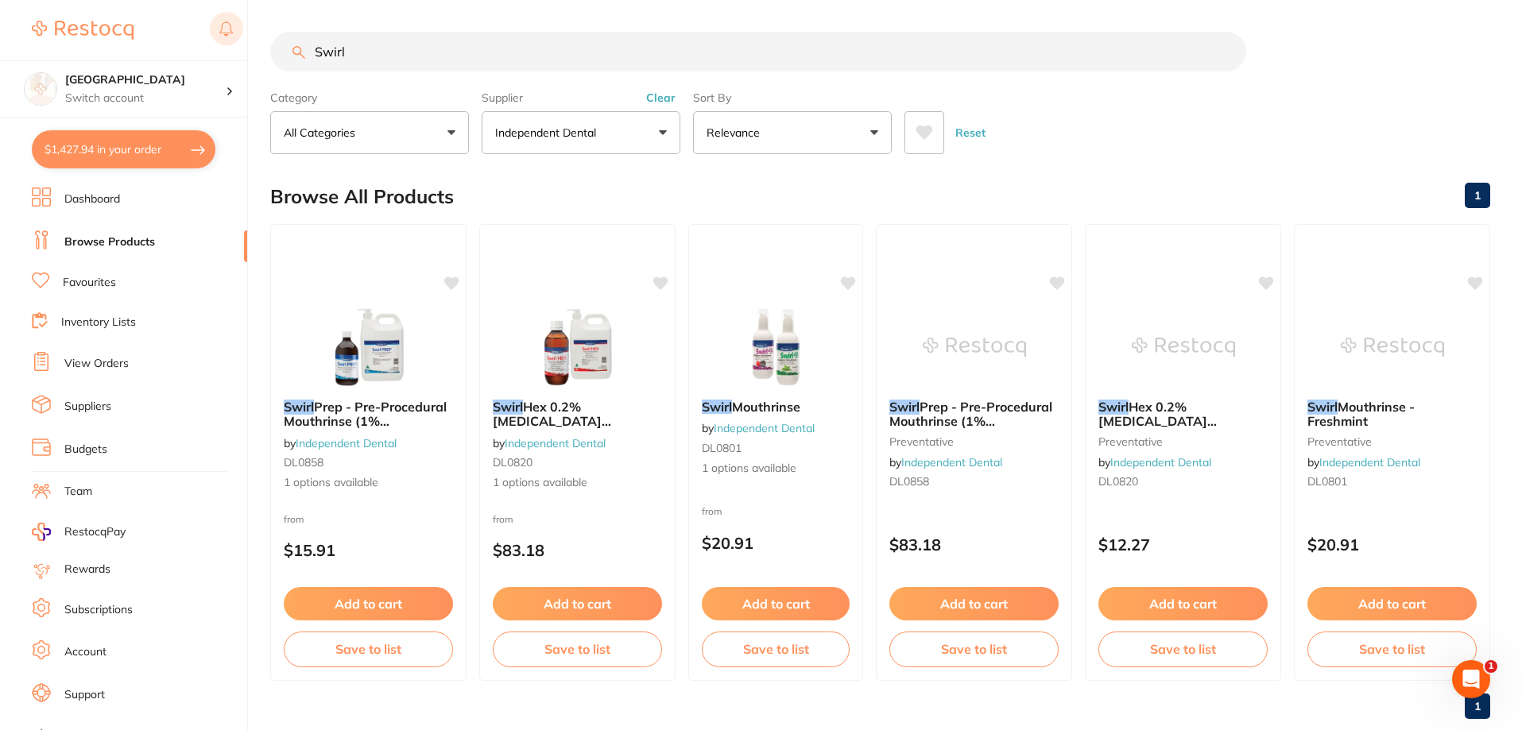
drag, startPoint x: 384, startPoint y: 48, endPoint x: 211, endPoint y: 29, distance: 174.4
click at [212, 29] on div "$1,427.94 Katoomba Dental Centre Switch account Katoomba Dental Centre $1,427.9…" at bounding box center [761, 365] width 1522 height 730
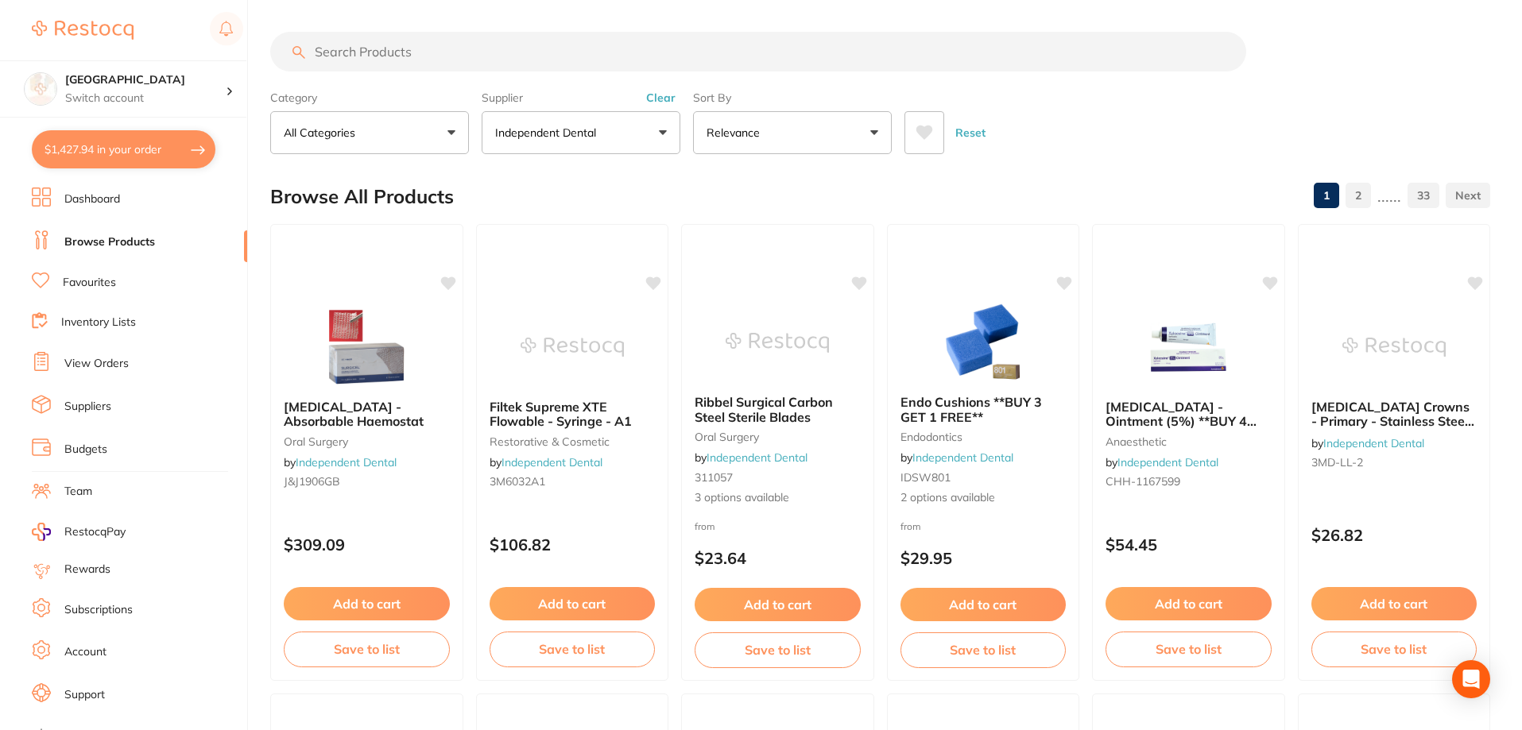
click at [921, 130] on icon at bounding box center [924, 133] width 17 height 14
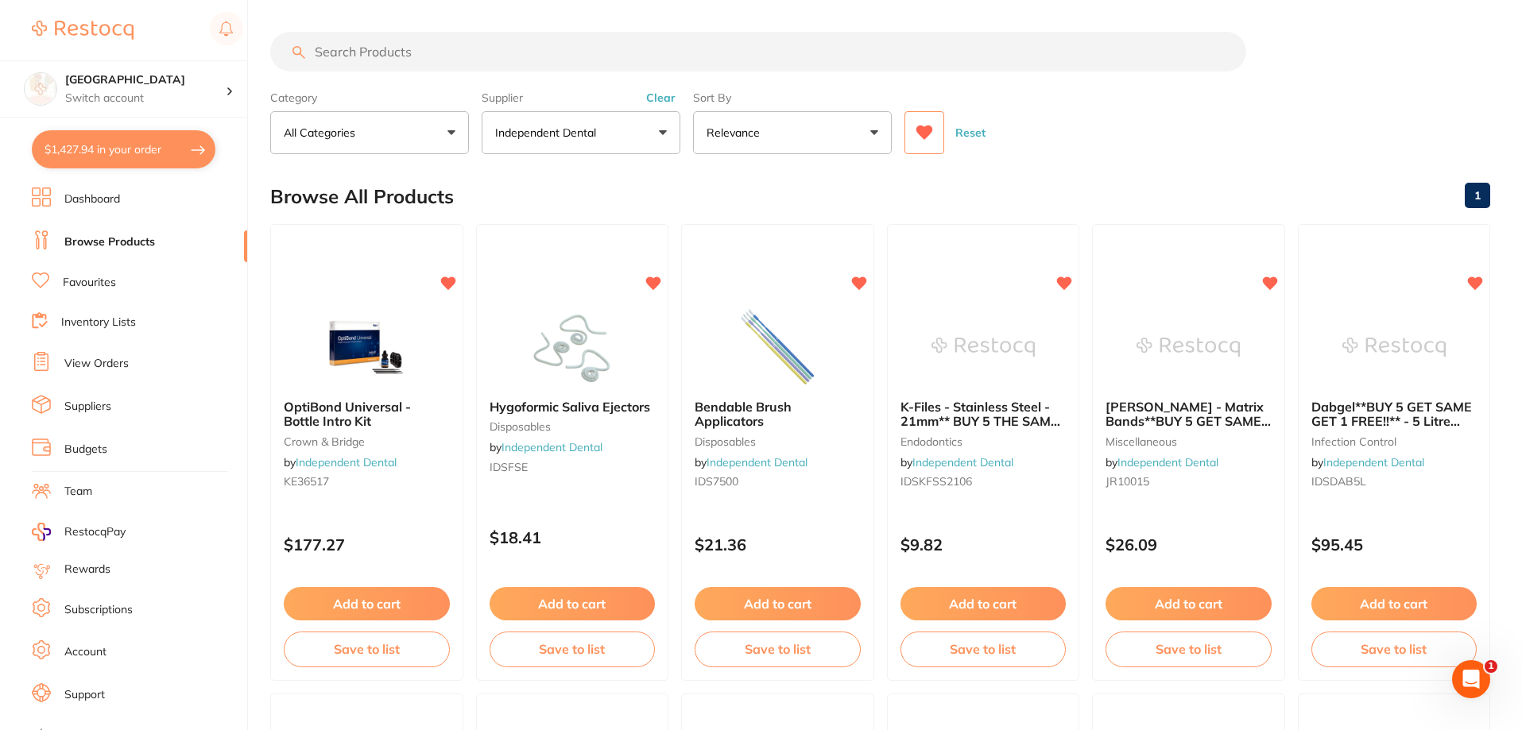
click at [471, 44] on input "search" at bounding box center [758, 52] width 976 height 40
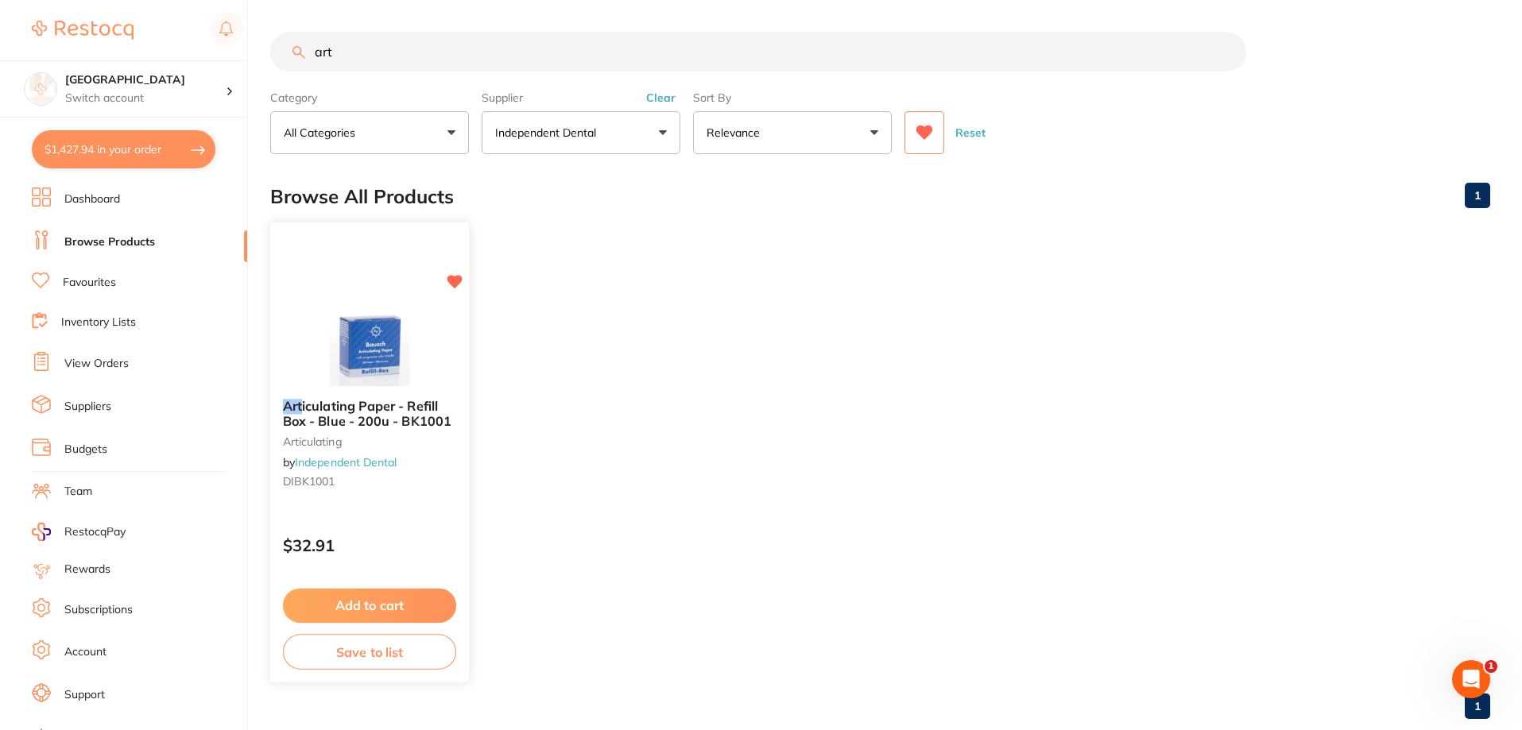
type input "art"
click at [363, 606] on button "Add to cart" at bounding box center [369, 606] width 173 height 34
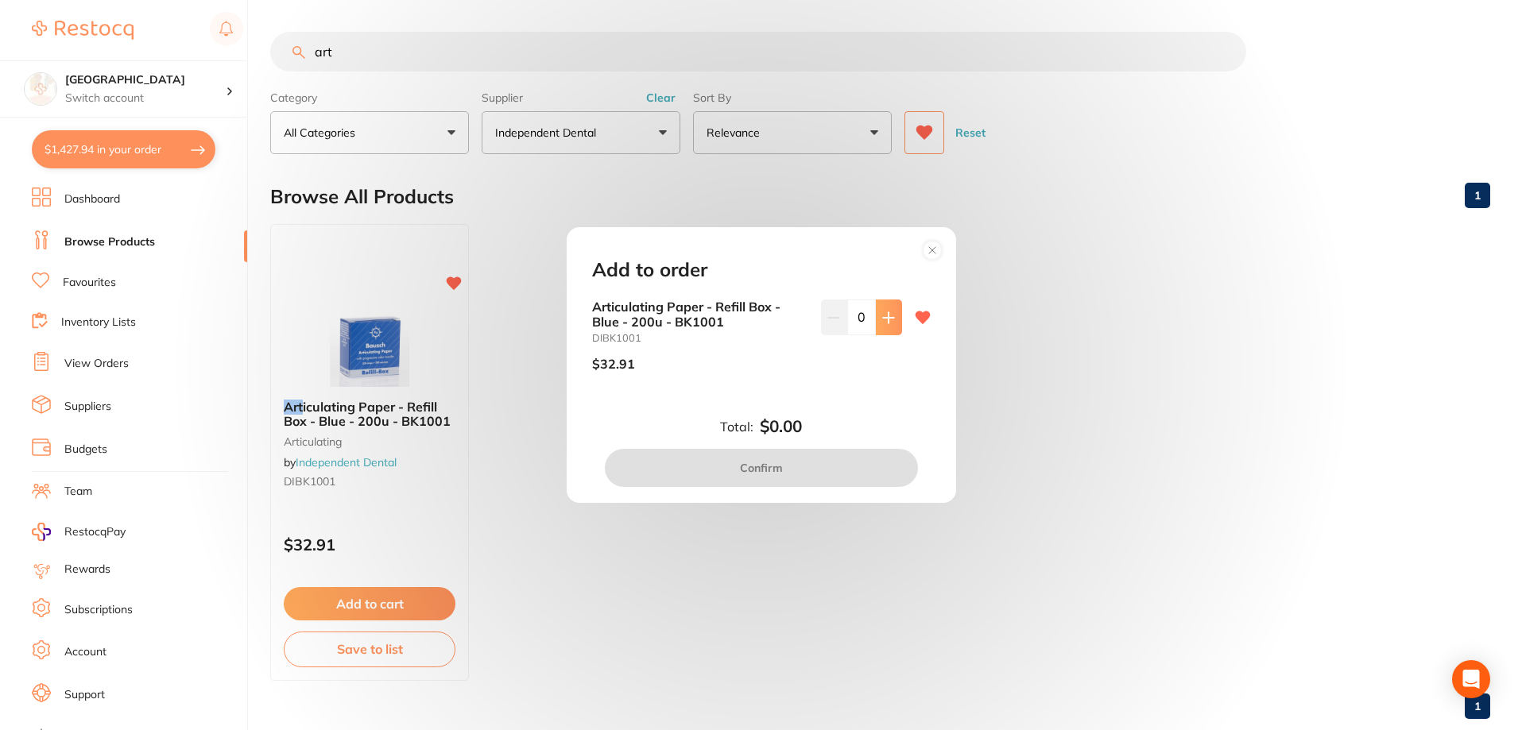
click at [877, 300] on button at bounding box center [889, 317] width 26 height 35
type input "1"
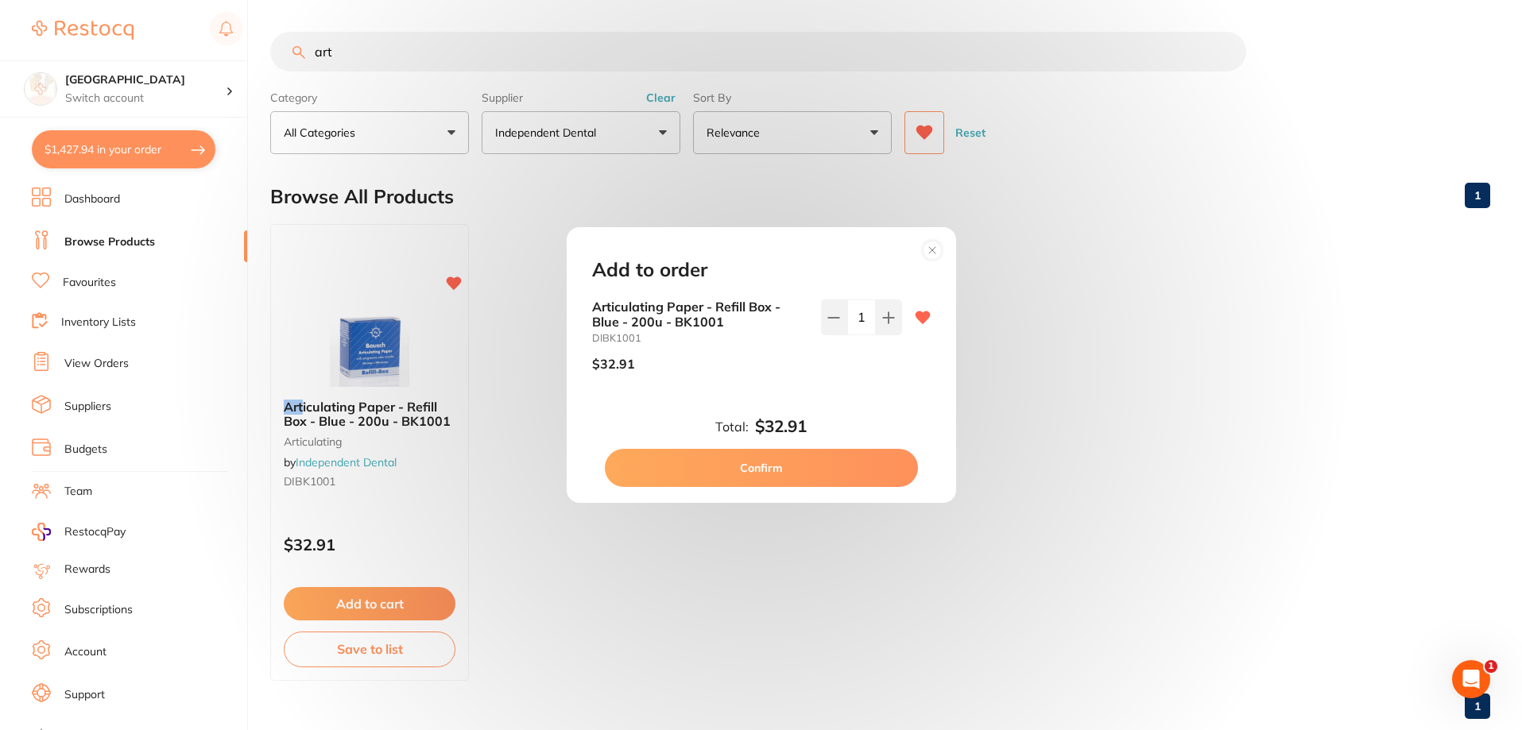
click at [758, 477] on button "Confirm" at bounding box center [761, 468] width 313 height 38
checkbox input "false"
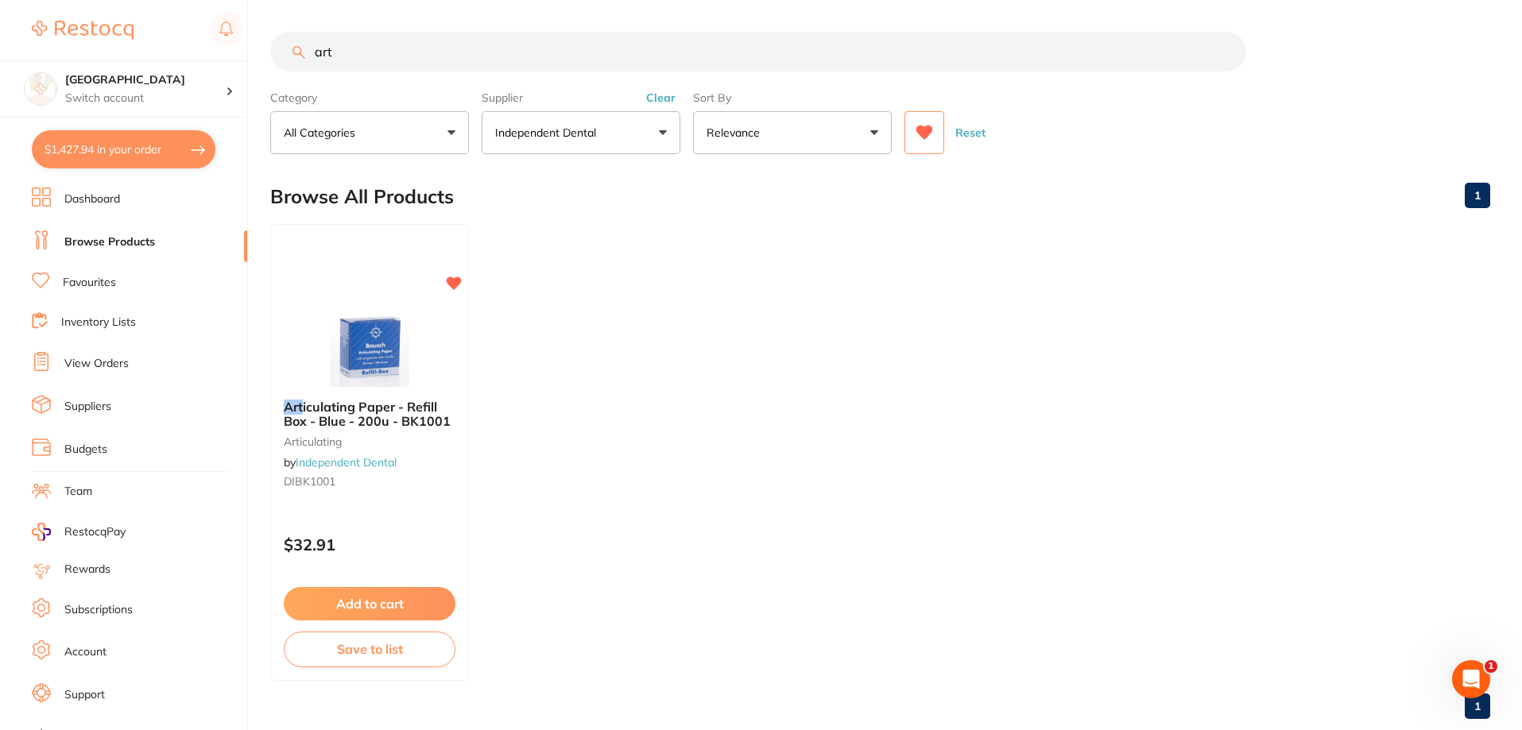
click at [918, 129] on icon at bounding box center [924, 133] width 17 height 14
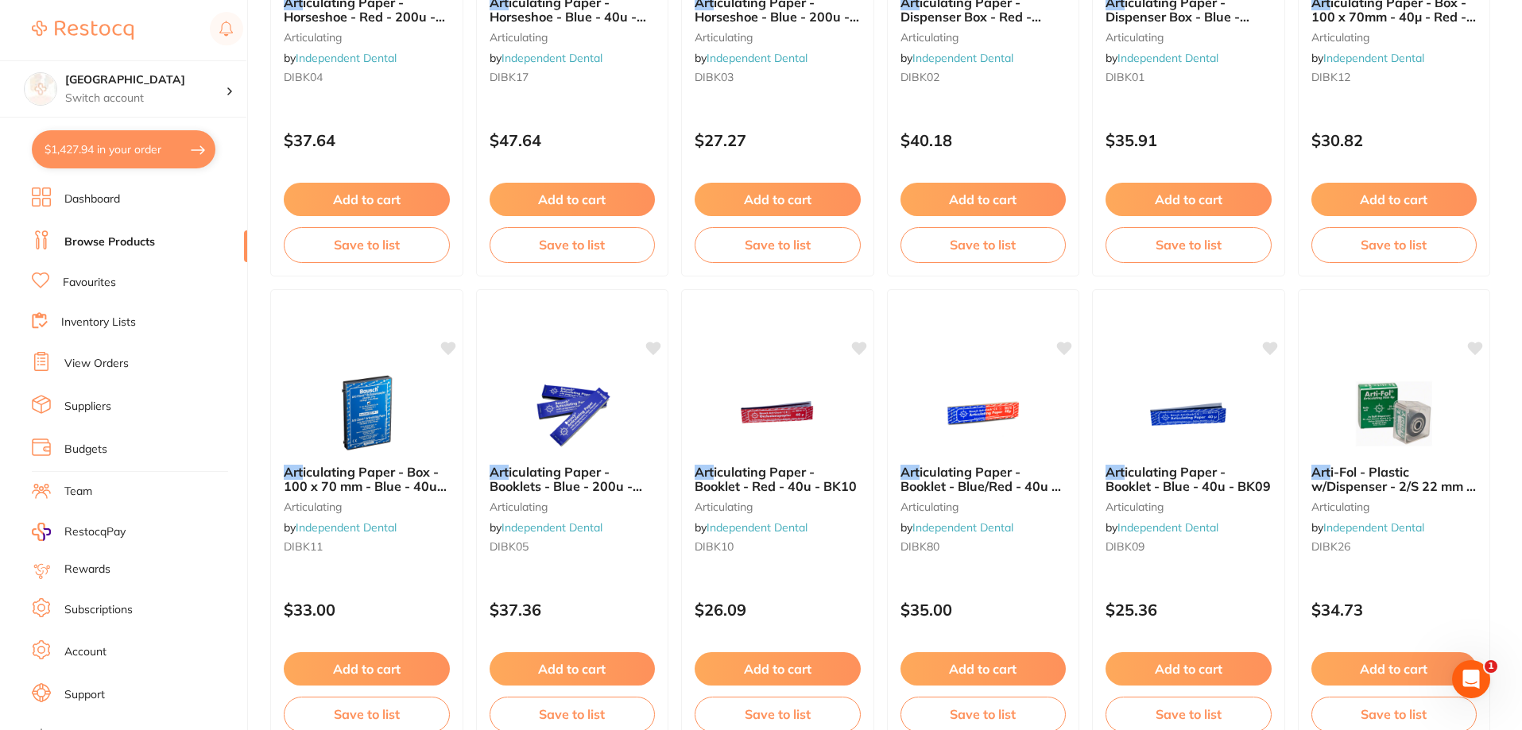
scroll to position [1907, 0]
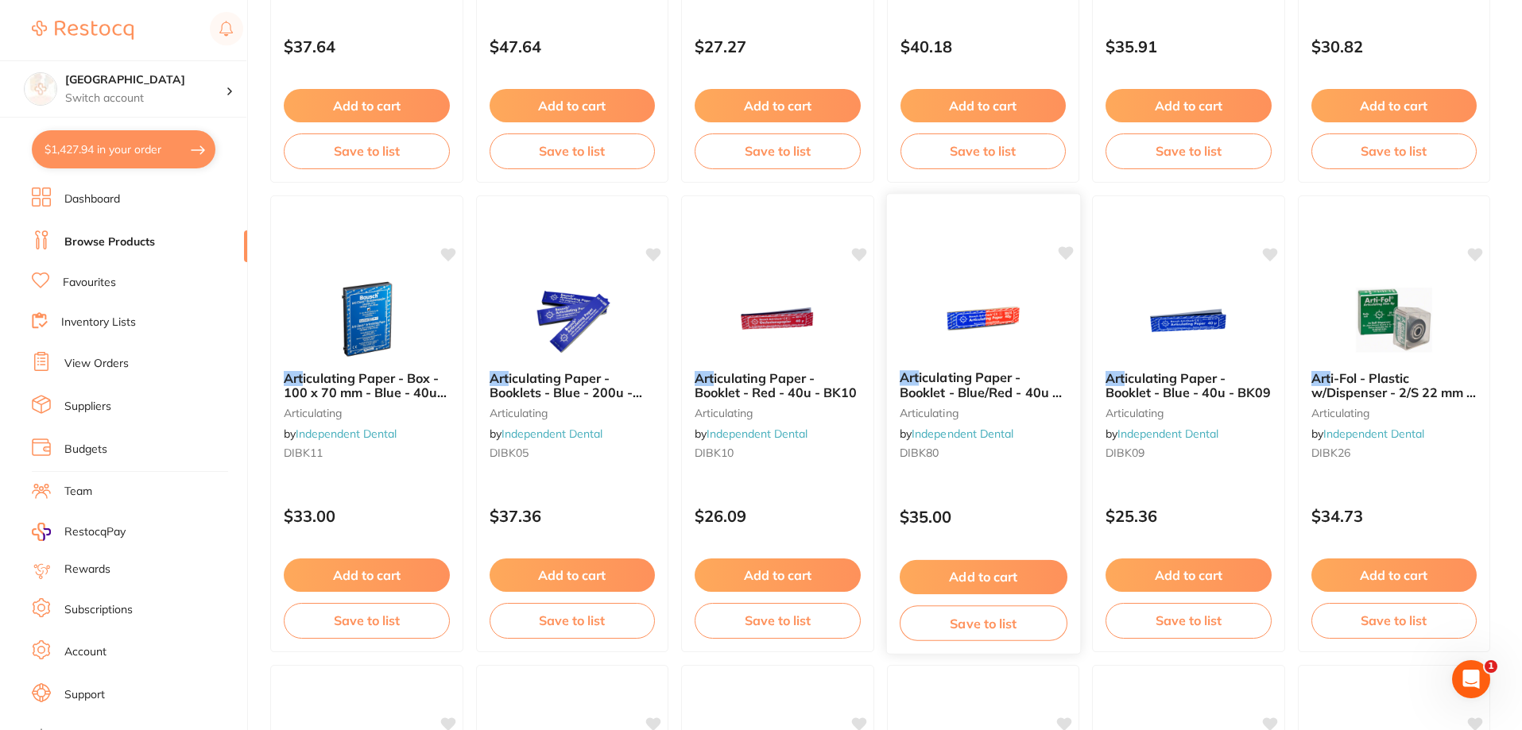
click at [967, 385] on span "iculating Paper - Booklet - Blue/Red - 40u - BK80" at bounding box center [980, 392] width 162 height 45
click at [971, 330] on img at bounding box center [983, 317] width 104 height 80
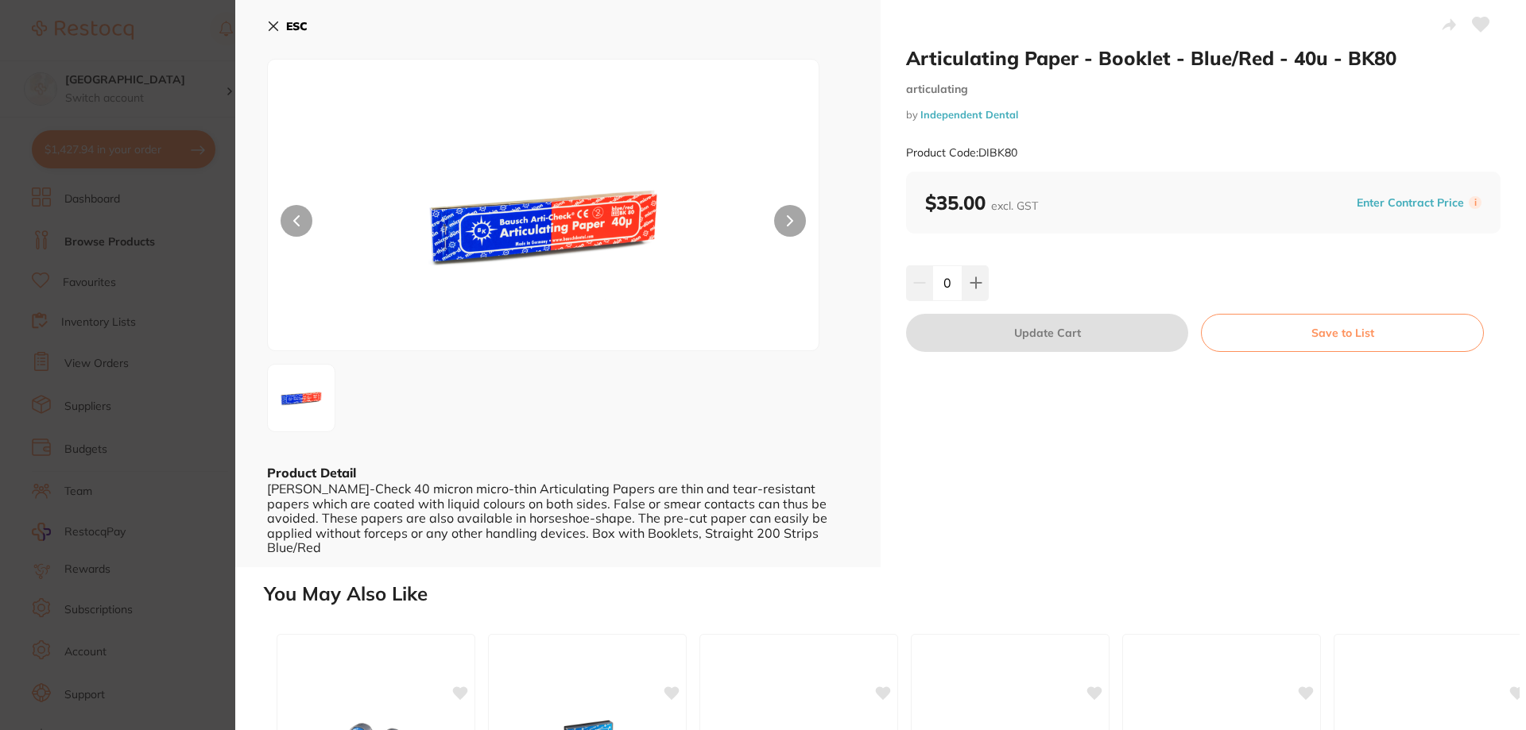
click at [793, 222] on button at bounding box center [790, 221] width 32 height 32
click at [982, 282] on button at bounding box center [975, 282] width 26 height 35
type input "1"
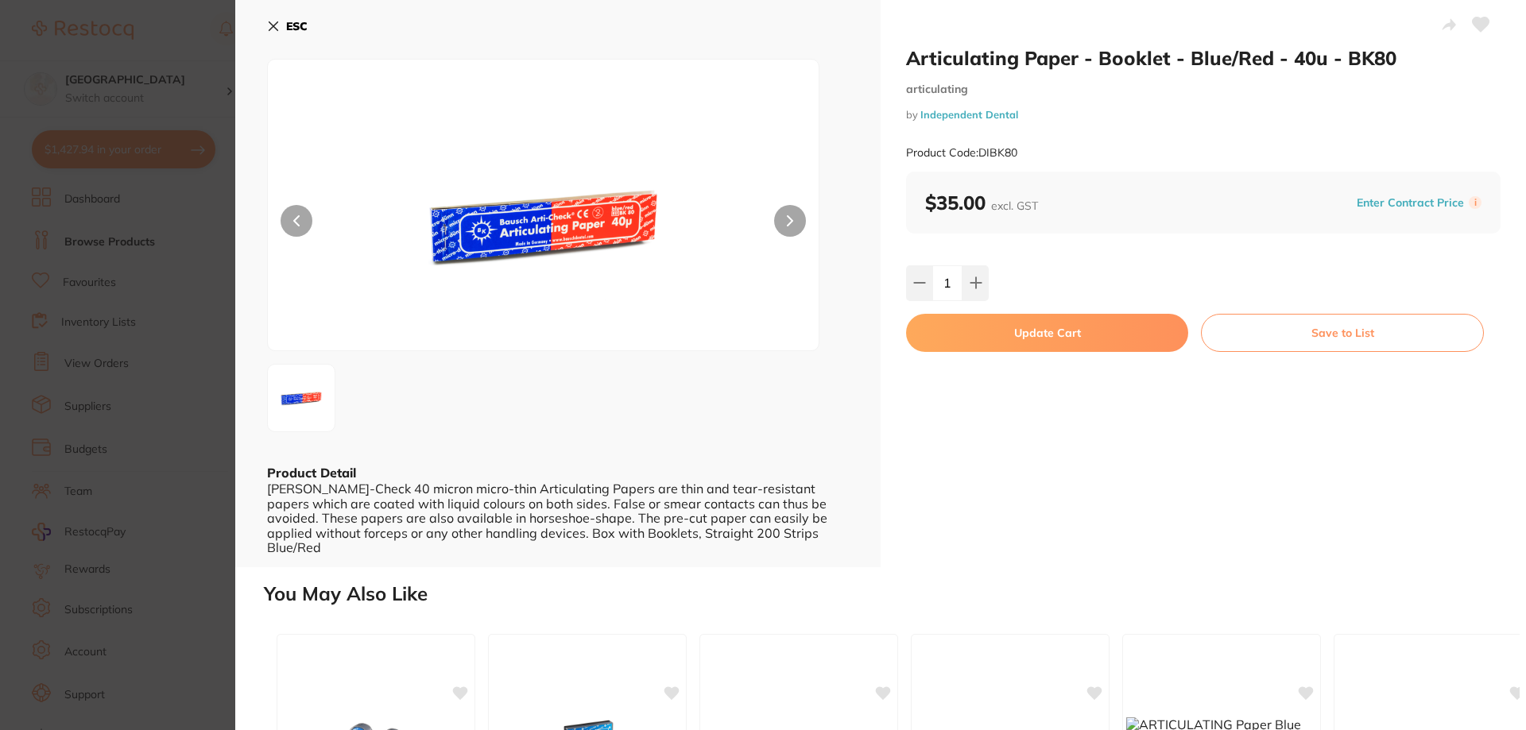
click at [1022, 322] on button "Update Cart" at bounding box center [1047, 333] width 282 height 38
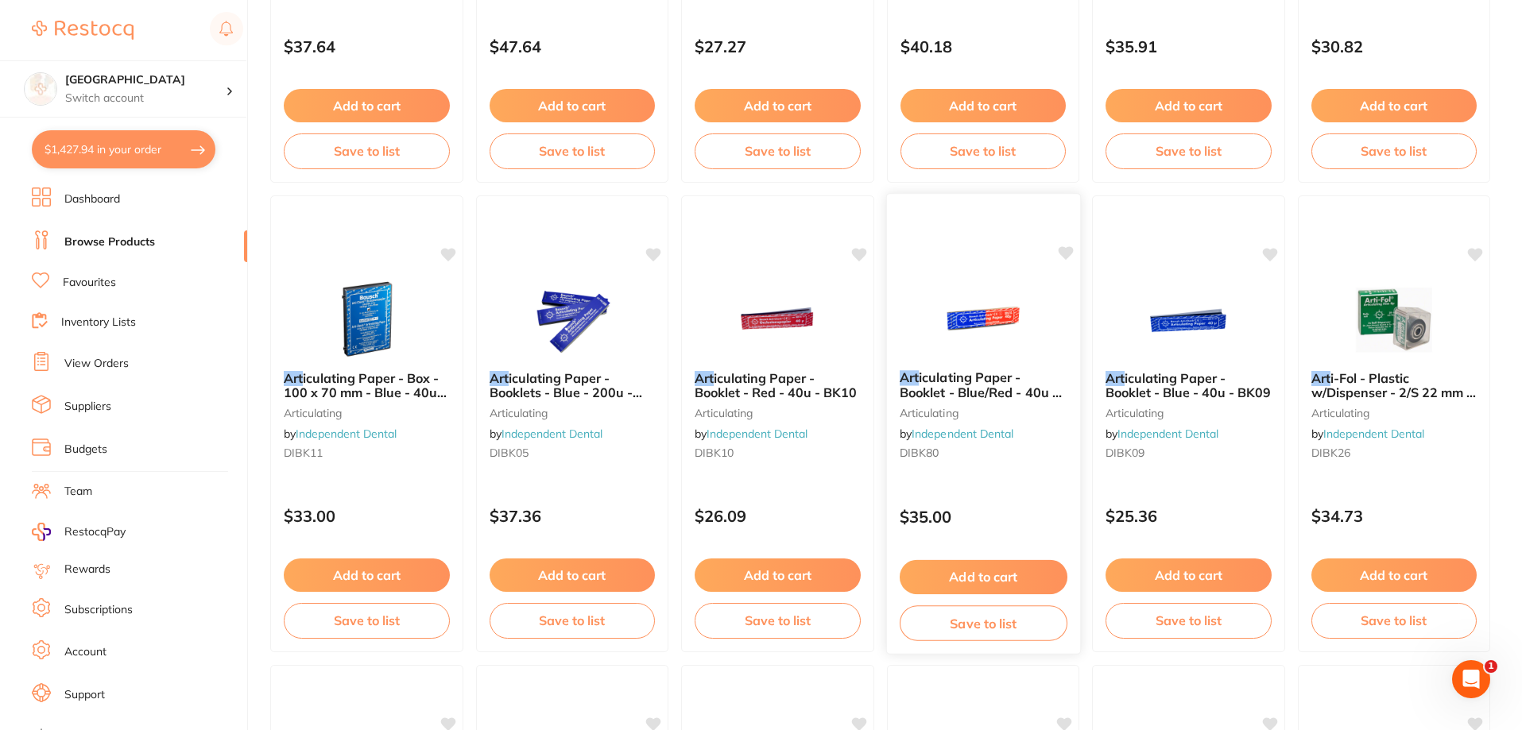
click at [975, 339] on img at bounding box center [983, 317] width 104 height 80
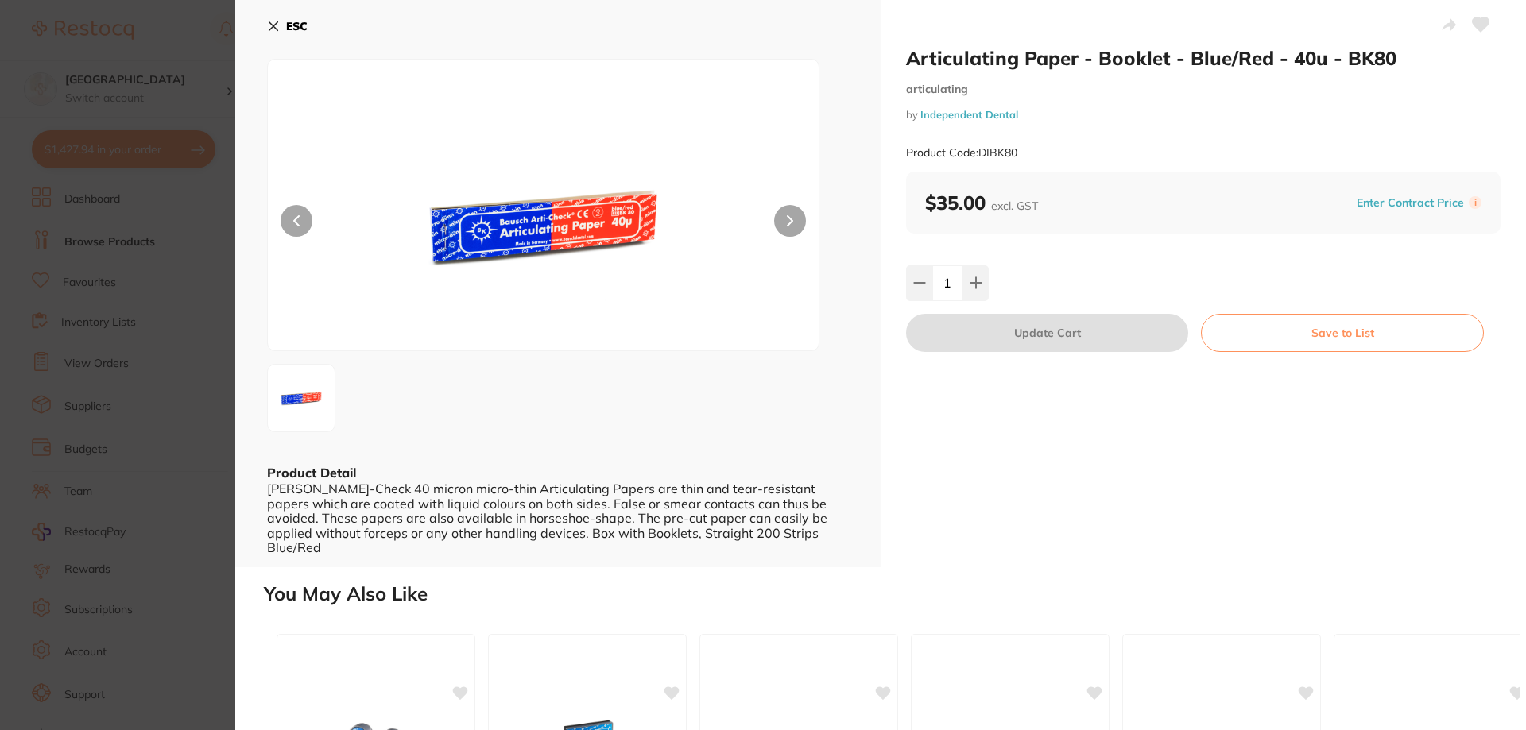
click at [288, 25] on b "ESC" at bounding box center [296, 26] width 21 height 14
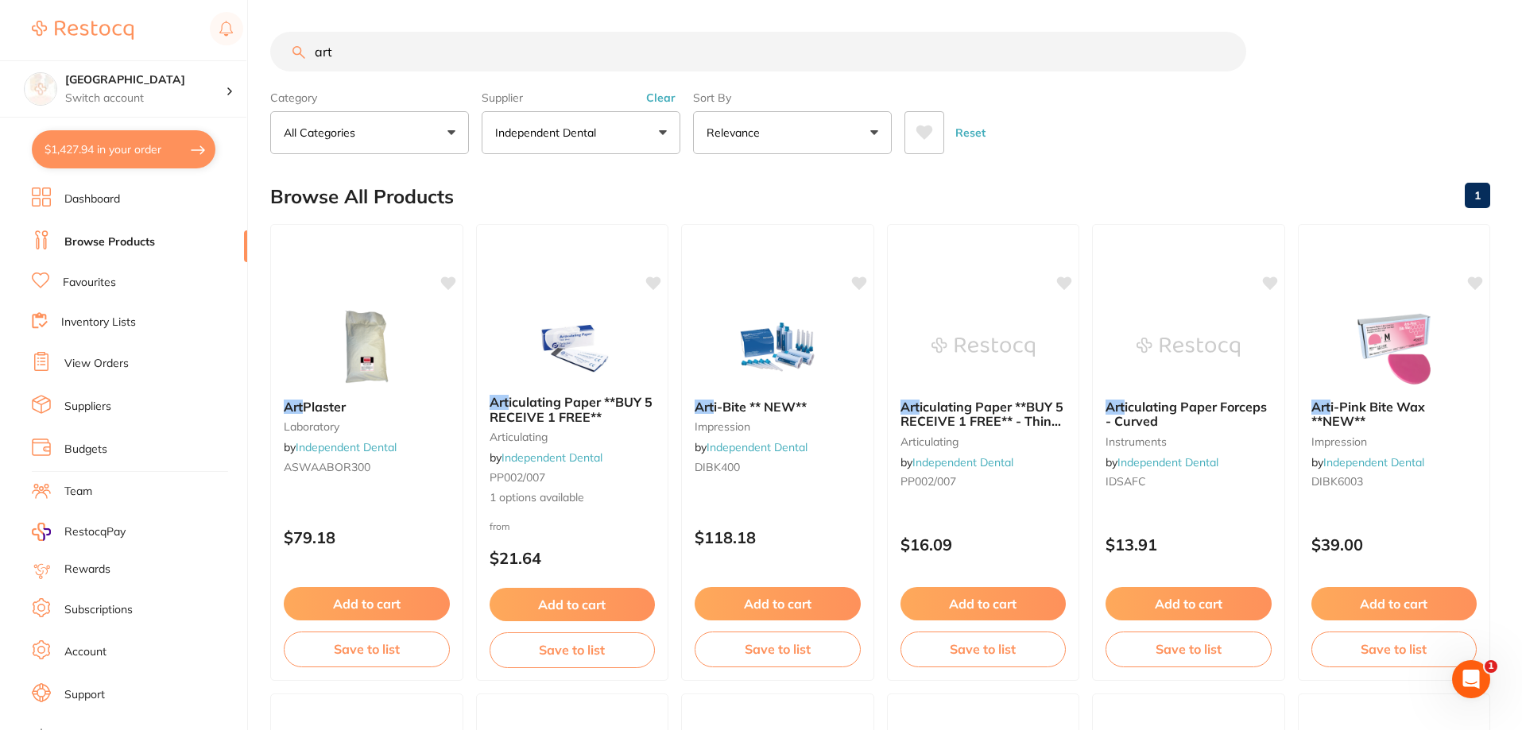
click at [64, 134] on button "$1,427.94 in your order" at bounding box center [124, 149] width 184 height 38
checkbox input "true"
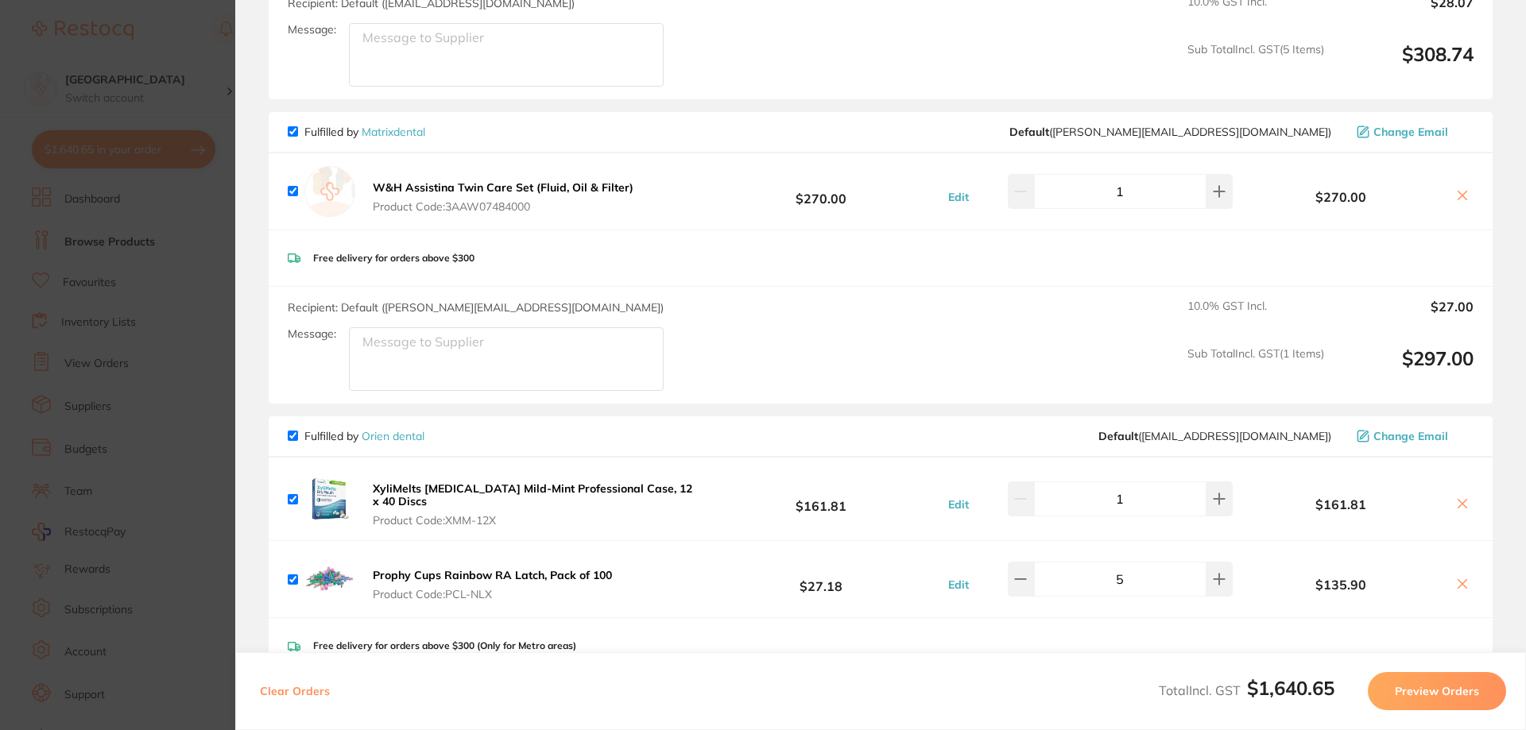
scroll to position [1430, 0]
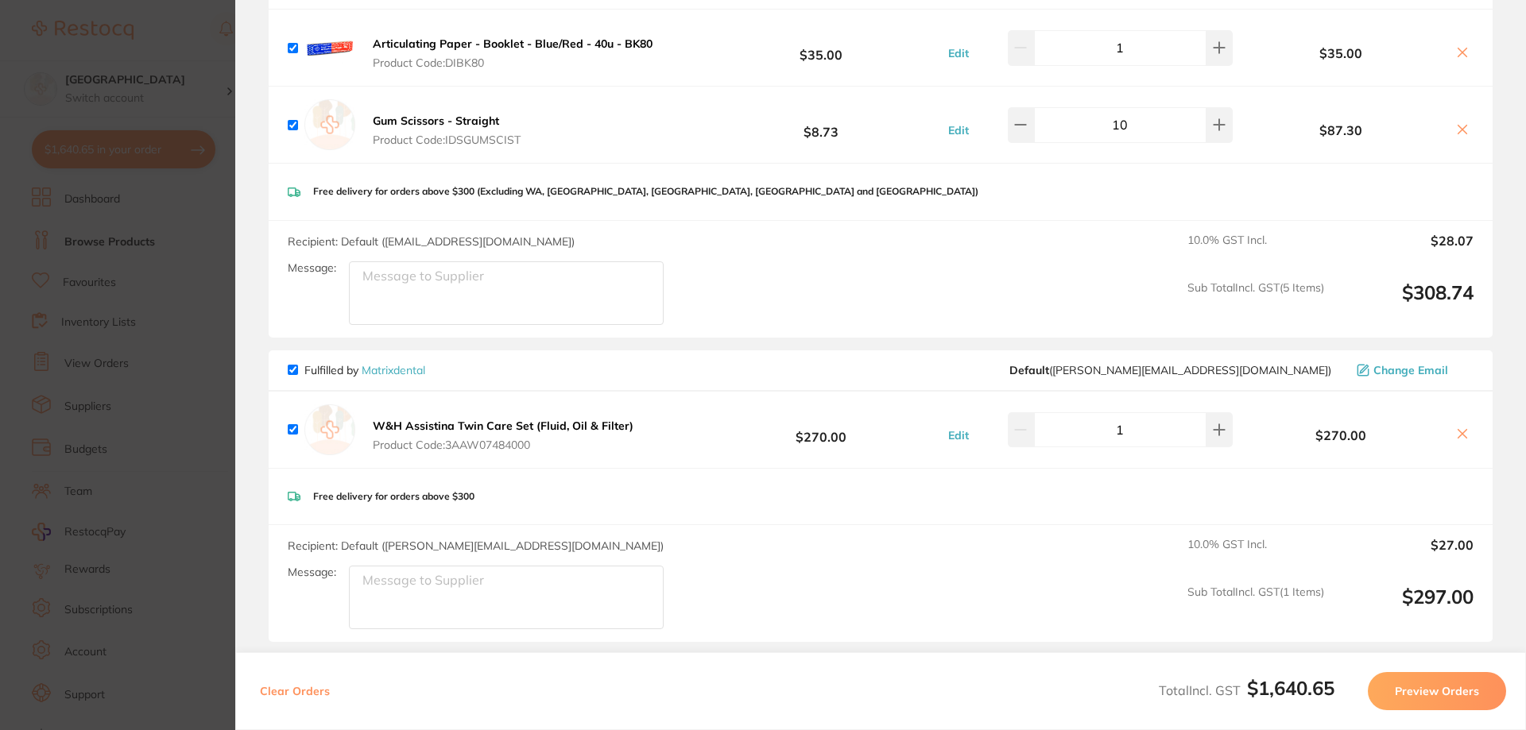
click at [295, 365] on input "checkbox" at bounding box center [293, 370] width 10 height 10
checkbox input "false"
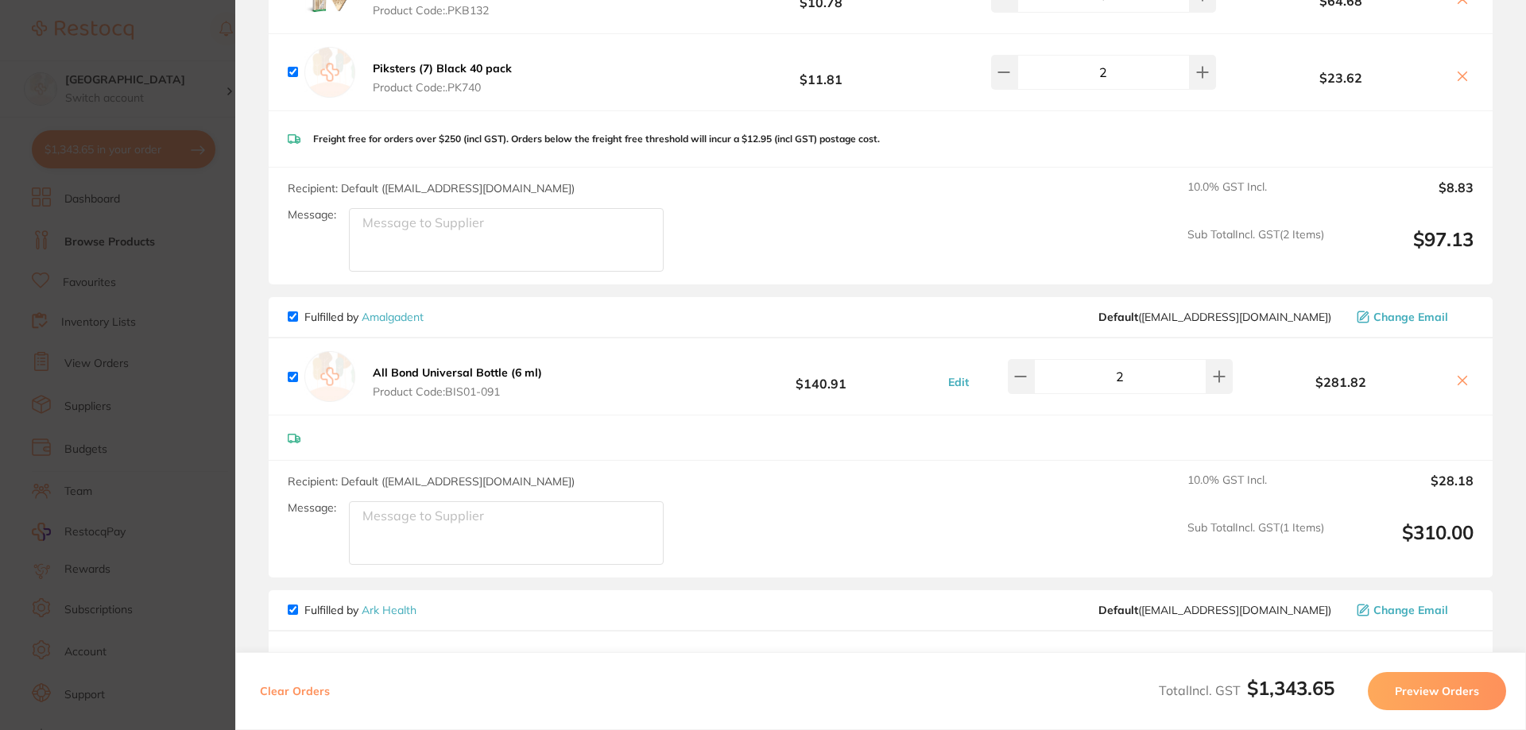
scroll to position [0, 0]
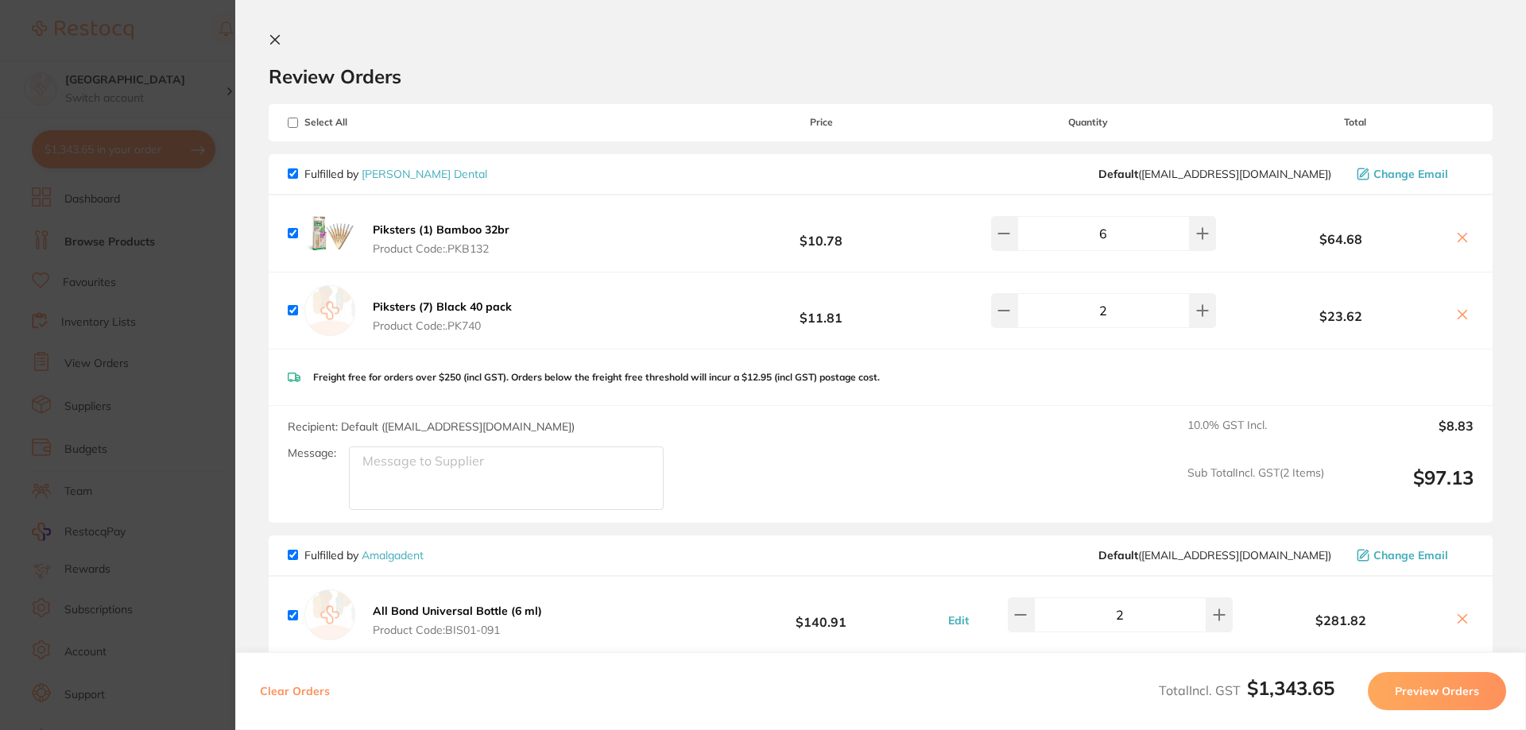
click at [291, 175] on input "checkbox" at bounding box center [293, 173] width 10 height 10
checkbox input "false"
click at [1437, 696] on button "Preview Orders" at bounding box center [1437, 691] width 138 height 38
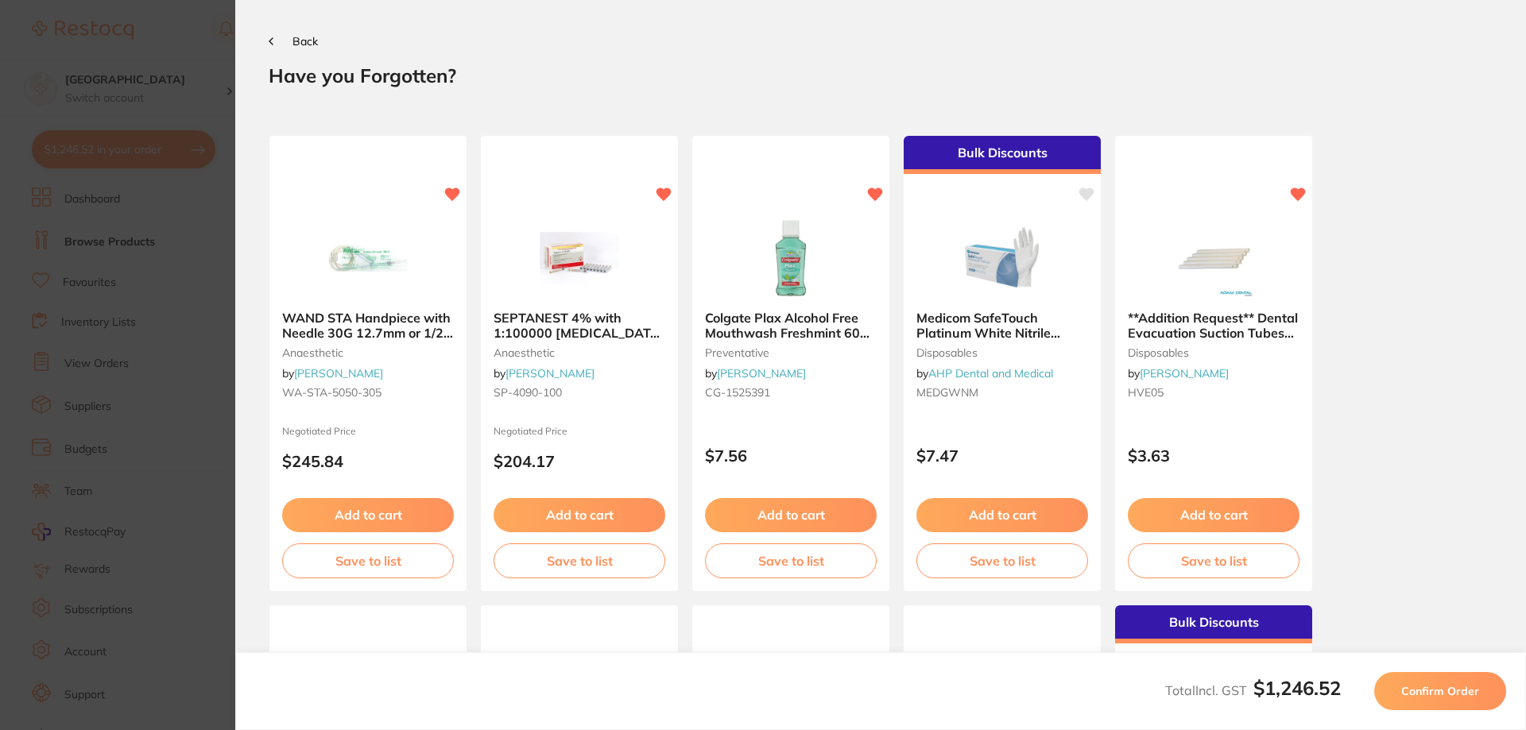
click at [1439, 697] on span "Confirm Order" at bounding box center [1440, 691] width 78 height 14
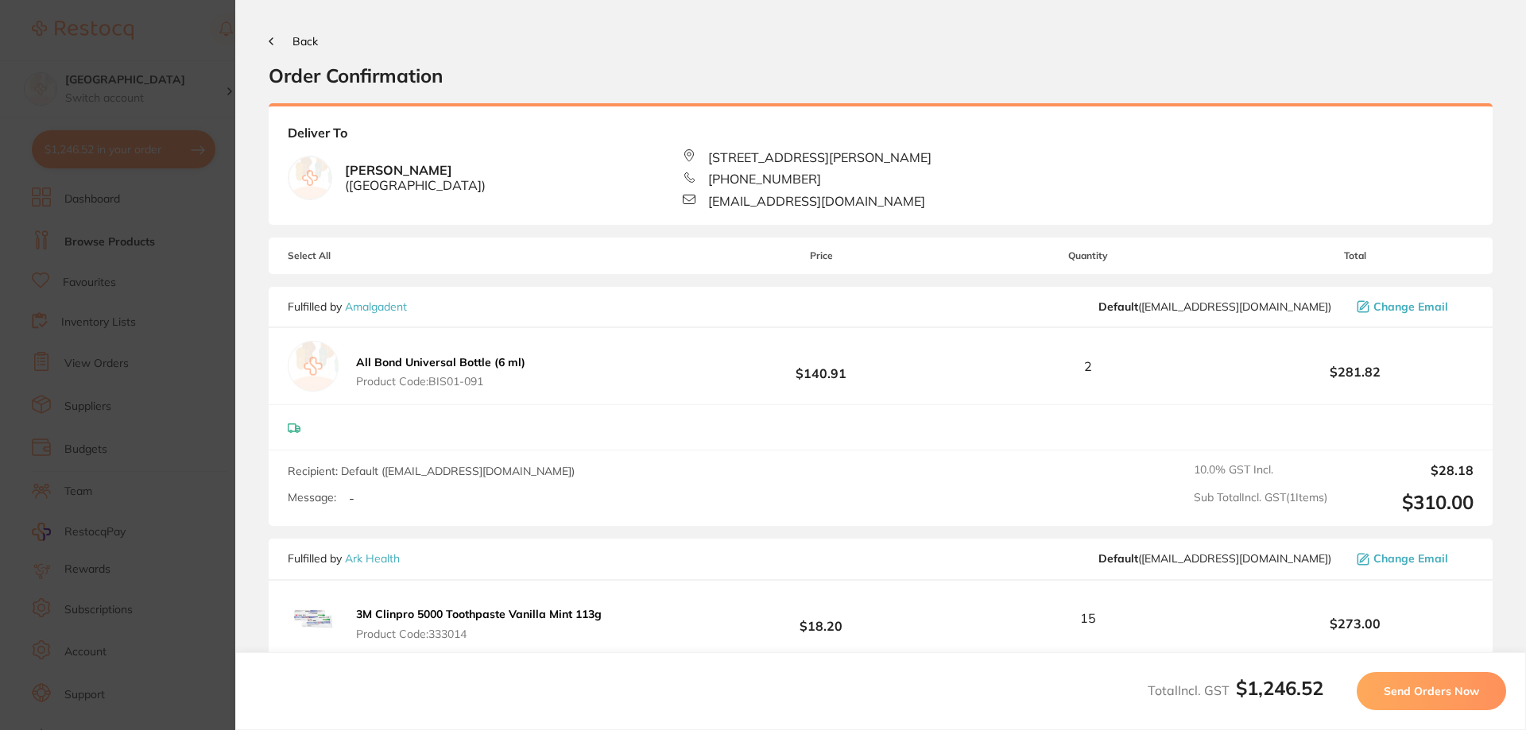
click at [179, 23] on section "Update RRP Set your pre negotiated price for this item. Item Agreed RRP (excl. …" at bounding box center [763, 365] width 1526 height 730
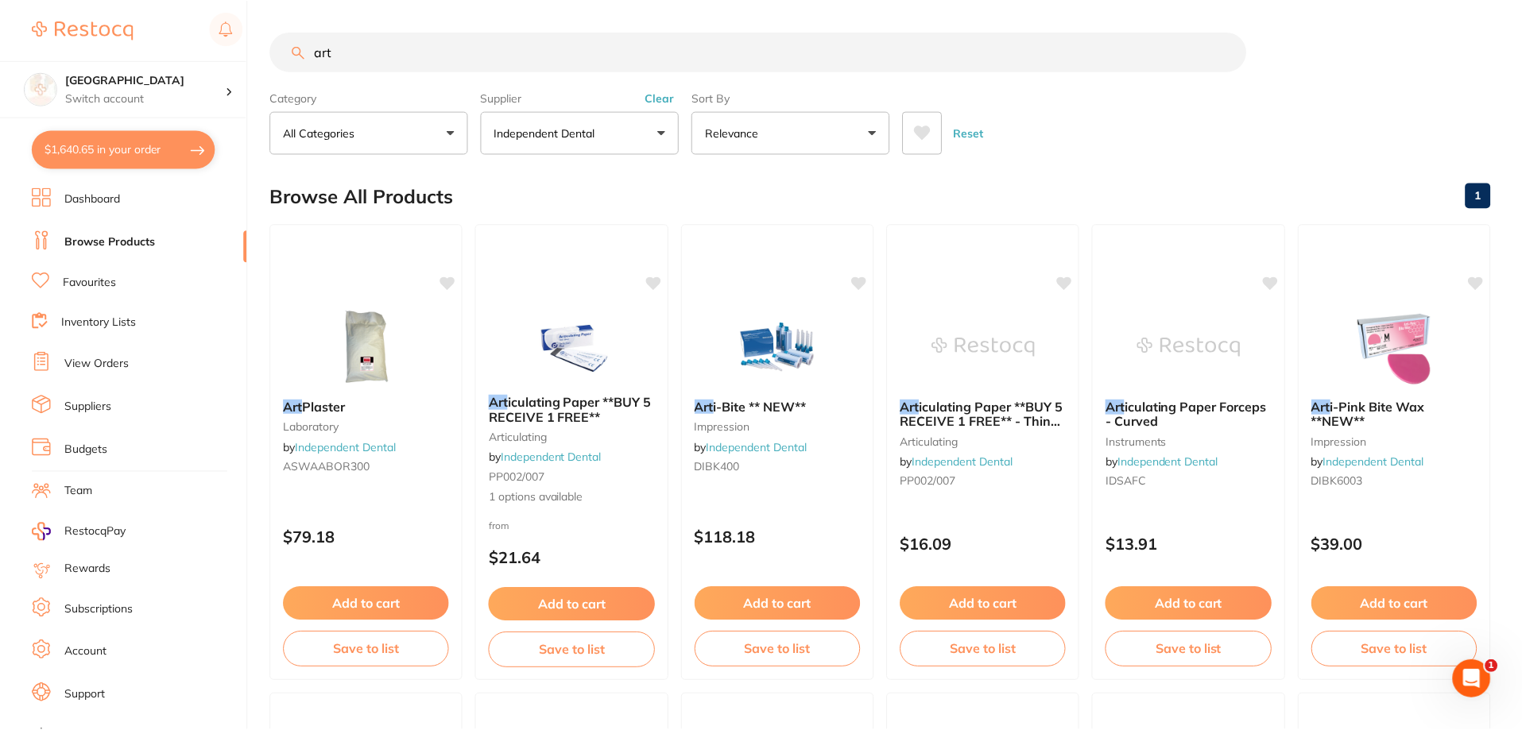
scroll to position [18, 0]
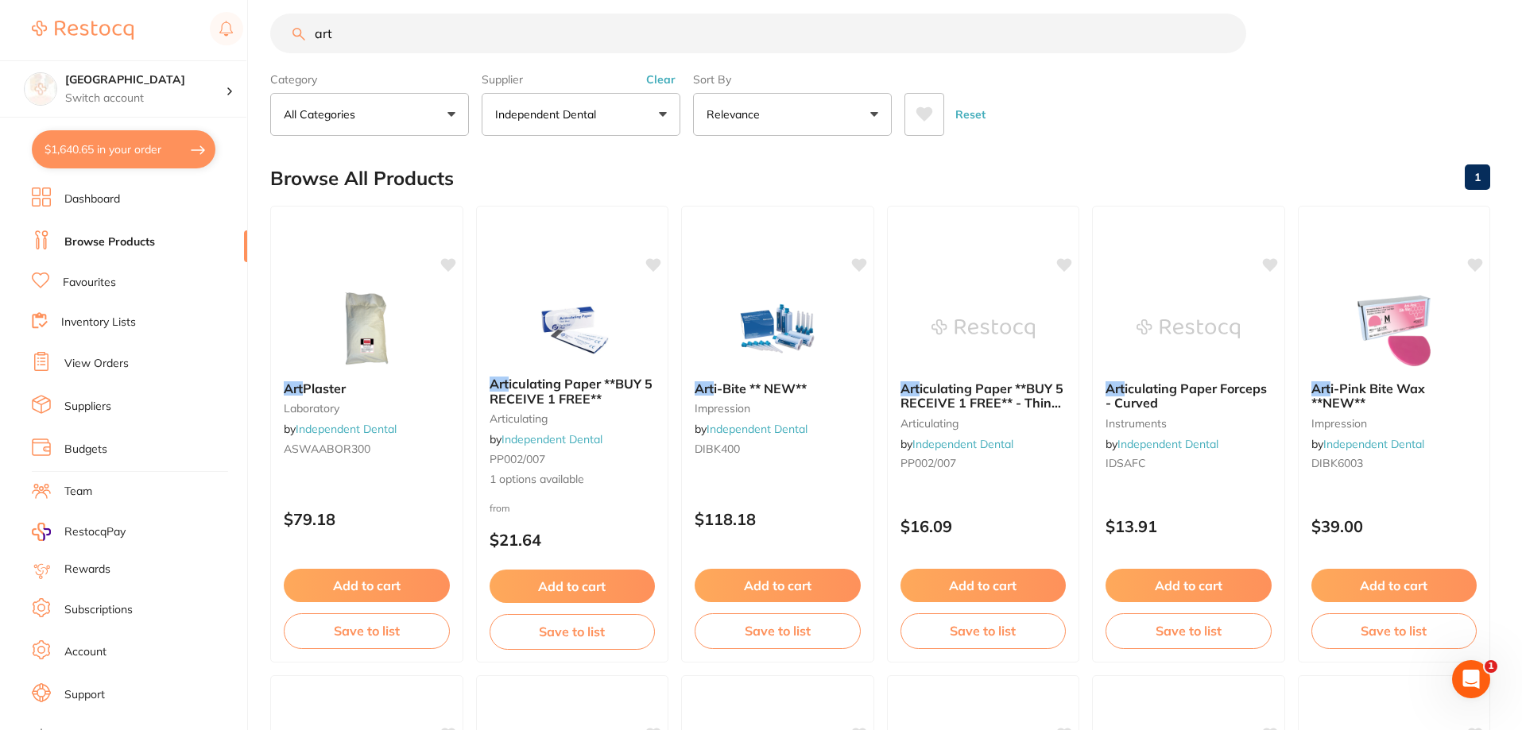
drag, startPoint x: 418, startPoint y: 37, endPoint x: 254, endPoint y: 14, distance: 165.4
click at [260, 14] on div "$1,640.65 Katoomba Dental Centre Switch account Katoomba Dental Centre $1,640.6…" at bounding box center [761, 347] width 1522 height 730
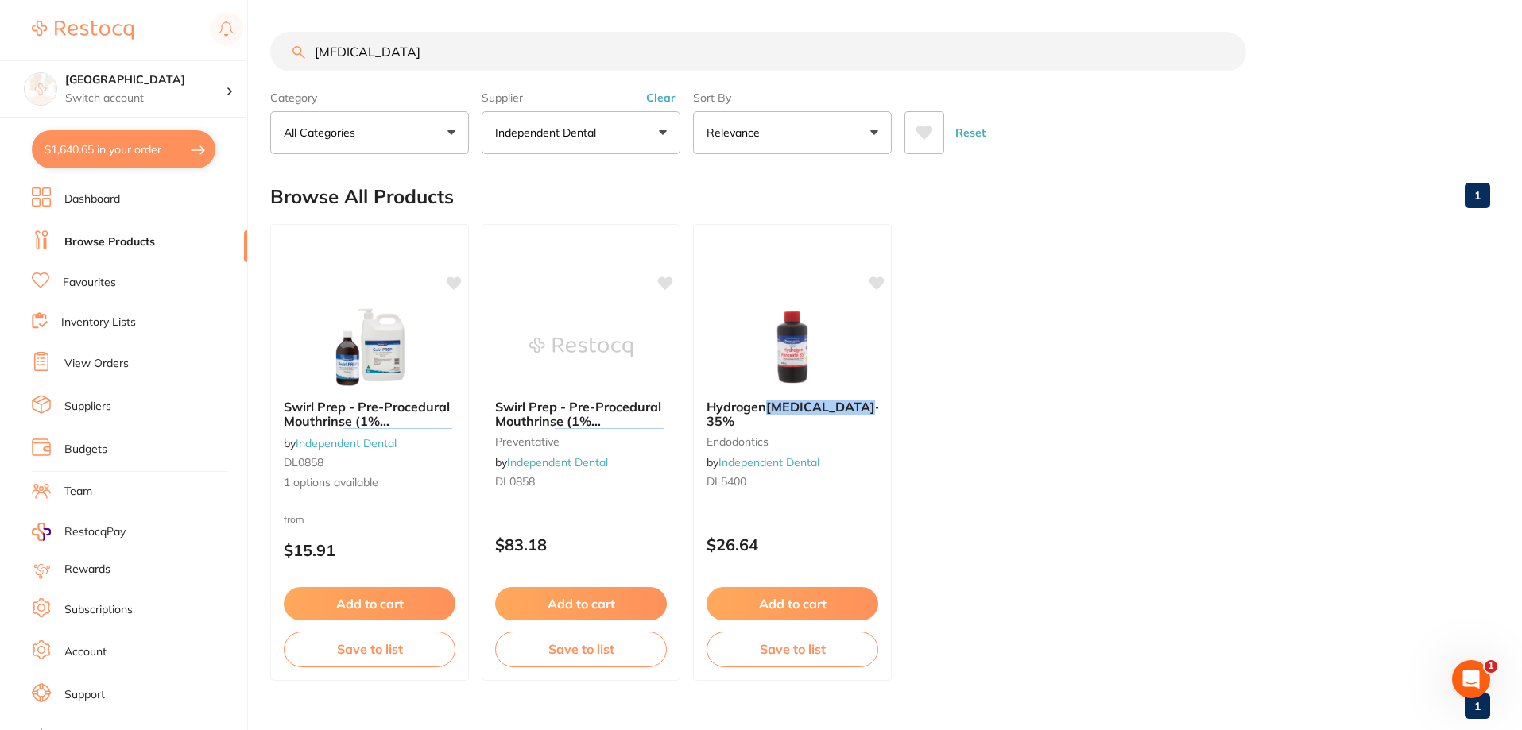
scroll to position [0, 0]
click at [656, 98] on button "Clear" at bounding box center [660, 98] width 39 height 14
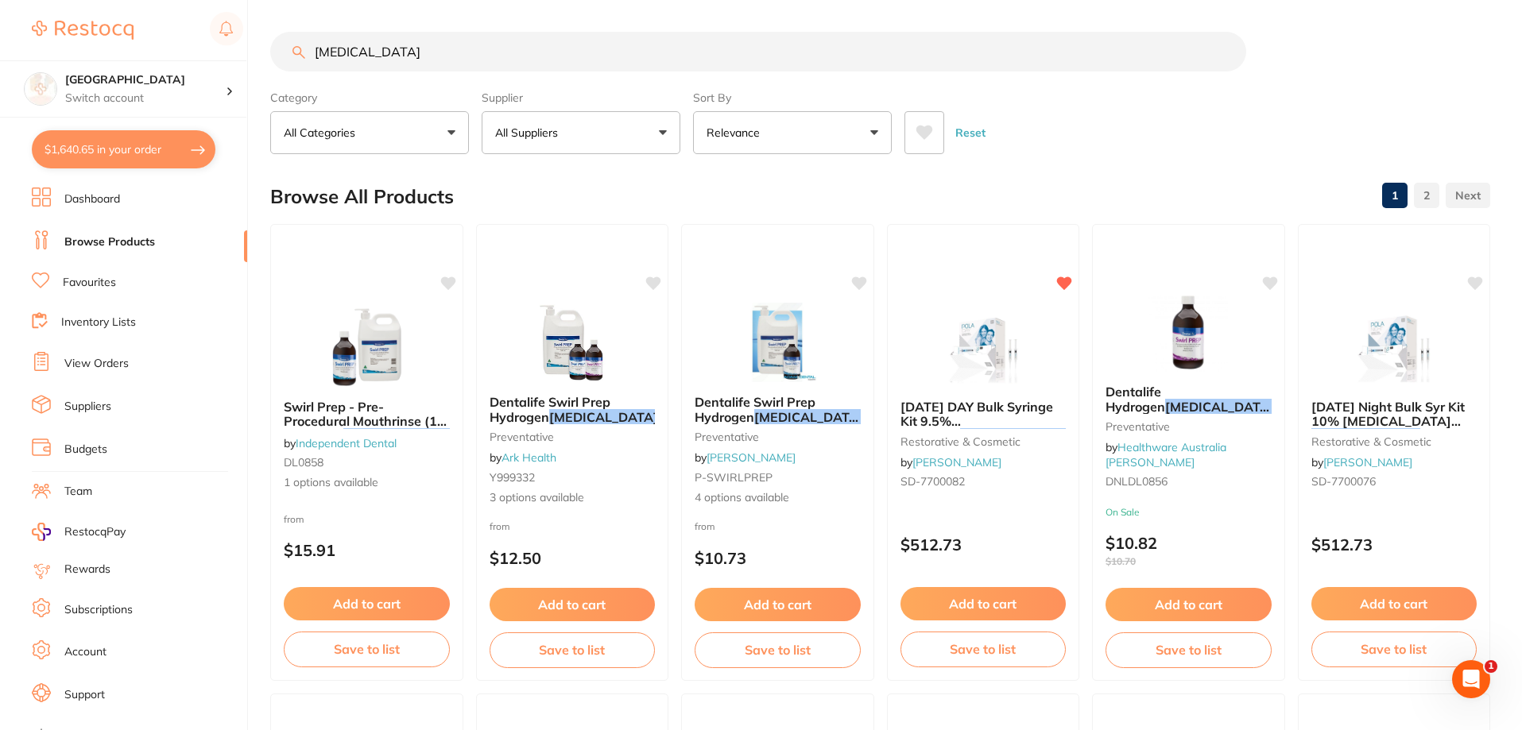
drag, startPoint x: 401, startPoint y: 60, endPoint x: 412, endPoint y: 64, distance: 12.3
click at [401, 60] on input "peroxide" at bounding box center [758, 52] width 976 height 40
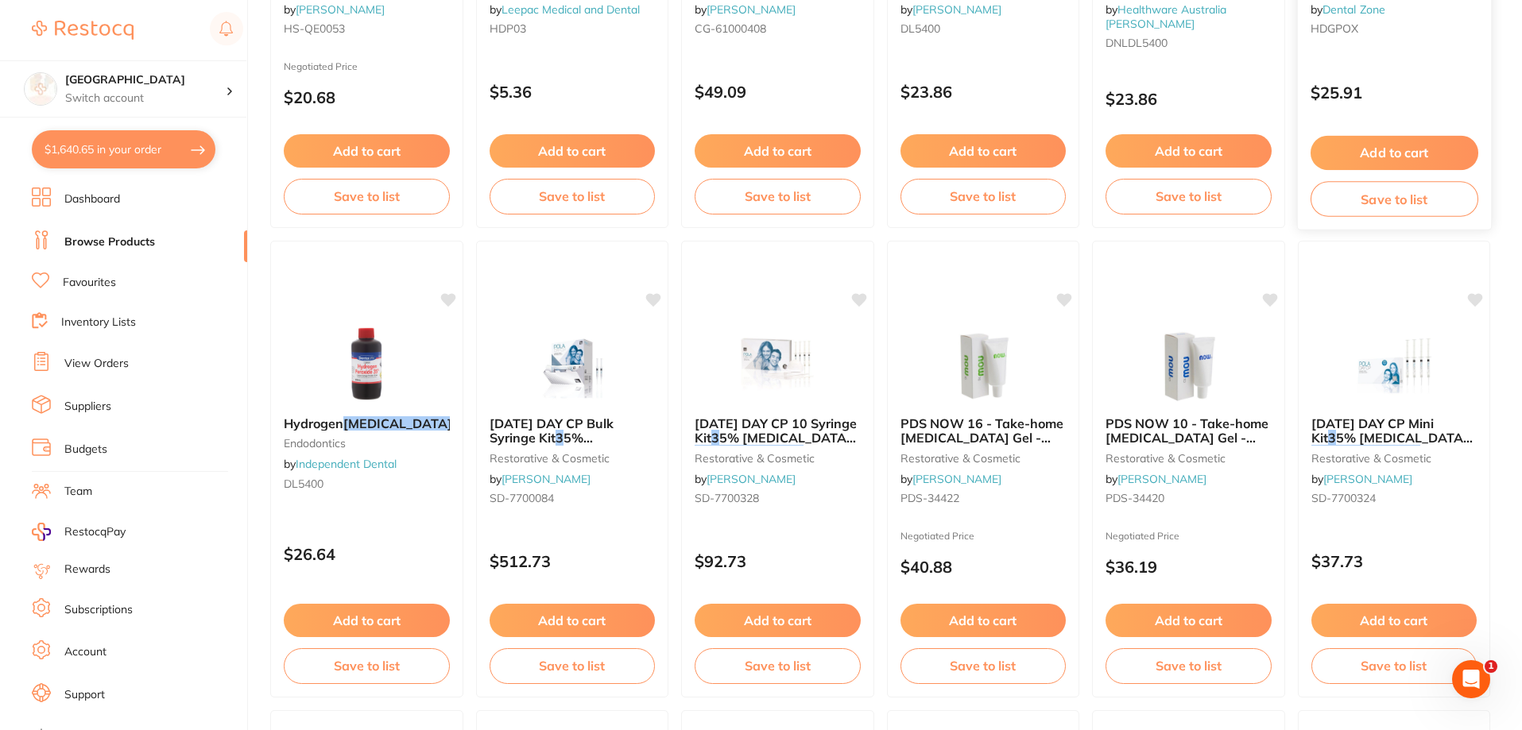
scroll to position [477, 0]
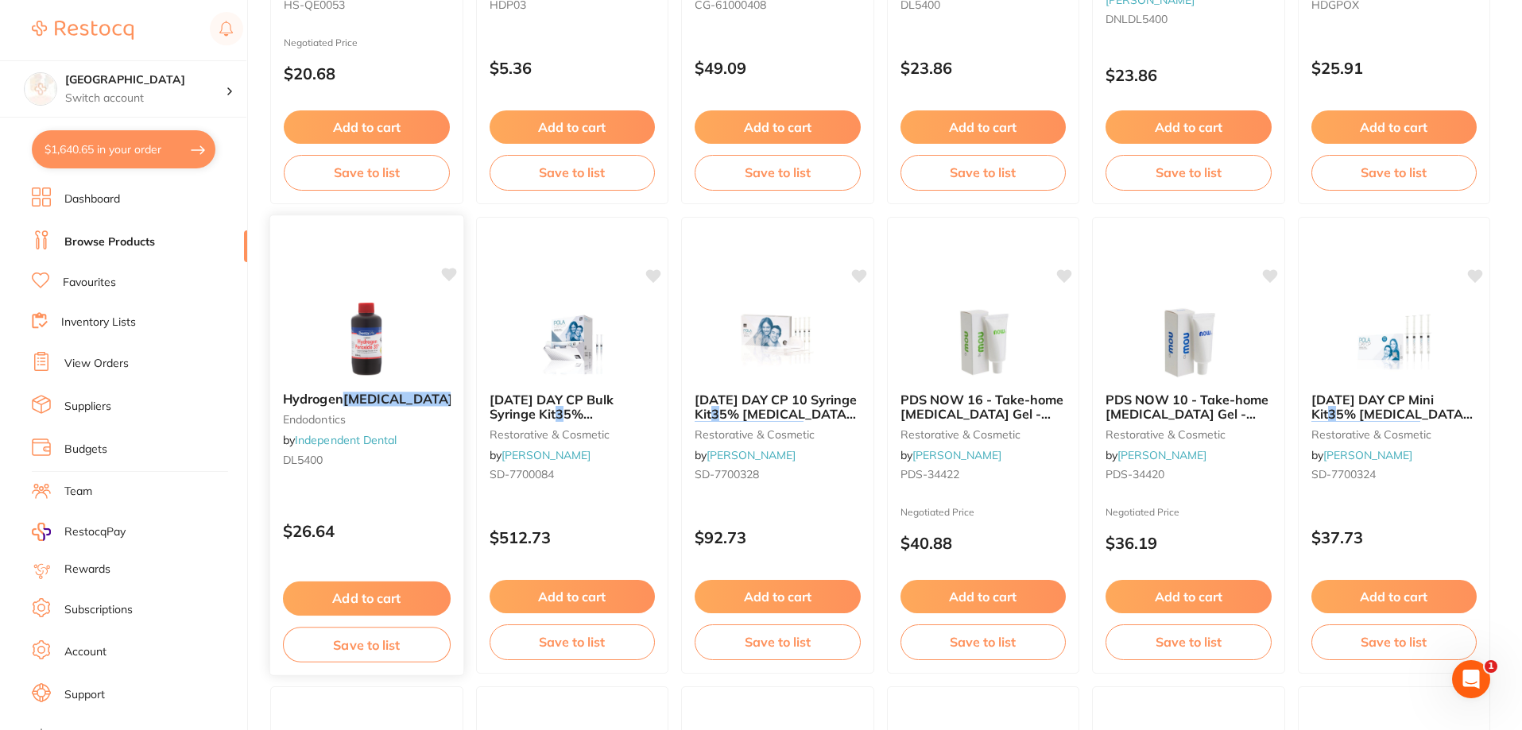
type input "peroxide 3%"
click at [341, 594] on button "Add to cart" at bounding box center [367, 599] width 168 height 34
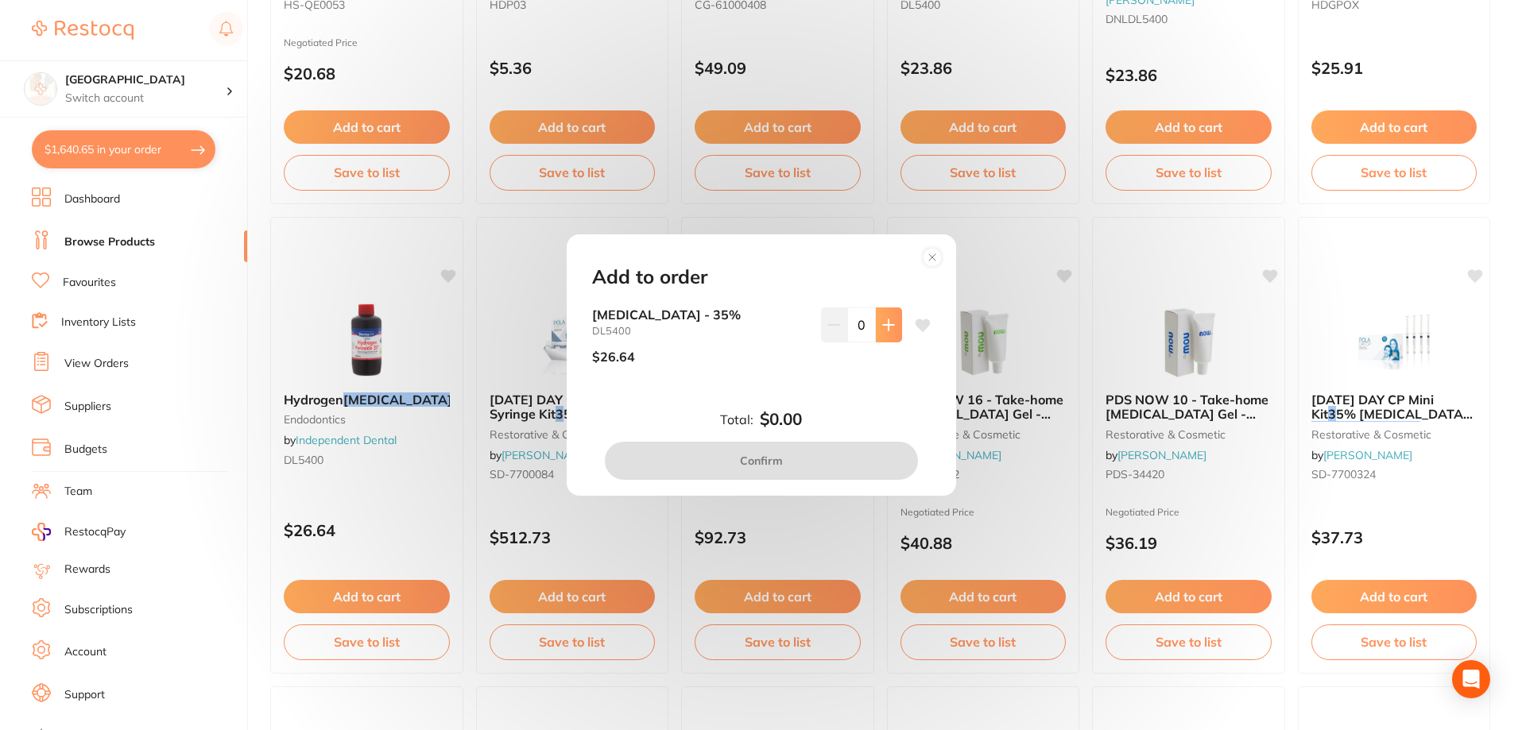
click at [877, 326] on button at bounding box center [889, 325] width 26 height 35
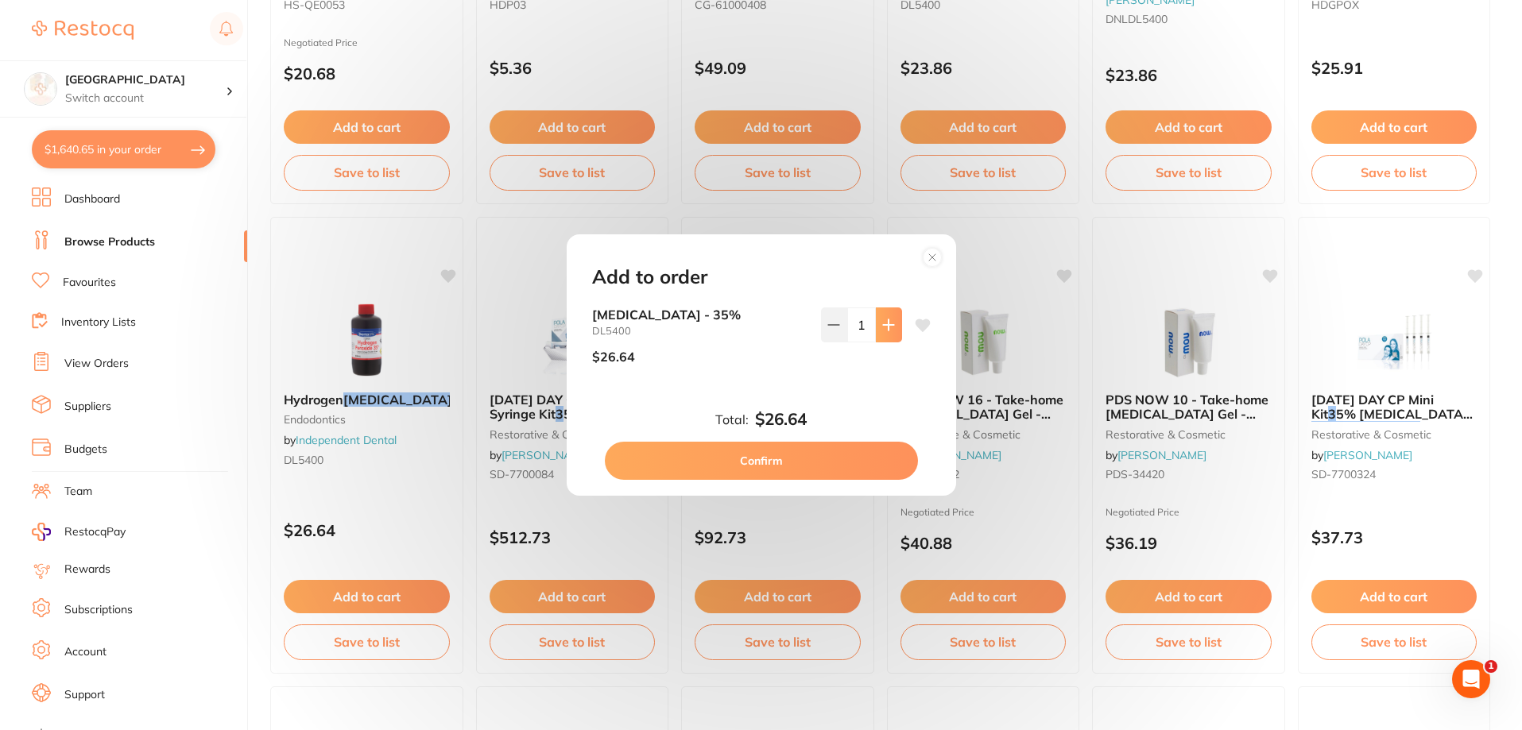
scroll to position [0, 0]
click at [877, 326] on button at bounding box center [889, 325] width 26 height 35
type input "2"
click at [778, 456] on button "Confirm" at bounding box center [761, 461] width 313 height 38
checkbox input "false"
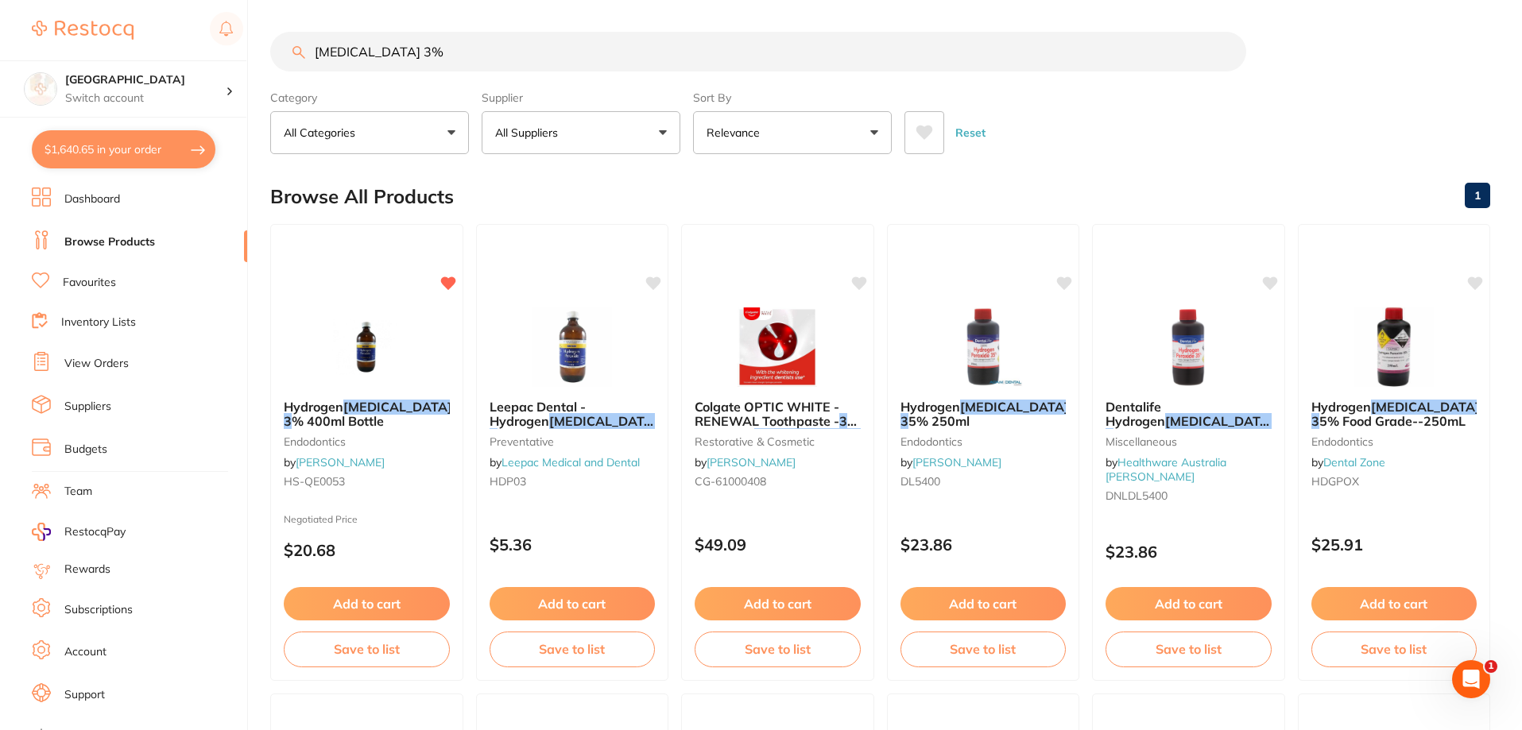
click at [64, 141] on button "$1,640.65 in your order" at bounding box center [124, 149] width 184 height 38
checkbox input "true"
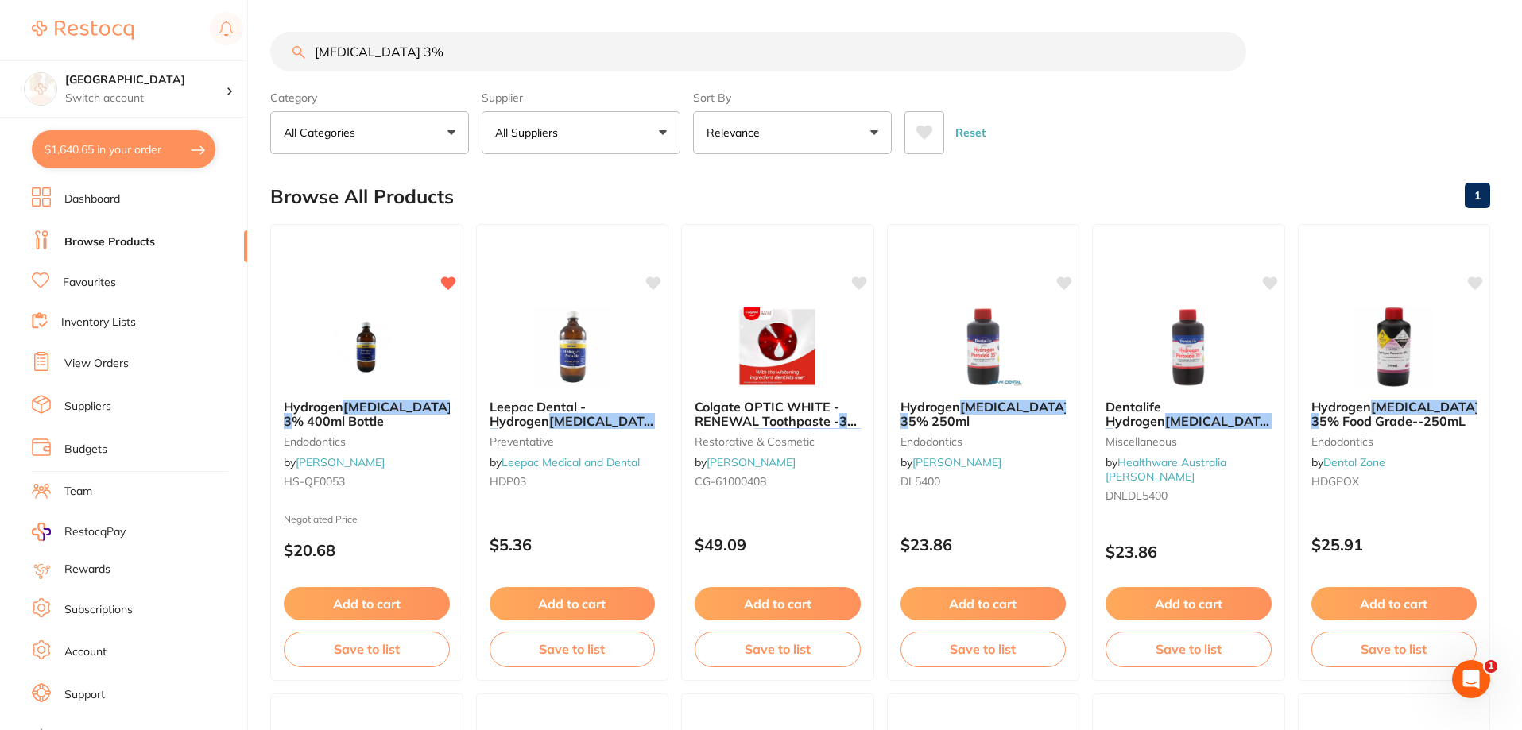
checkbox input "true"
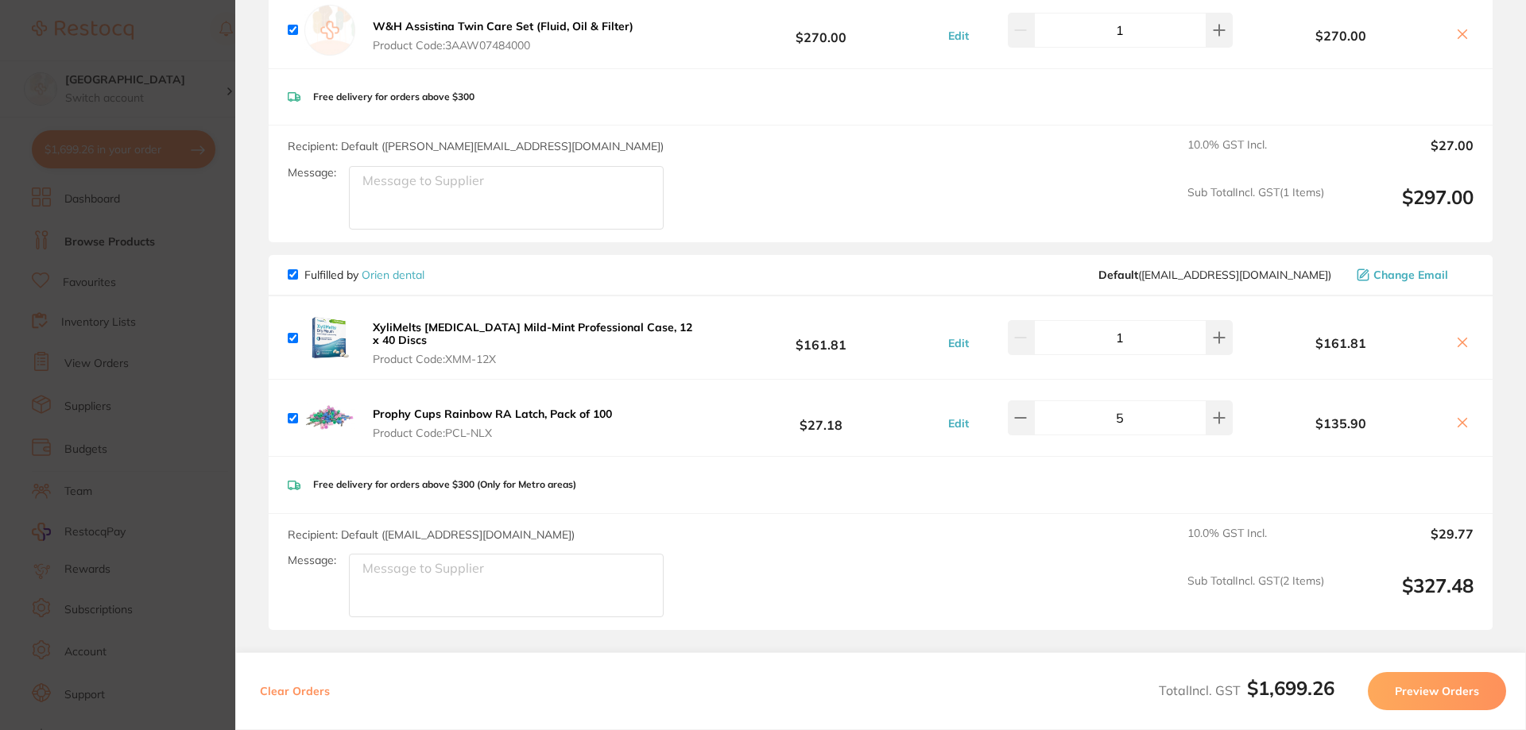
scroll to position [1430, 0]
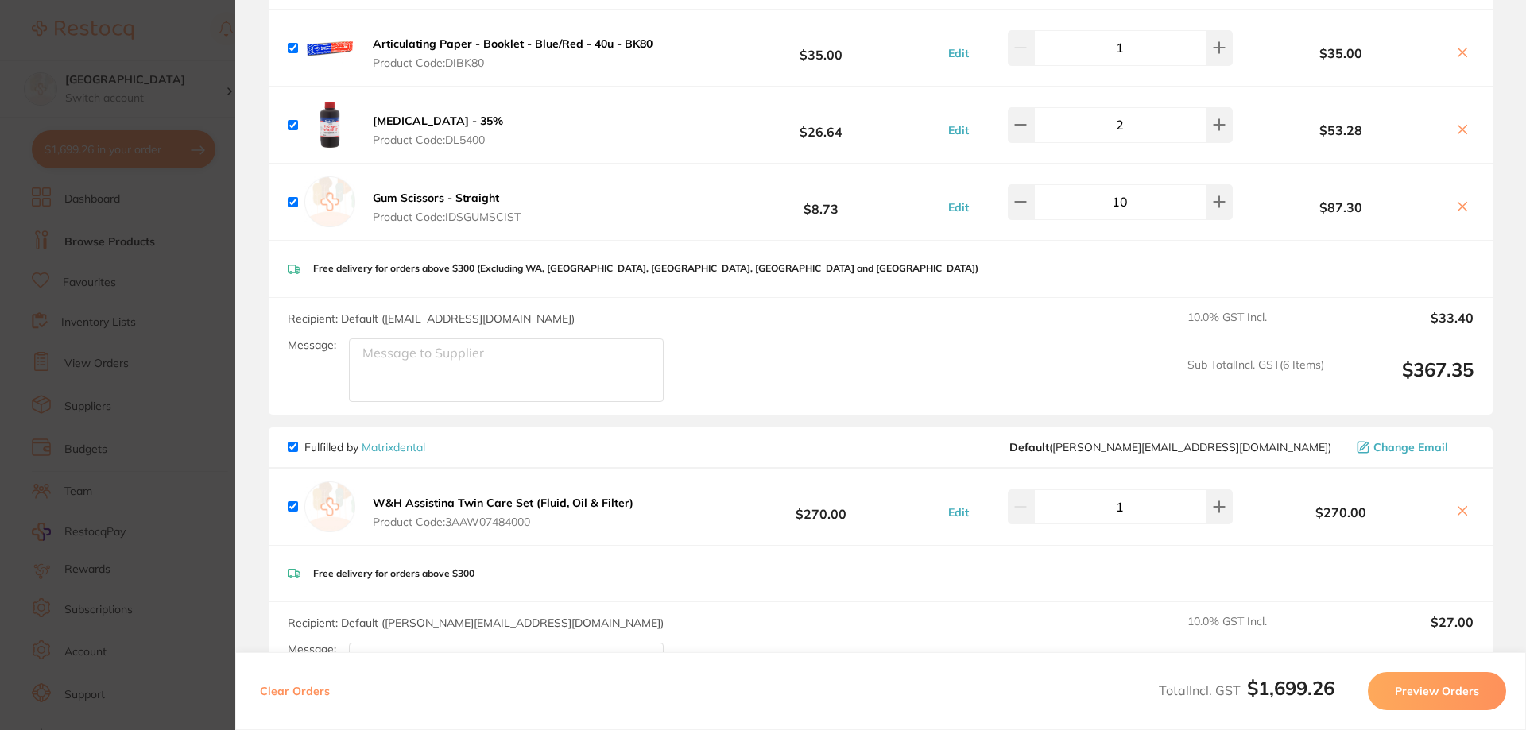
click at [291, 442] on input "checkbox" at bounding box center [293, 447] width 10 height 10
checkbox input "false"
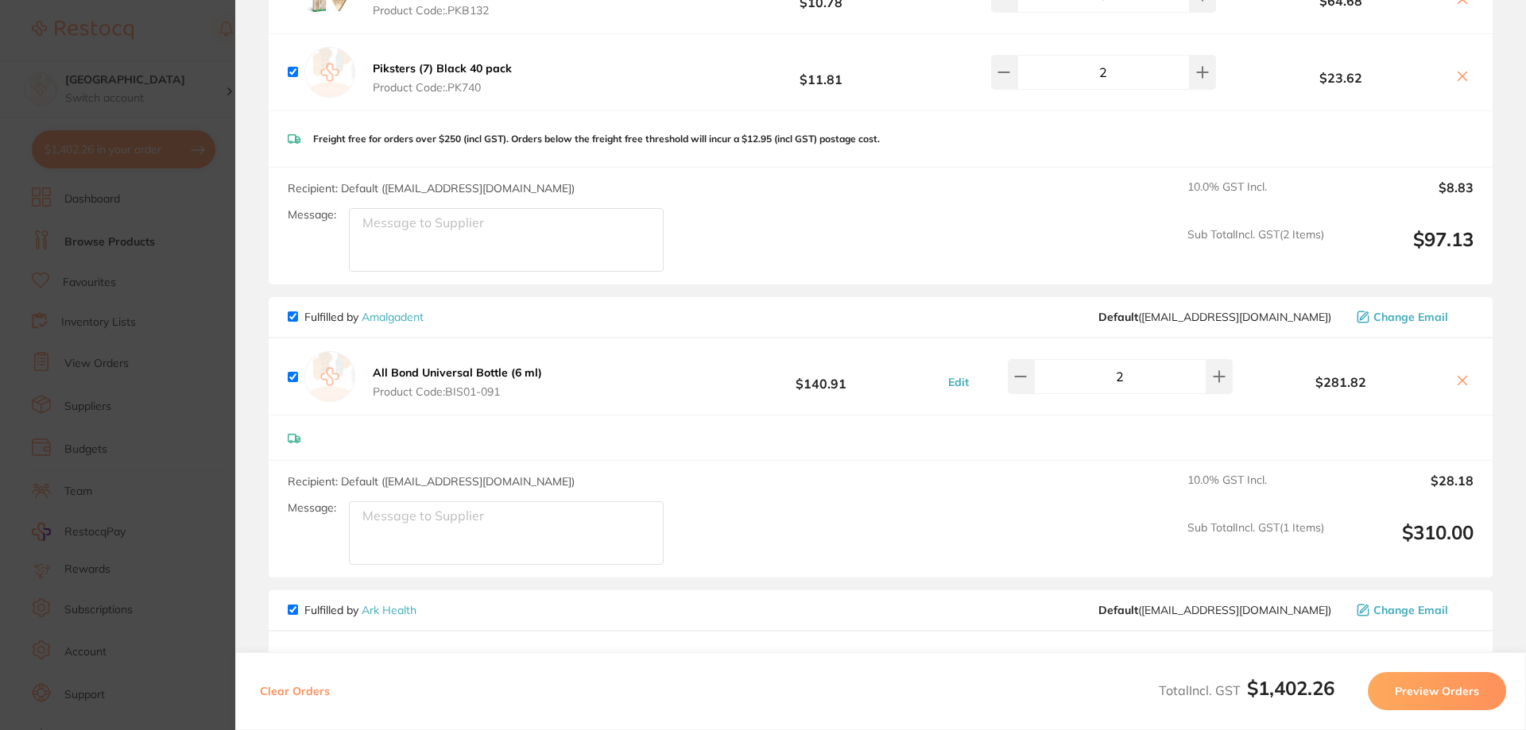
scroll to position [0, 0]
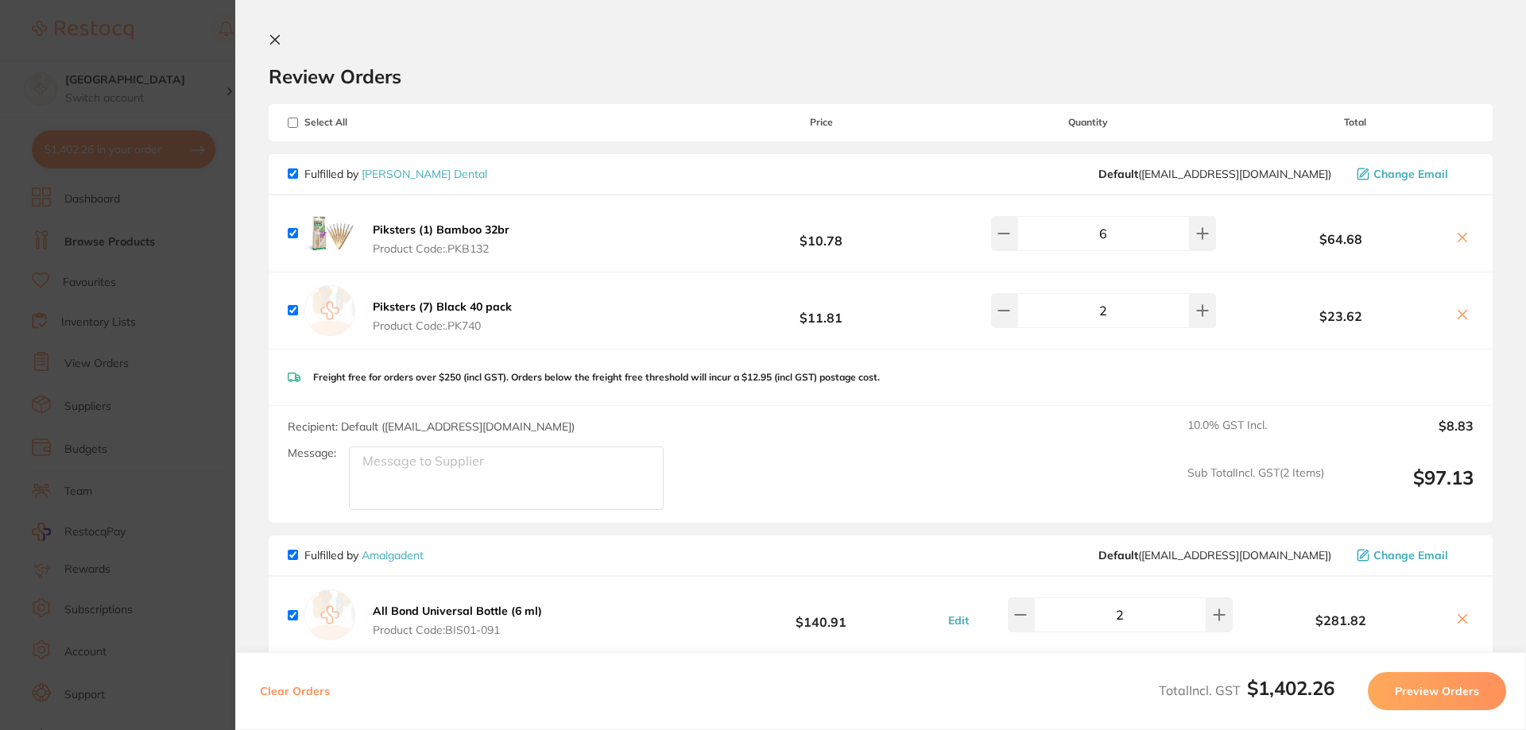
click at [289, 169] on input "checkbox" at bounding box center [293, 173] width 10 height 10
checkbox input "false"
click at [1424, 683] on button "Preview Orders" at bounding box center [1437, 691] width 138 height 38
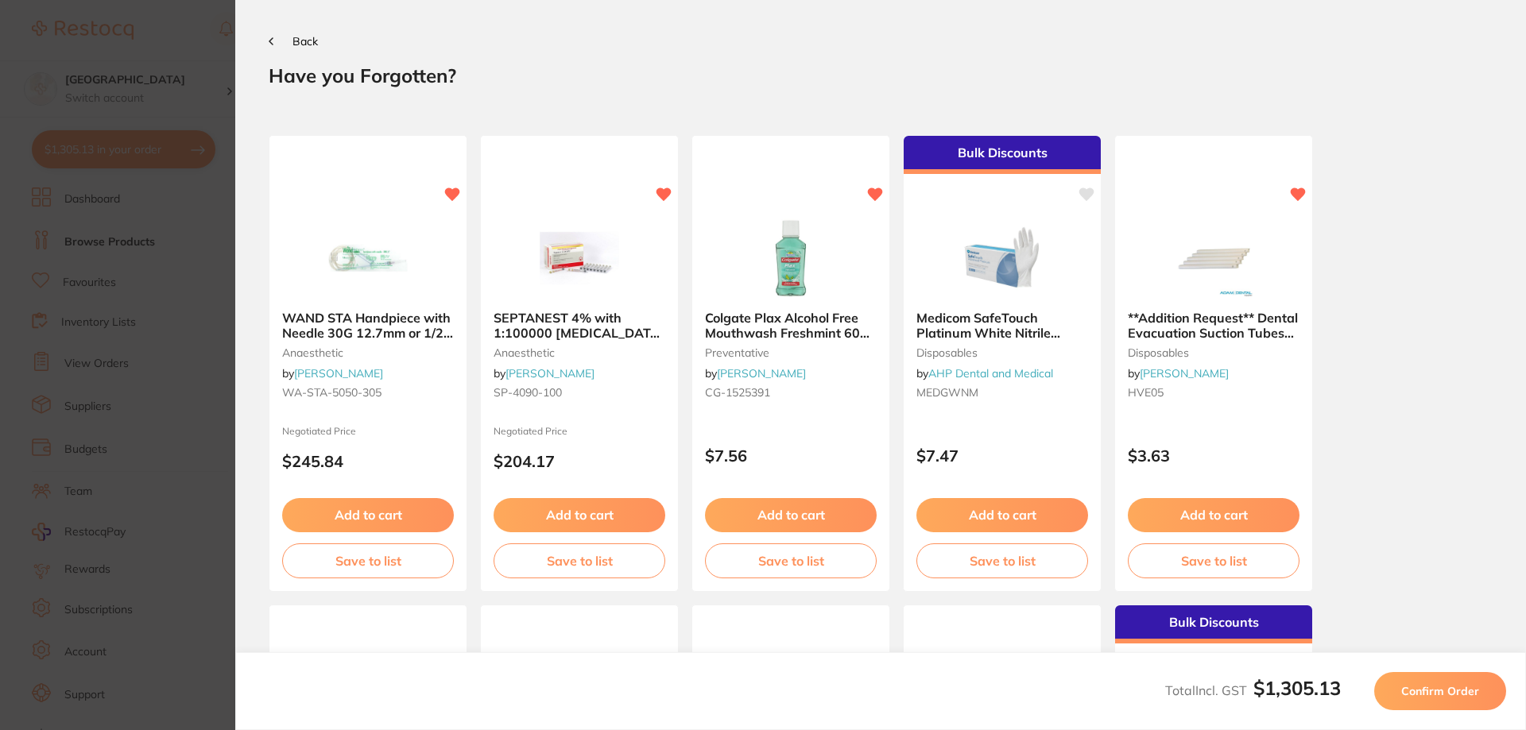
click at [1450, 687] on span "Confirm Order" at bounding box center [1440, 691] width 78 height 14
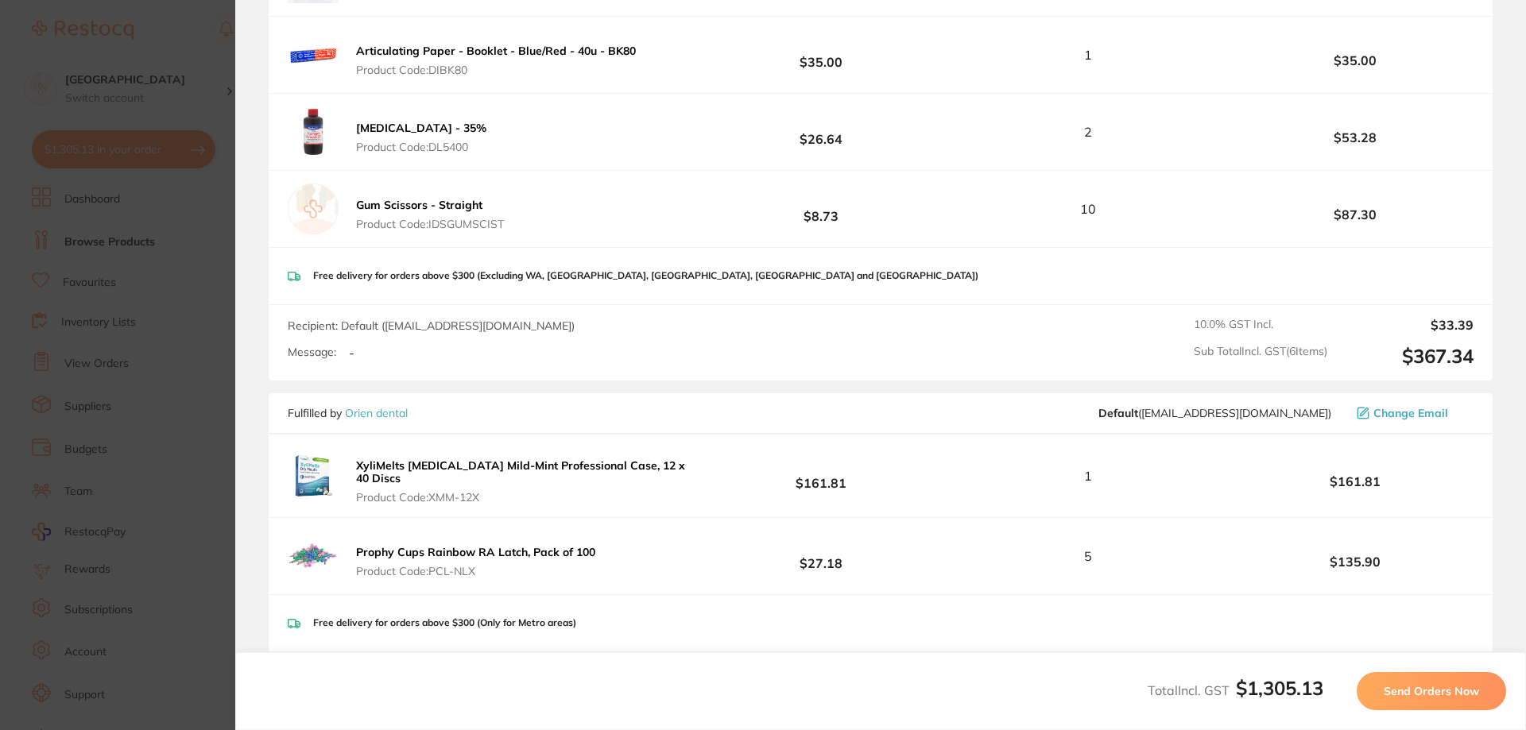
scroll to position [1331, 0]
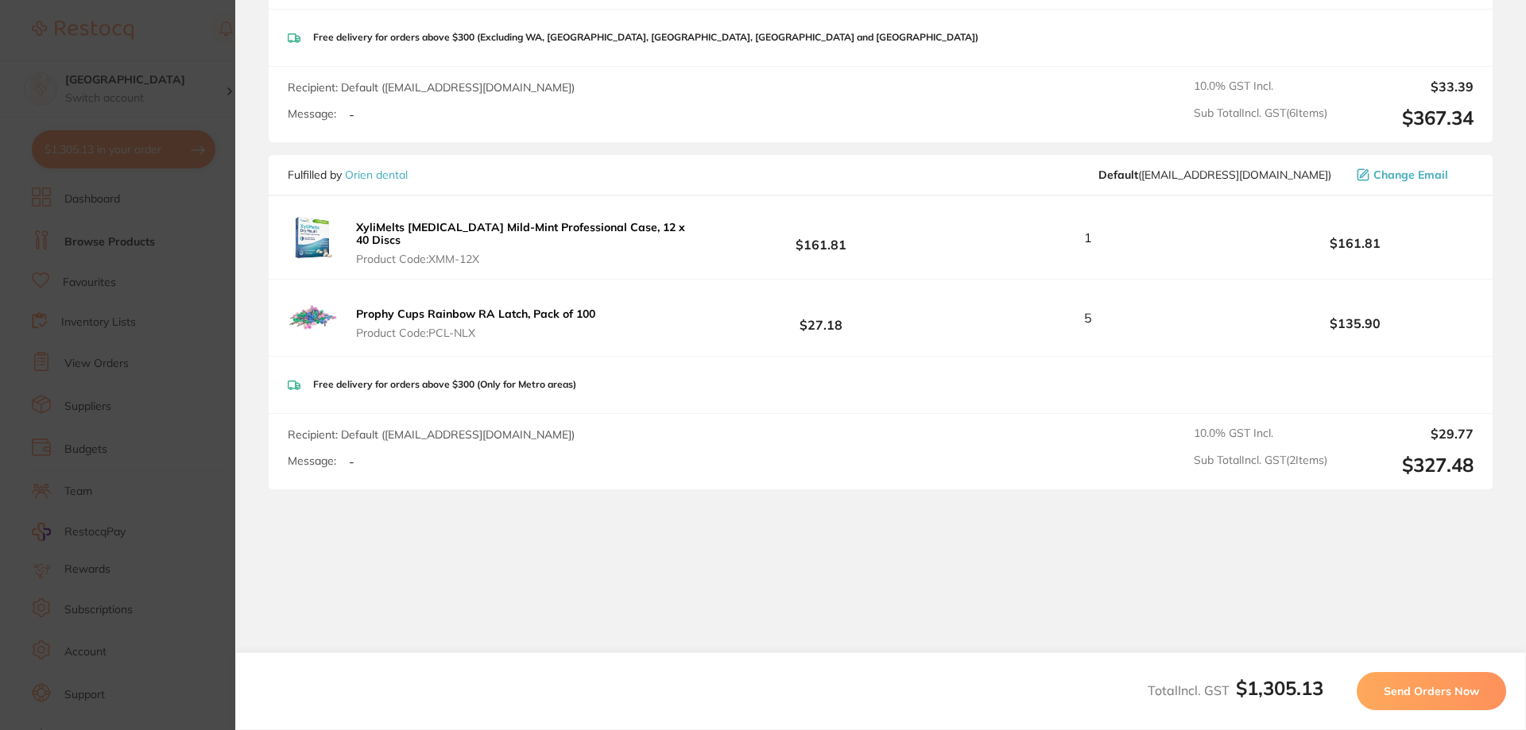
click at [1426, 694] on span "Send Orders Now" at bounding box center [1431, 691] width 95 height 14
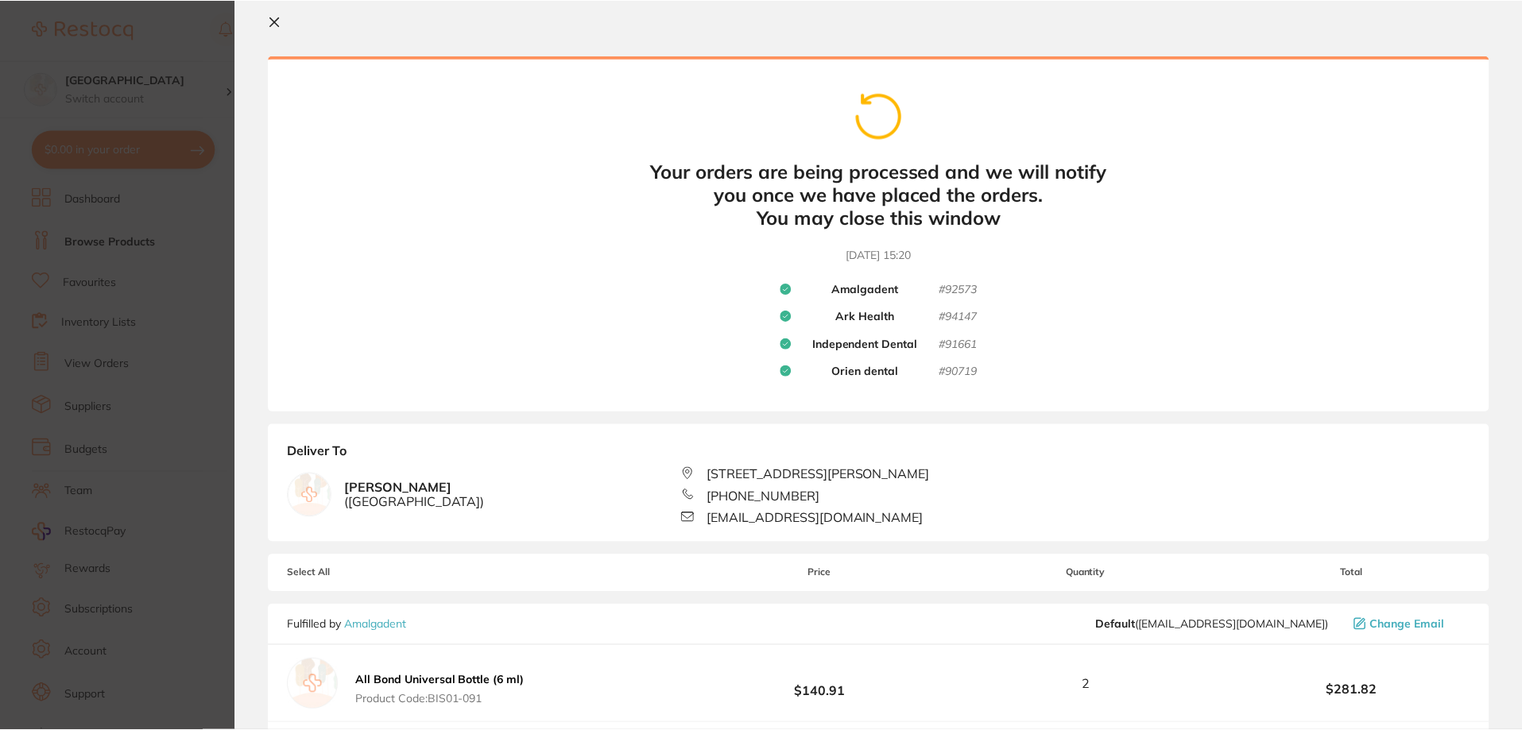
scroll to position [0, 0]
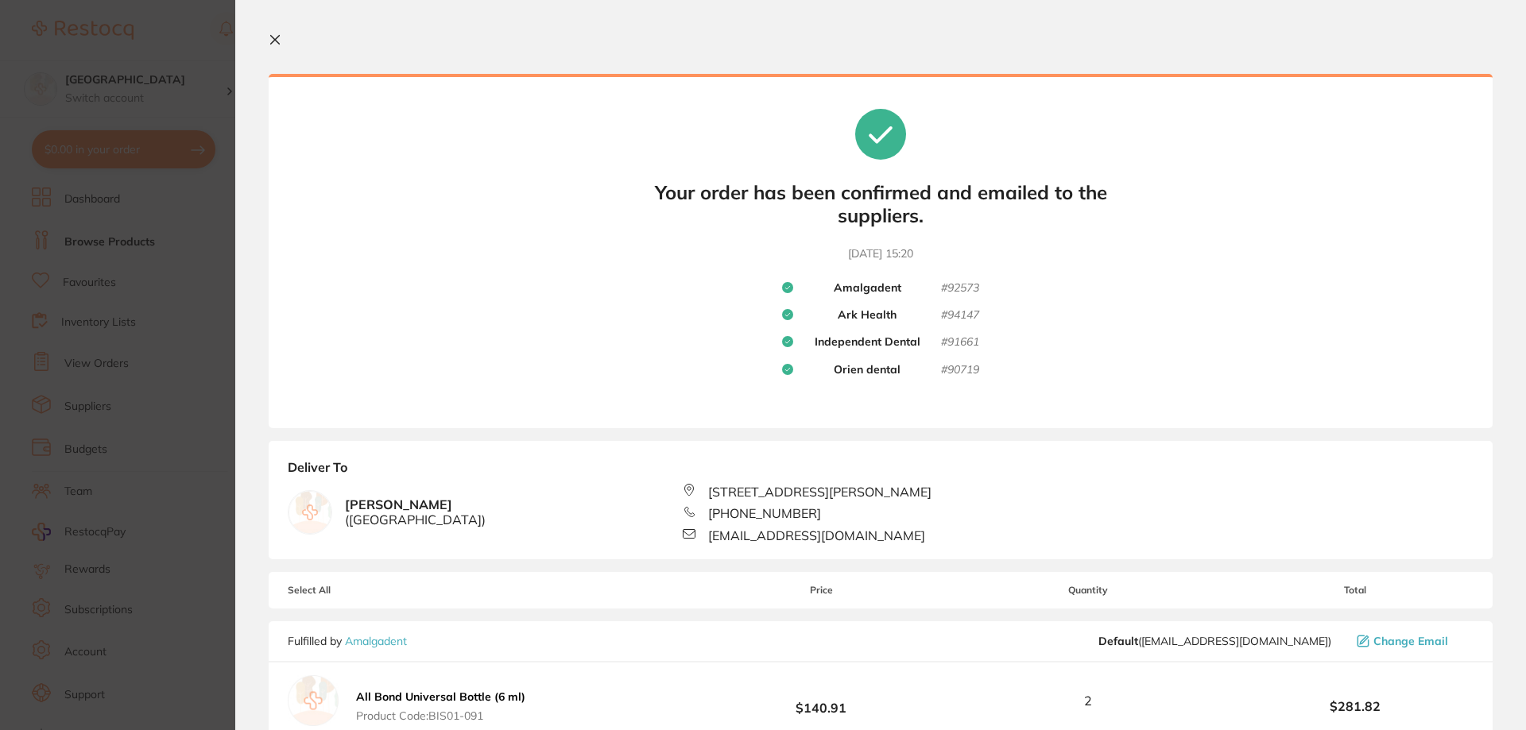
click at [277, 34] on icon at bounding box center [275, 39] width 13 height 13
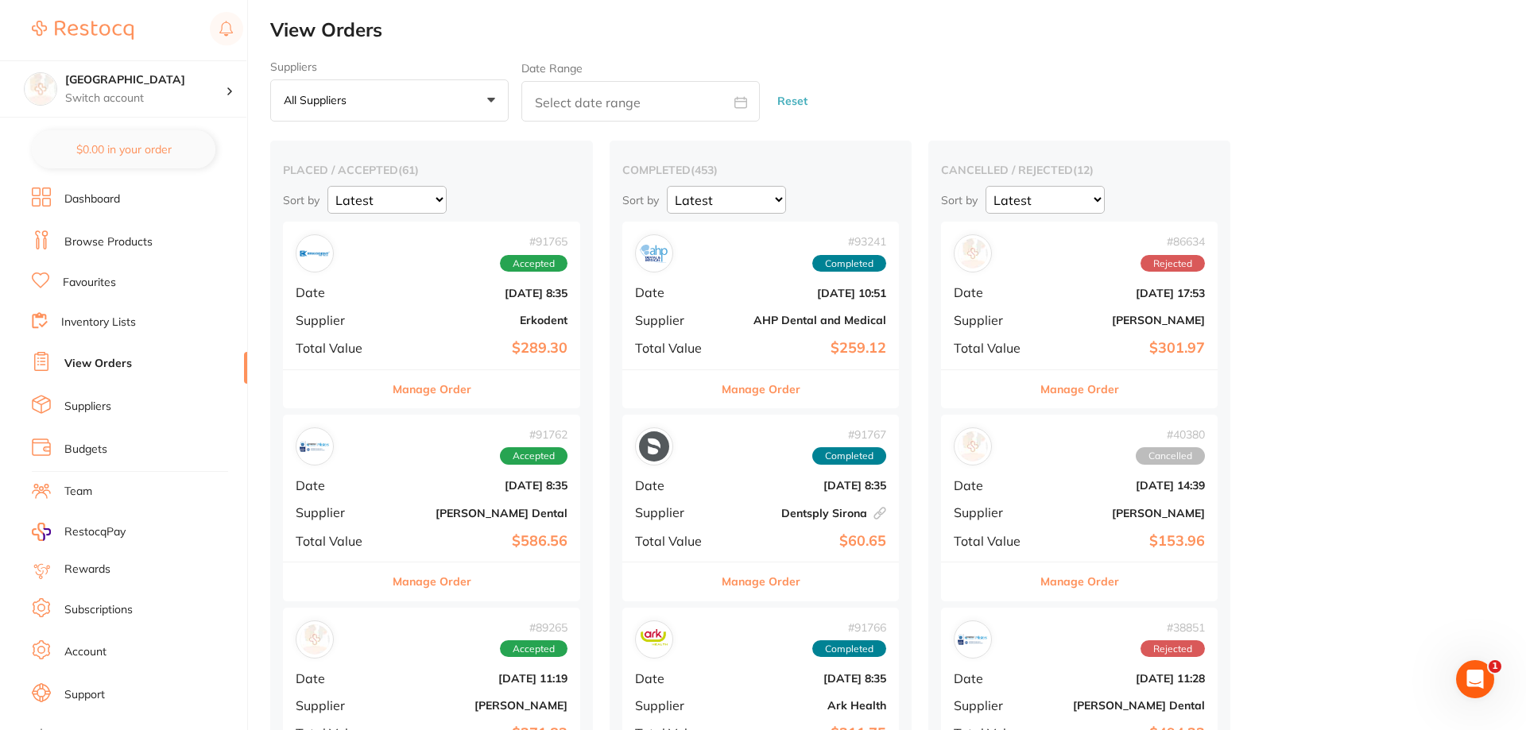
checkbox input "false"
